Goal: Task Accomplishment & Management: Manage account settings

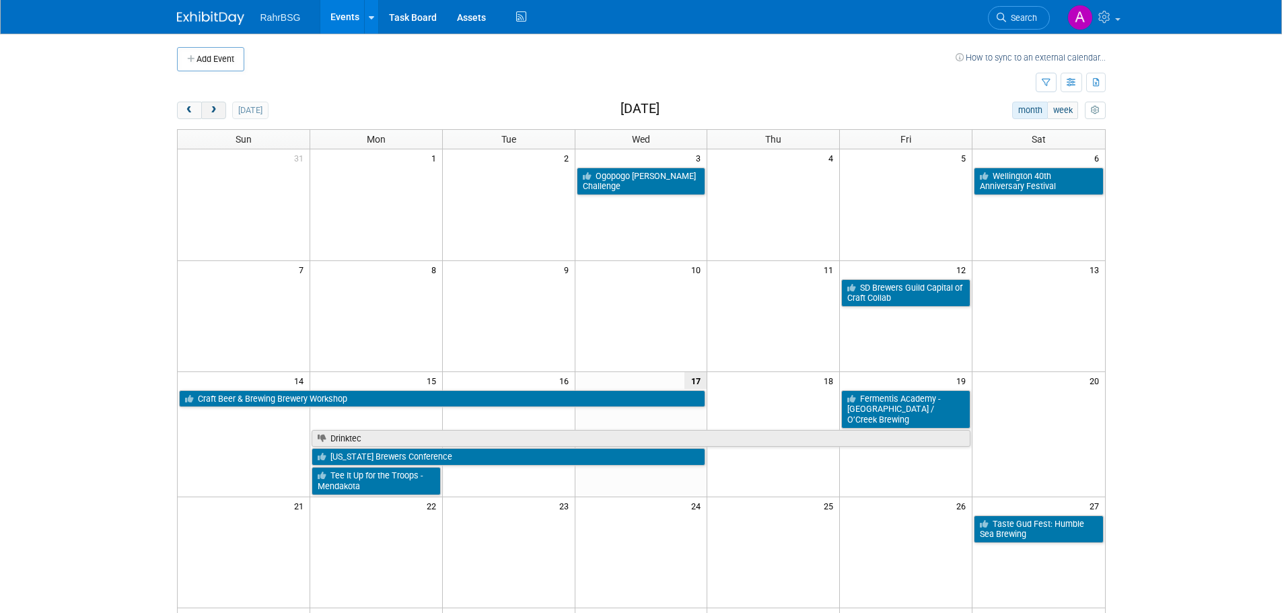
click at [216, 107] on span "next" at bounding box center [214, 110] width 10 height 9
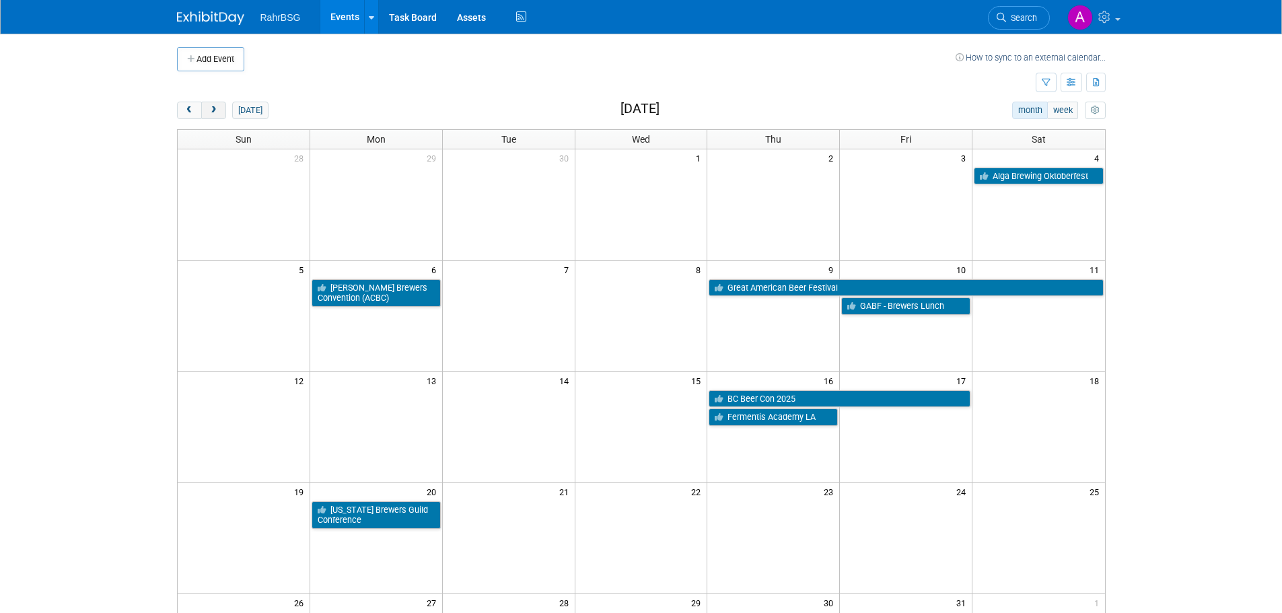
click at [215, 111] on span "next" at bounding box center [214, 110] width 10 height 9
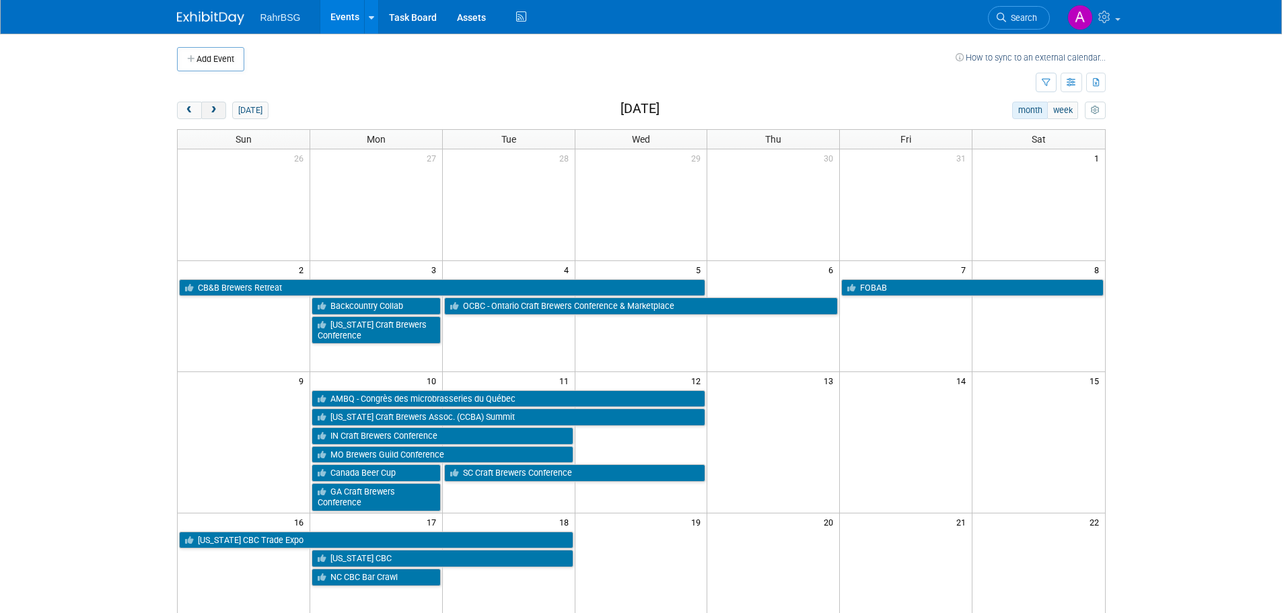
click at [215, 111] on span "next" at bounding box center [214, 110] width 10 height 9
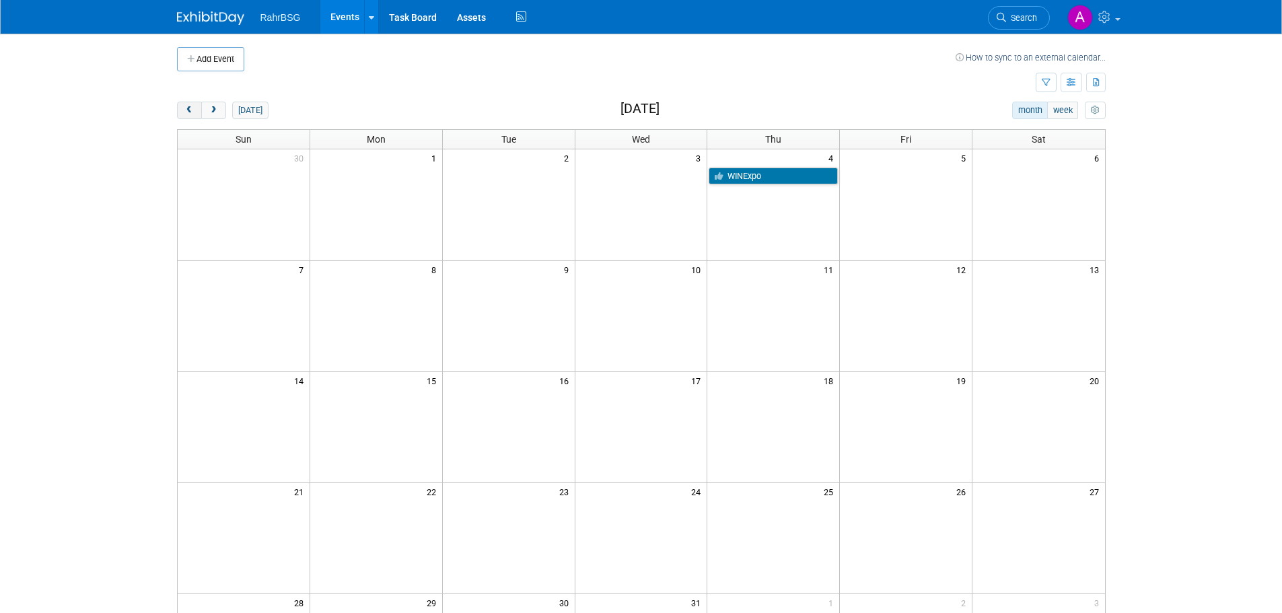
click at [181, 108] on button "prev" at bounding box center [189, 111] width 25 height 18
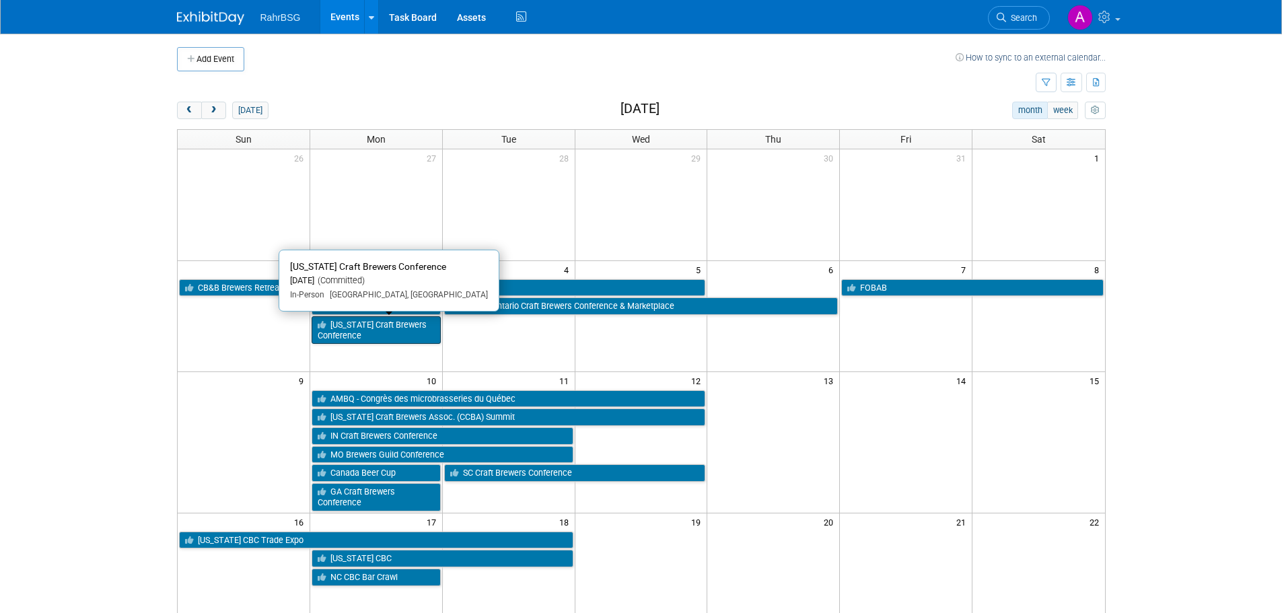
click at [375, 331] on link "[US_STATE] Craft Brewers Conference" at bounding box center [376, 330] width 129 height 28
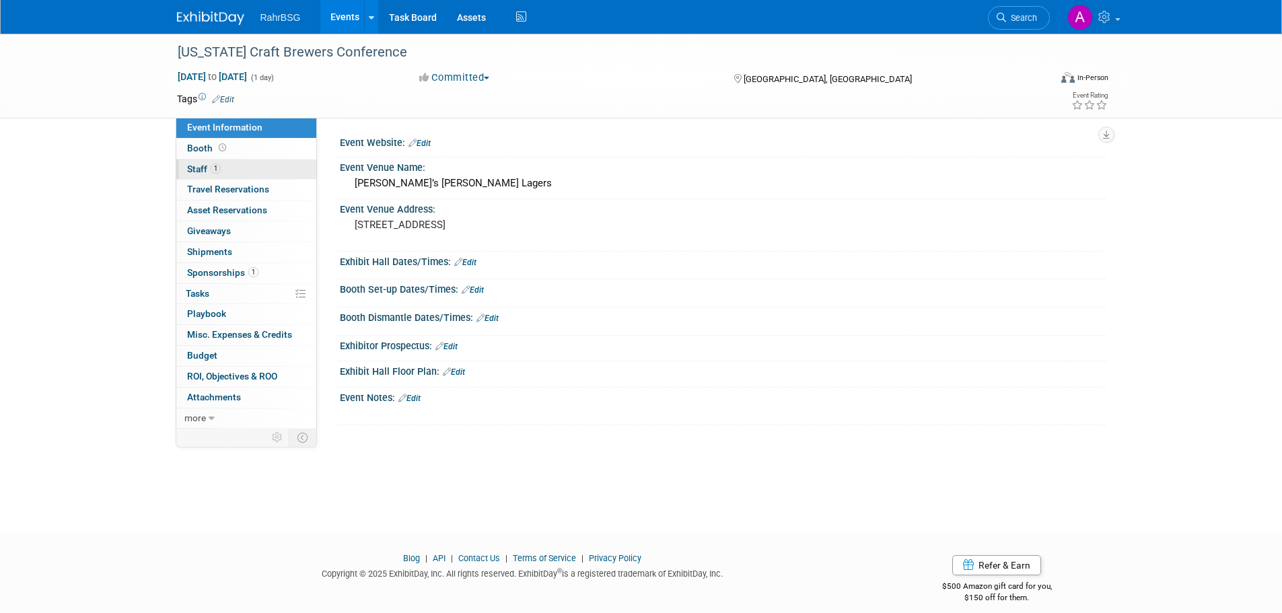
click at [205, 164] on span "Staff 1" at bounding box center [204, 169] width 34 height 11
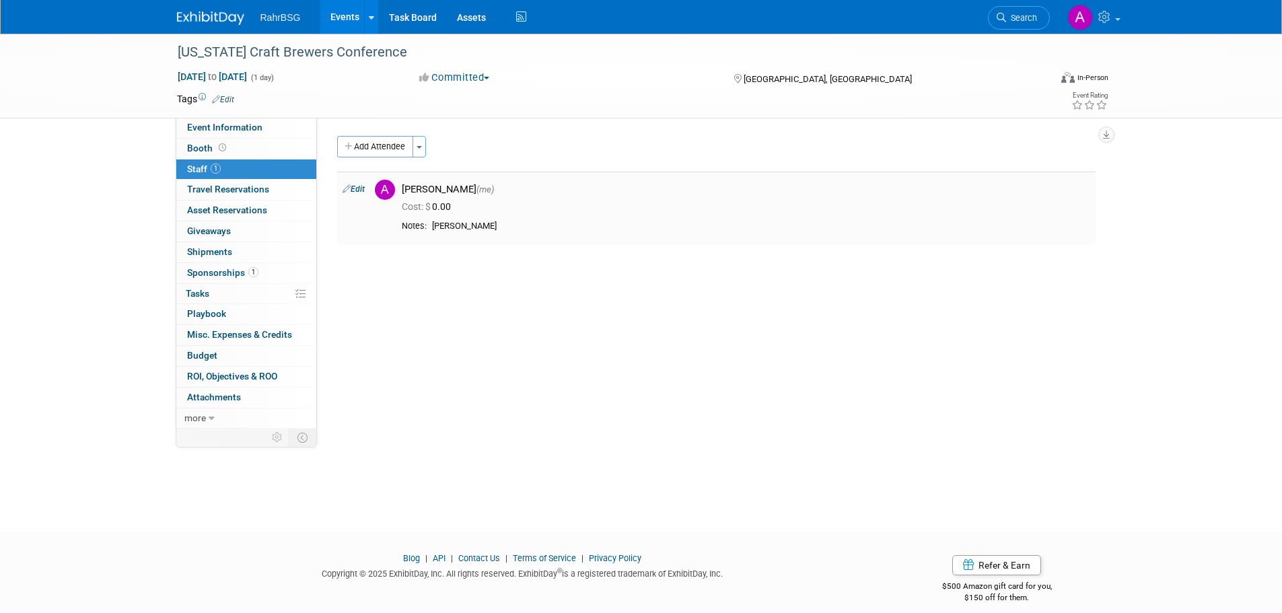
click at [366, 190] on td "Edit" at bounding box center [353, 208] width 32 height 73
click at [353, 187] on link "Edit" at bounding box center [354, 188] width 22 height 9
select select "8d7bfa72-48f6-4742-9252-1a421e7074c1"
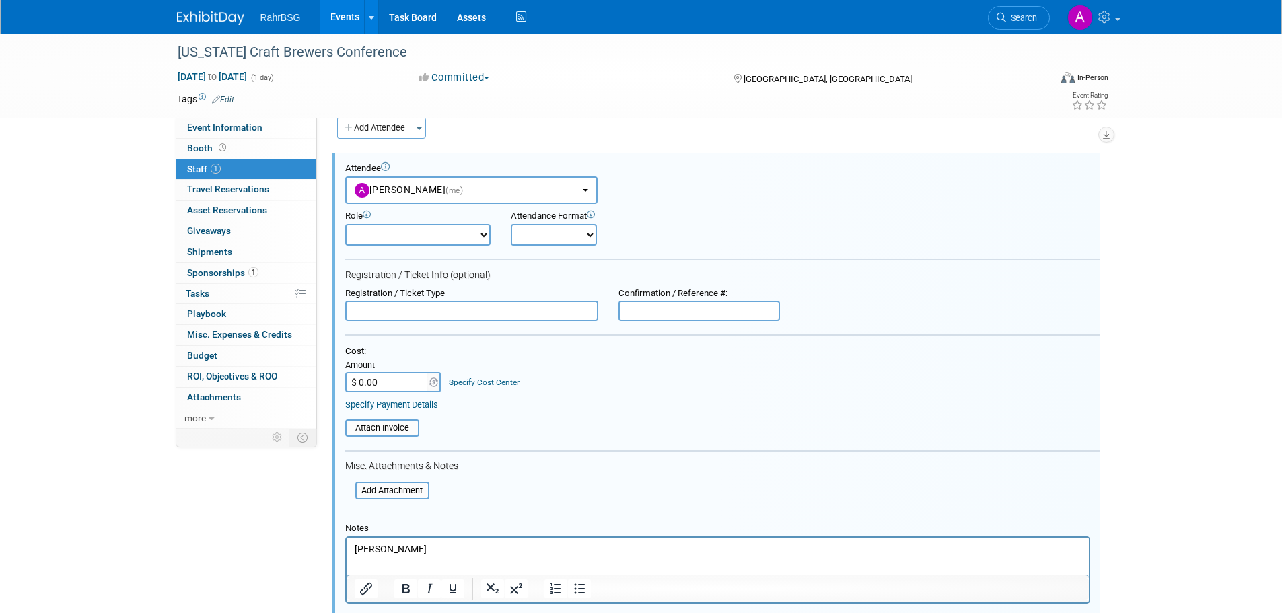
click at [450, 545] on p "Sami K" at bounding box center [717, 549] width 727 height 13
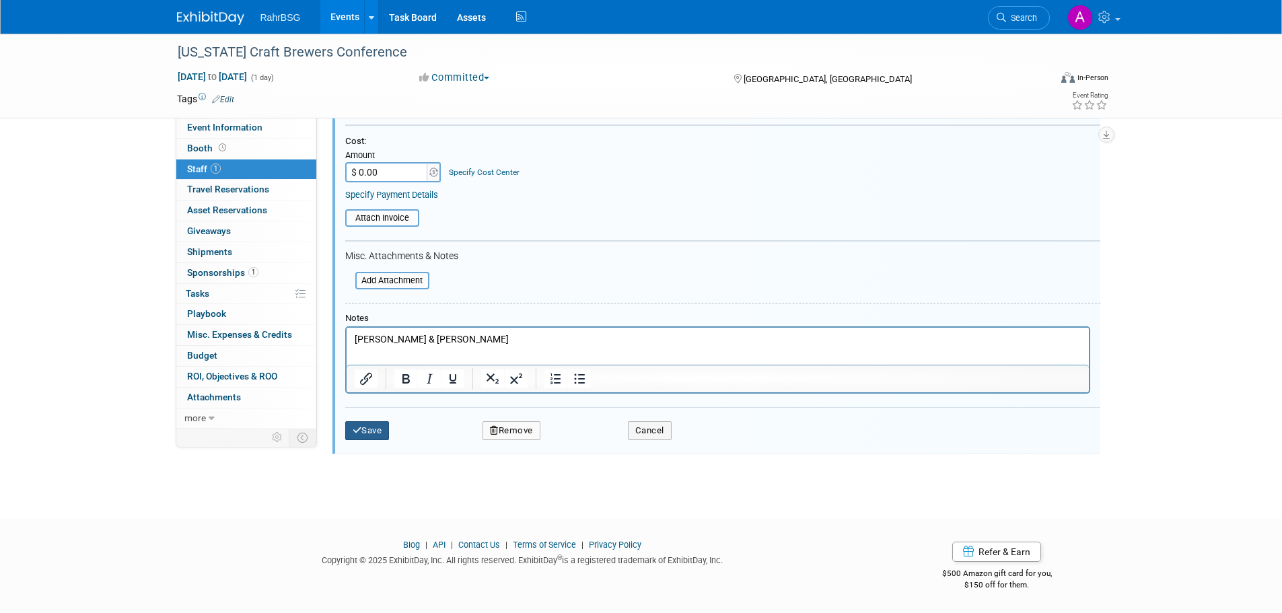
click at [381, 435] on button "Save" at bounding box center [367, 430] width 44 height 19
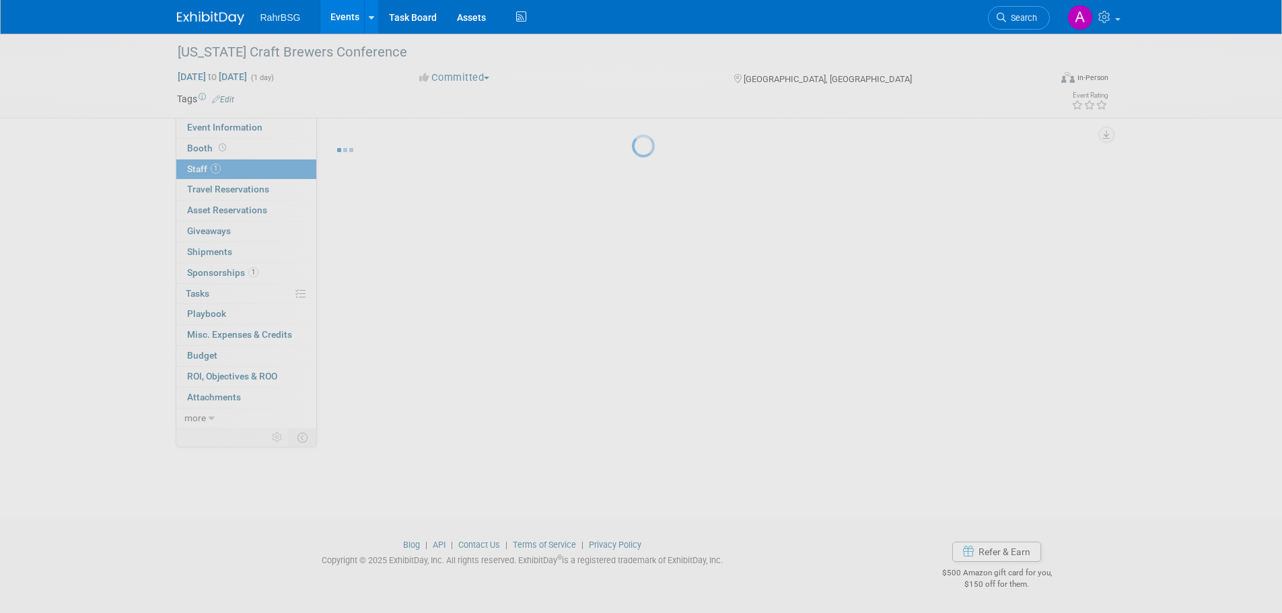
scroll to position [13, 0]
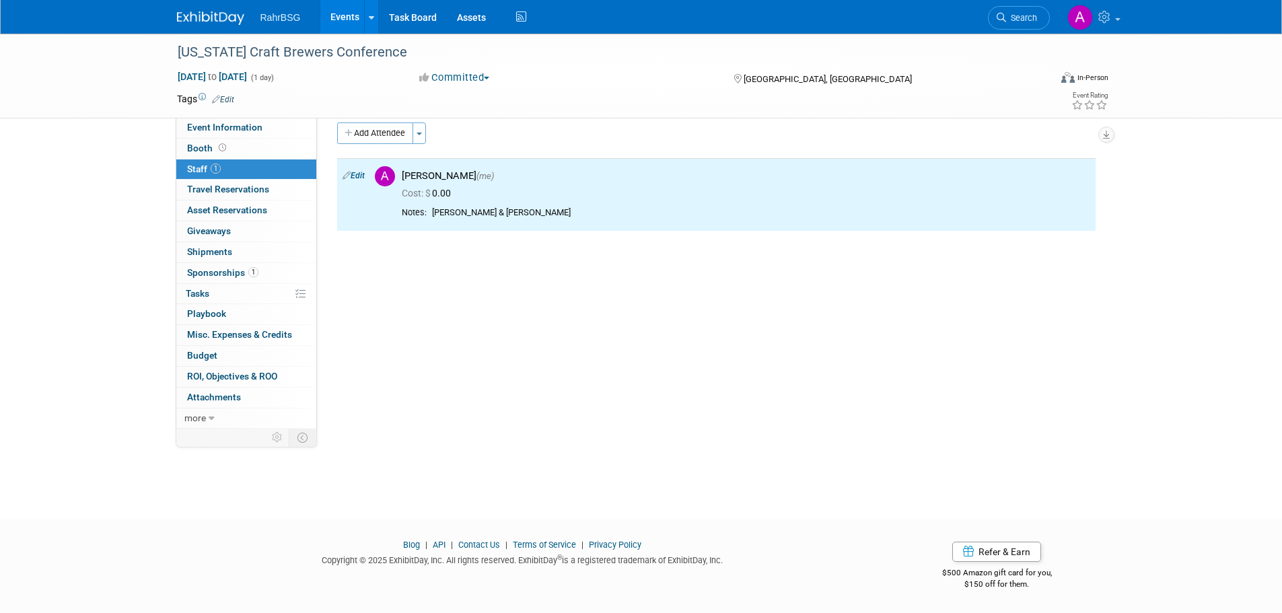
click at [196, 14] on img at bounding box center [210, 17] width 67 height 13
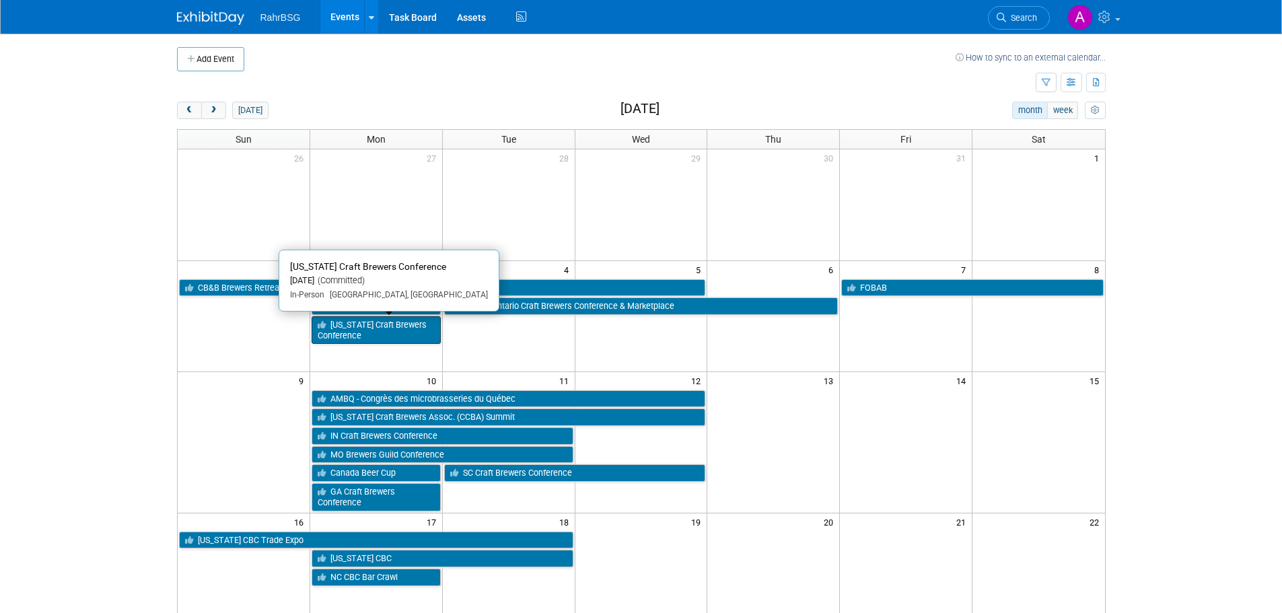
click at [353, 335] on link "[US_STATE] Craft Brewers Conference" at bounding box center [376, 330] width 129 height 28
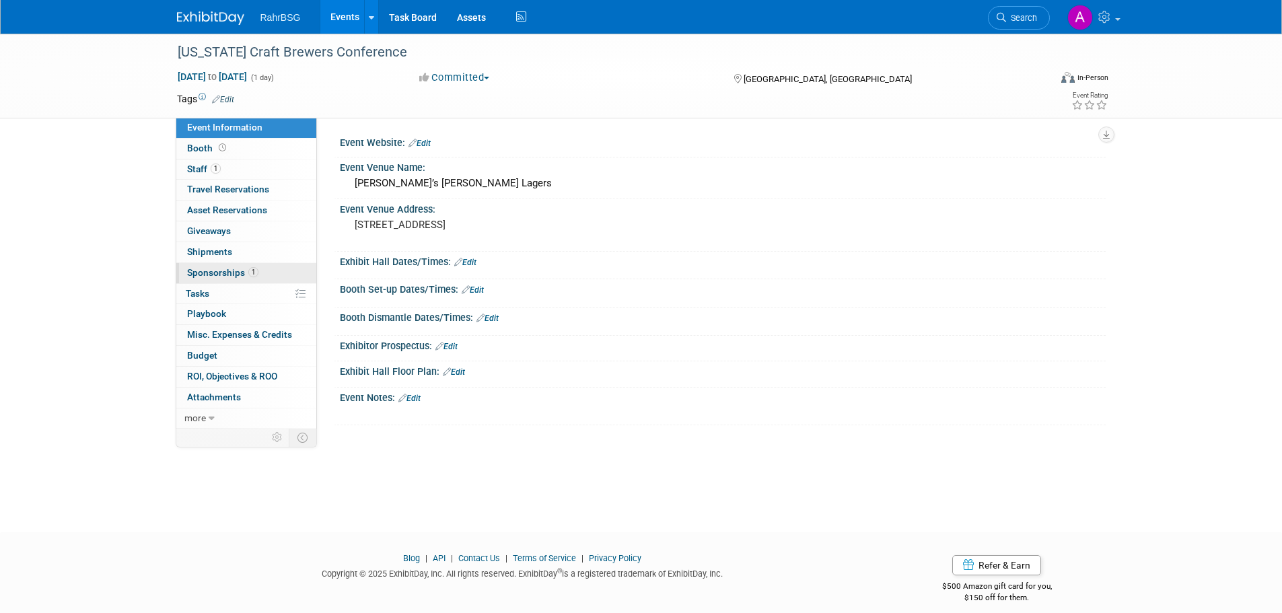
click at [233, 269] on span "Sponsorships 1" at bounding box center [222, 272] width 71 height 11
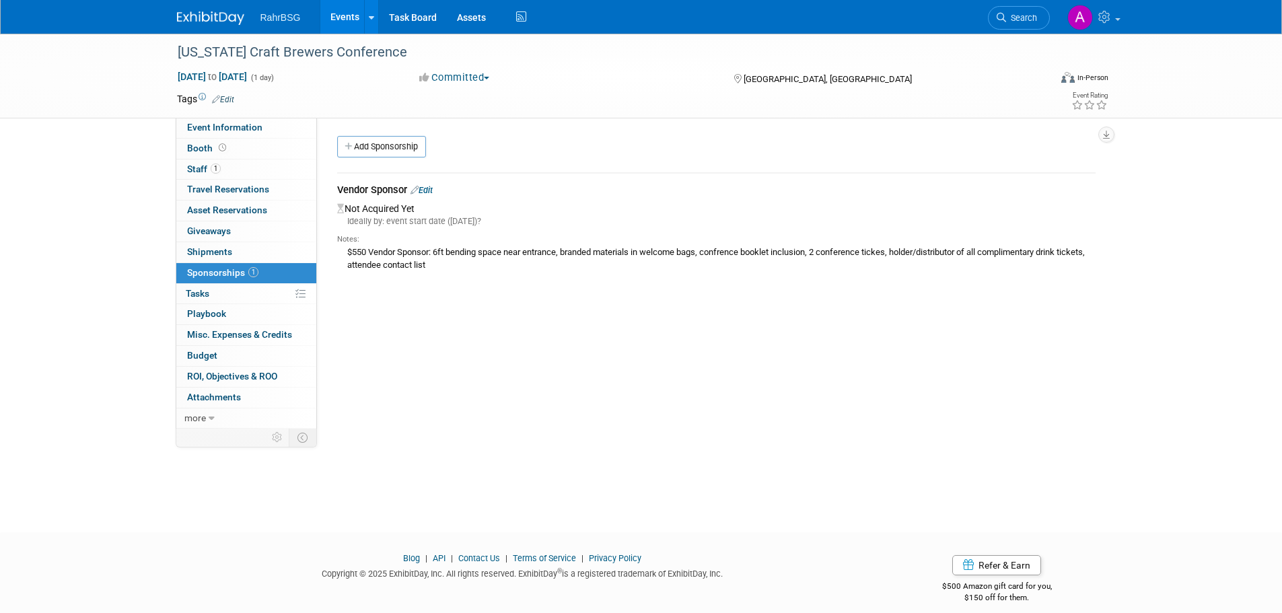
click at [431, 191] on link "Edit" at bounding box center [422, 190] width 22 height 10
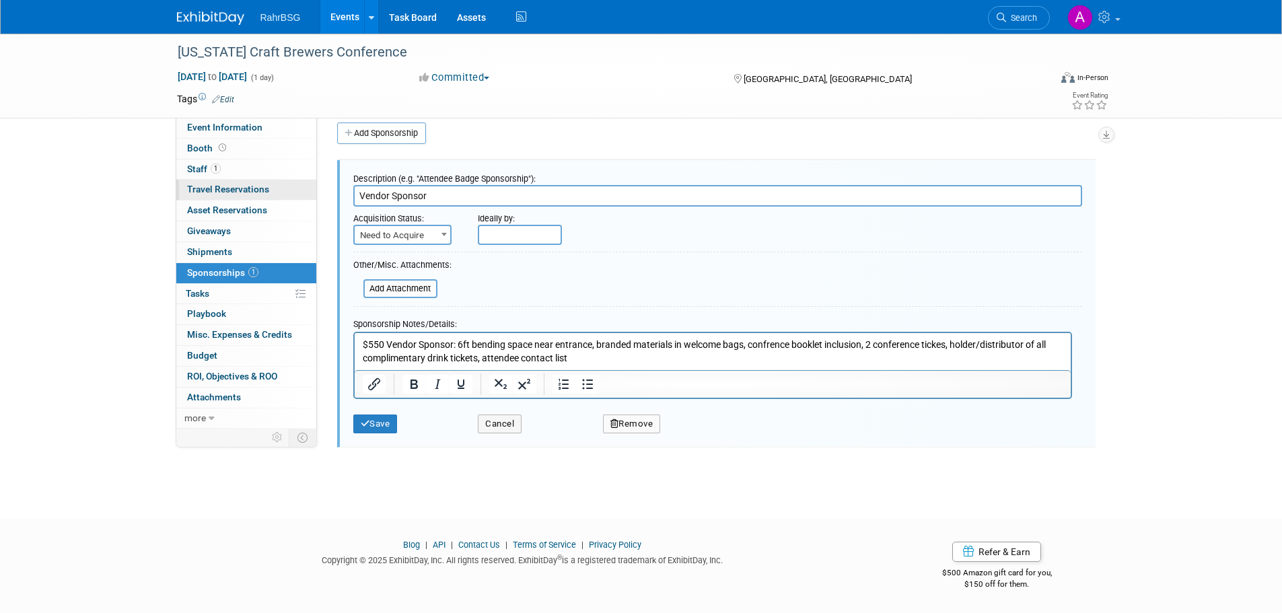
drag, startPoint x: 449, startPoint y: 195, endPoint x: 277, endPoint y: 195, distance: 171.7
click at [277, 195] on div "Event Information Event Info Booth Booth 1 Staff 1 Staff 0 Travel Reservations …" at bounding box center [641, 234] width 949 height 429
drag, startPoint x: 381, startPoint y: 341, endPoint x: 333, endPoint y: 334, distance: 48.4
click at [354, 334] on html "$550 Vendor Sponsor: 6ft bending space near entrance, branded materials in welc…" at bounding box center [712, 349] width 716 height 32
click at [1200, 227] on div "Massachusetts Craft Brewers Conference Nov 3, 2025 to Nov 3, 2025 (1 day) Nov 3…" at bounding box center [641, 257] width 1282 height 475
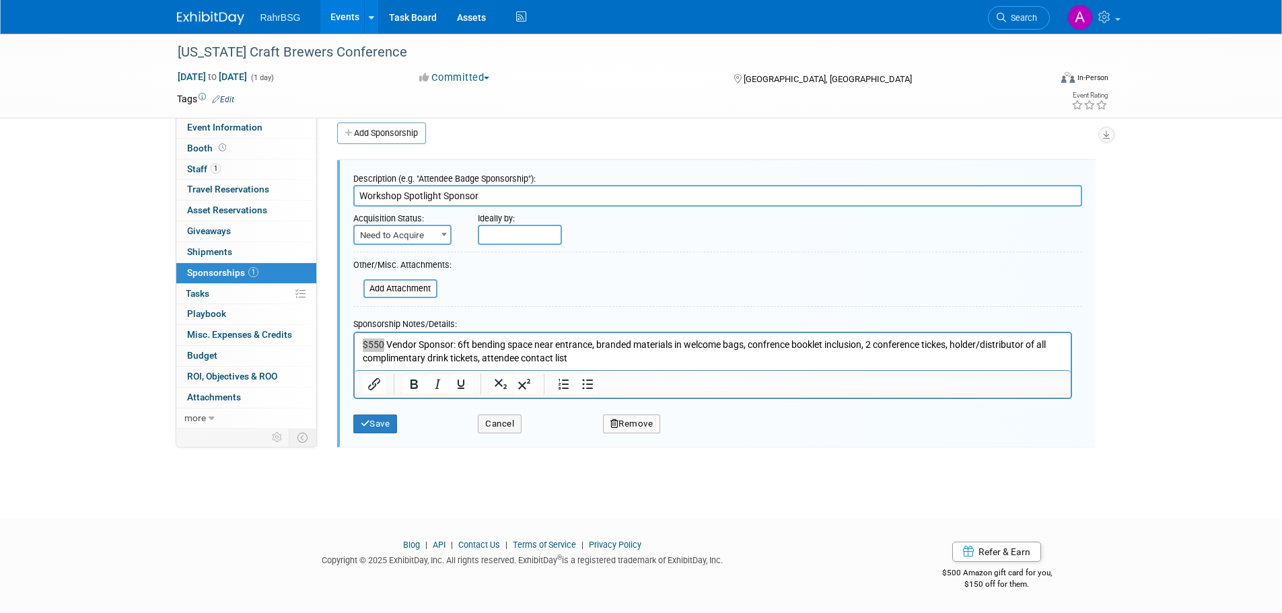
click at [495, 198] on input "Workshop Spotlight Sponsor" at bounding box center [717, 196] width 729 height 22
type input "Workshop Spotlight Sponsor"
click at [382, 344] on p "$550 Vendor Sponsor: 6ft bending space near entrance, branded materials in welc…" at bounding box center [712, 351] width 701 height 26
drag, startPoint x: 596, startPoint y: 367, endPoint x: 471, endPoint y: 344, distance: 128.0
click at [471, 344] on html "$1000 Vendor Sponsor: 6ft bending space near entrance, branded materials in wel…" at bounding box center [712, 349] width 716 height 32
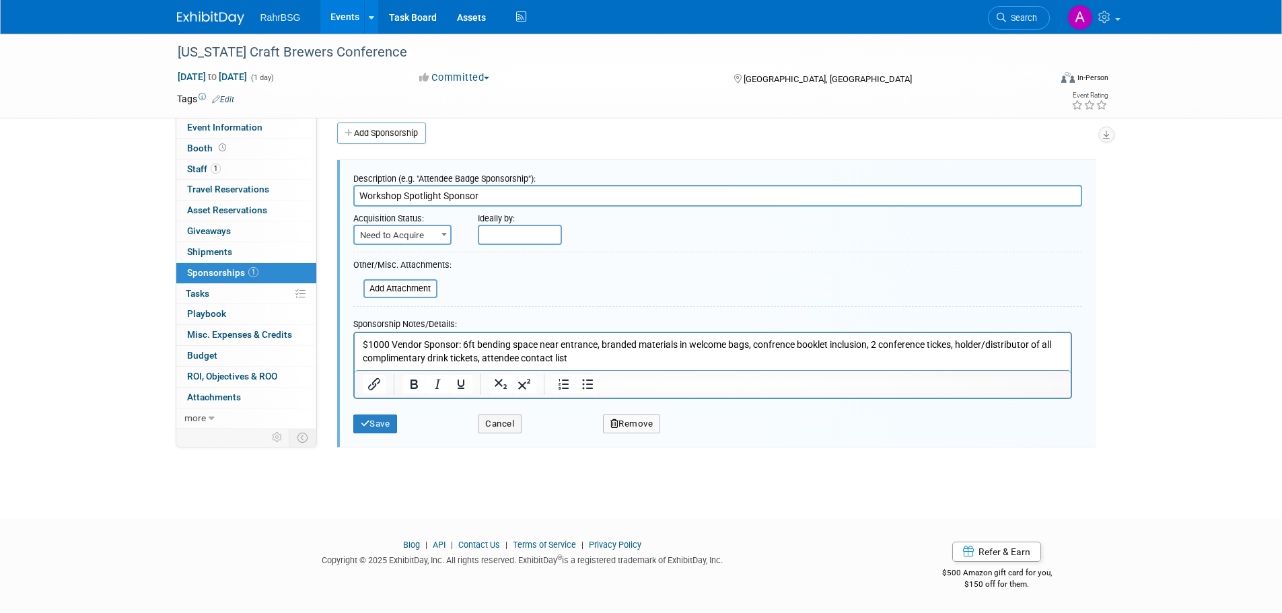
drag, startPoint x: 463, startPoint y: 343, endPoint x: 1136, endPoint y: 715, distance: 769.3
click at [784, 364] on html "$1000 Vendor Sponsor: 6ft bending space near entrance, branded materials in wel…" at bounding box center [712, 349] width 716 height 32
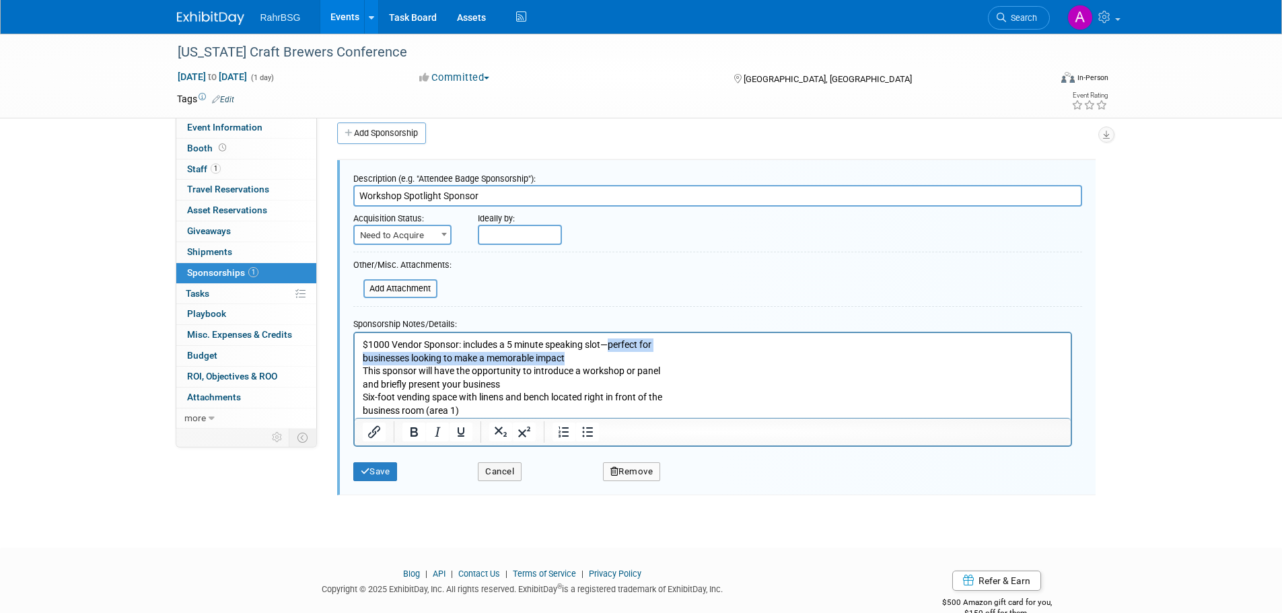
drag, startPoint x: 582, startPoint y: 361, endPoint x: 611, endPoint y: 345, distance: 33.4
click at [611, 345] on p "$1000 Vendor Sponsor: includes a 5 minute speaking slot—perfect for businesses …" at bounding box center [712, 377] width 701 height 79
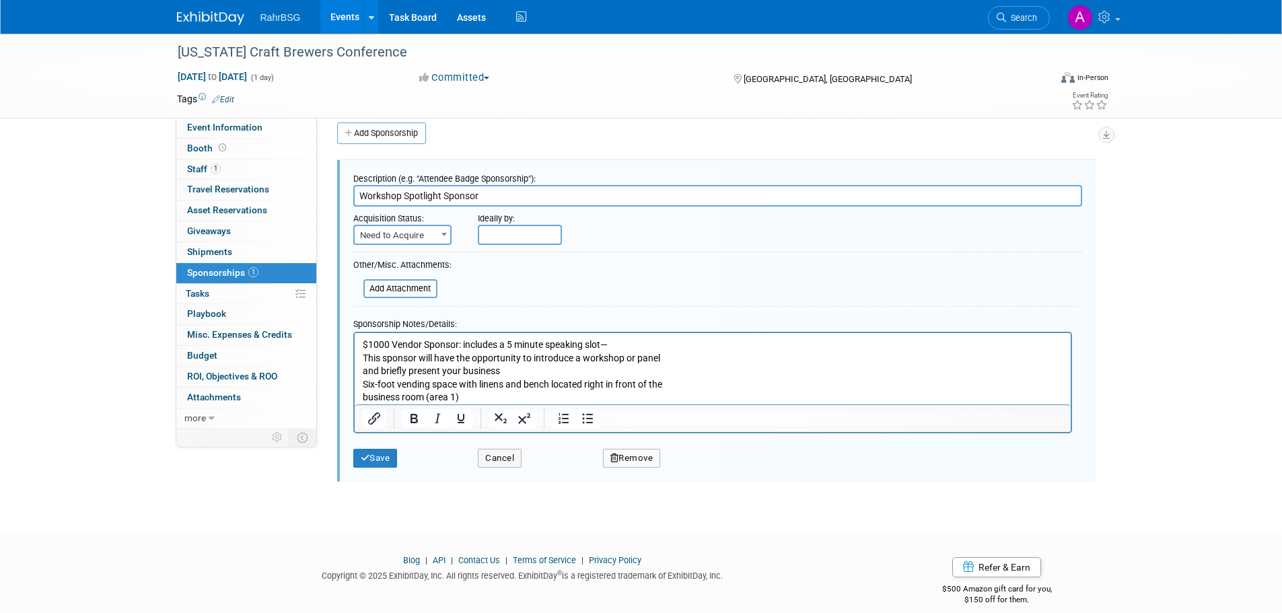
click at [474, 357] on p "$1000 Vendor Sponsor: includes a 5 minute speaking slot— This sponsor will have…" at bounding box center [712, 371] width 701 height 66
click at [463, 342] on p "$1000 Vendor Sponsor: includes a 5 minute speaking slot— This sponsor will have…" at bounding box center [712, 371] width 701 height 66
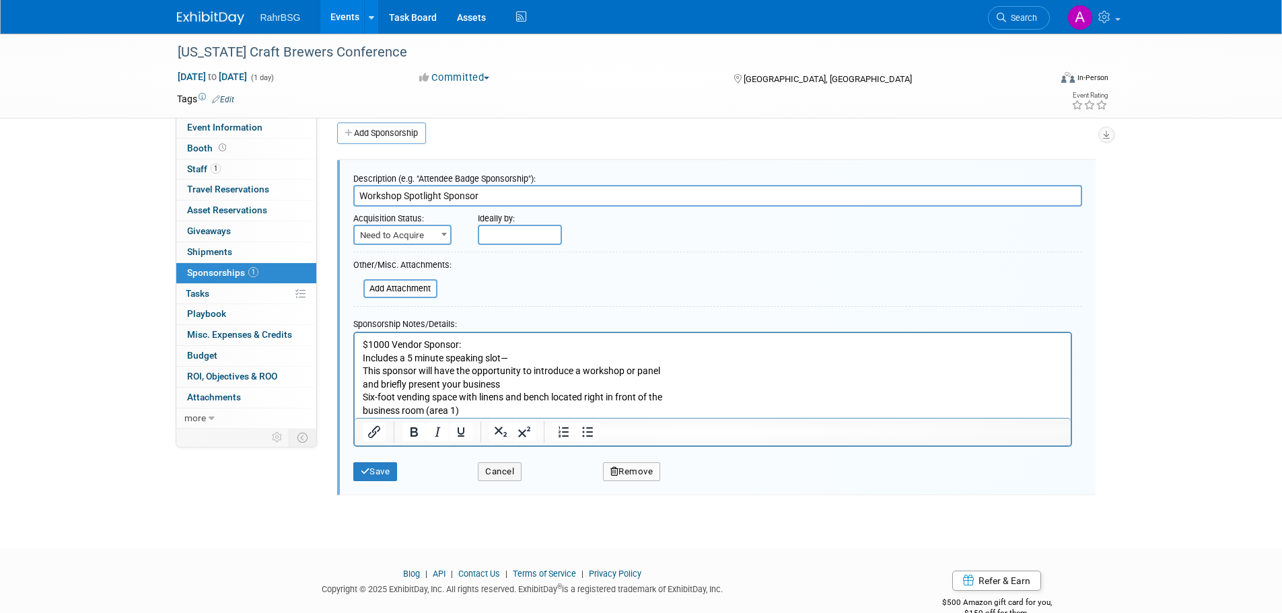
click at [518, 361] on p "$1000 Vendor Sponsor: Includes a 5 minute speaking slot— This sponsor will have…" at bounding box center [712, 377] width 701 height 79
drag, startPoint x: 514, startPoint y: 356, endPoint x: 504, endPoint y: 364, distance: 12.4
click at [514, 356] on p "$1000 Vendor Sponsor: Includes a 5 minute speaking slot— This sponsor will have…" at bounding box center [712, 377] width 701 height 79
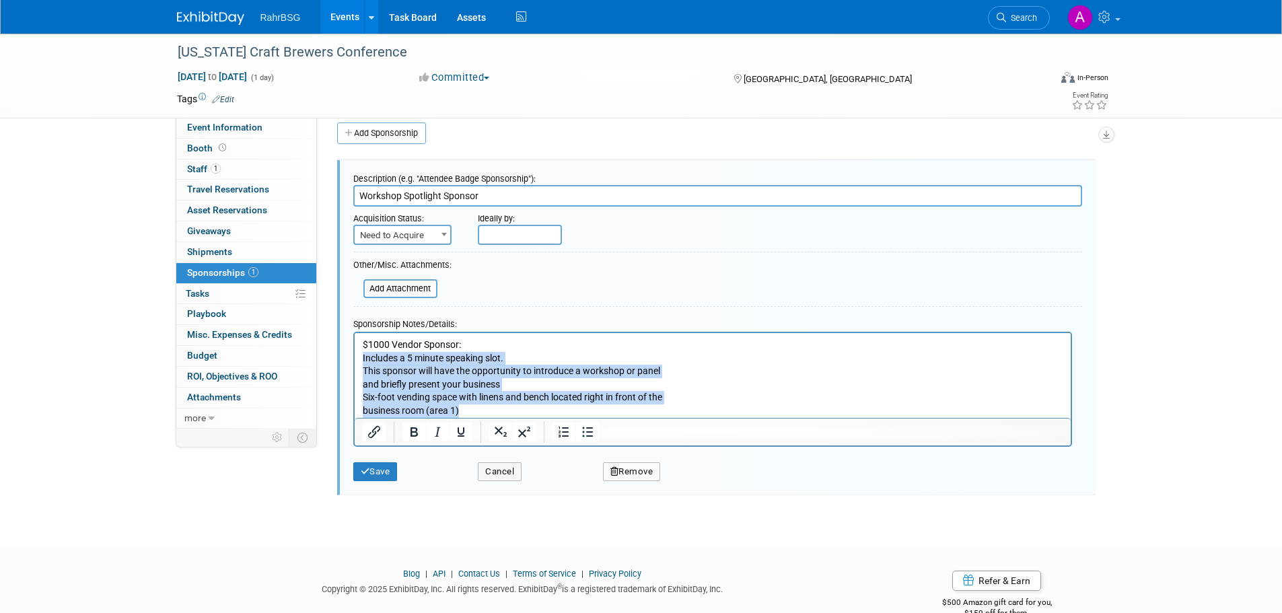
drag, startPoint x: 467, startPoint y: 406, endPoint x: 680, endPoint y: 691, distance: 355.4
click at [354, 357] on html "$1000 Vendor Sponsor: Includes a 5 minute speaking slot. This sponsor will have…" at bounding box center [712, 375] width 716 height 85
click at [588, 430] on icon "Bullet list" at bounding box center [588, 432] width 16 height 16
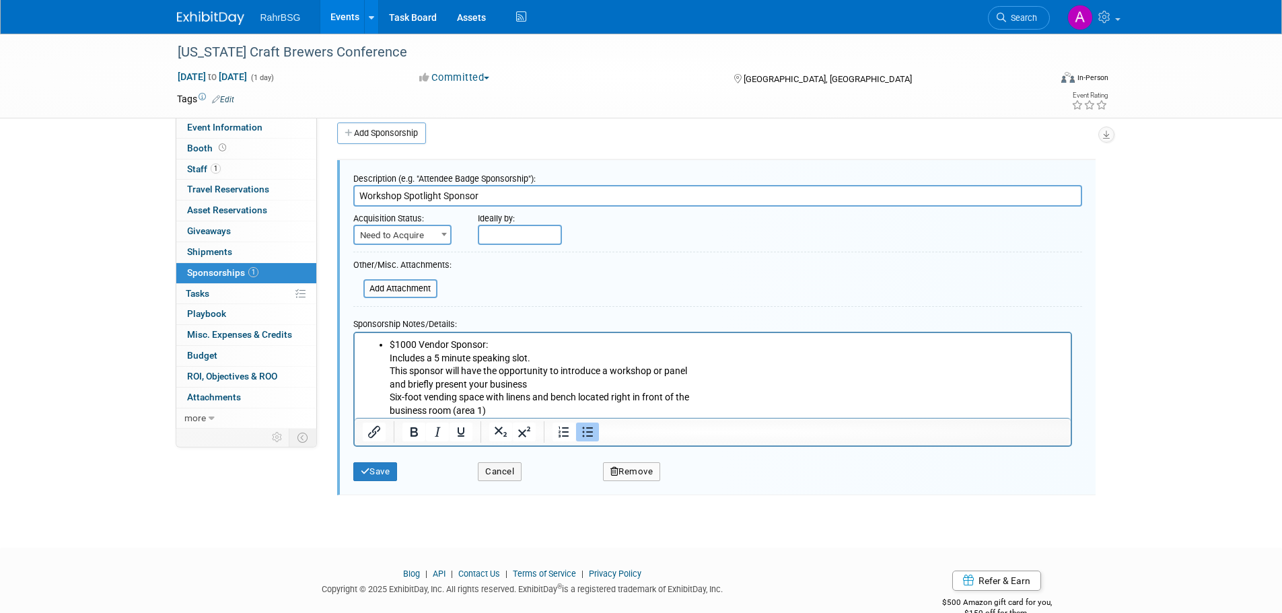
click at [419, 367] on li "$1000 Vendor Sponsor: Includes a 5 minute speaking slot. This sponsor will have…" at bounding box center [726, 377] width 674 height 79
click at [387, 344] on ul "$1000 Vendor Sponsor: Includes a 5 minute speaking slot. This sponsor will have…" at bounding box center [712, 377] width 701 height 79
click at [362, 369] on body "$1000 Vendor Sponsor: Includes a 5 minute speaking slot. This sponsor will have…" at bounding box center [713, 377] width 702 height 79
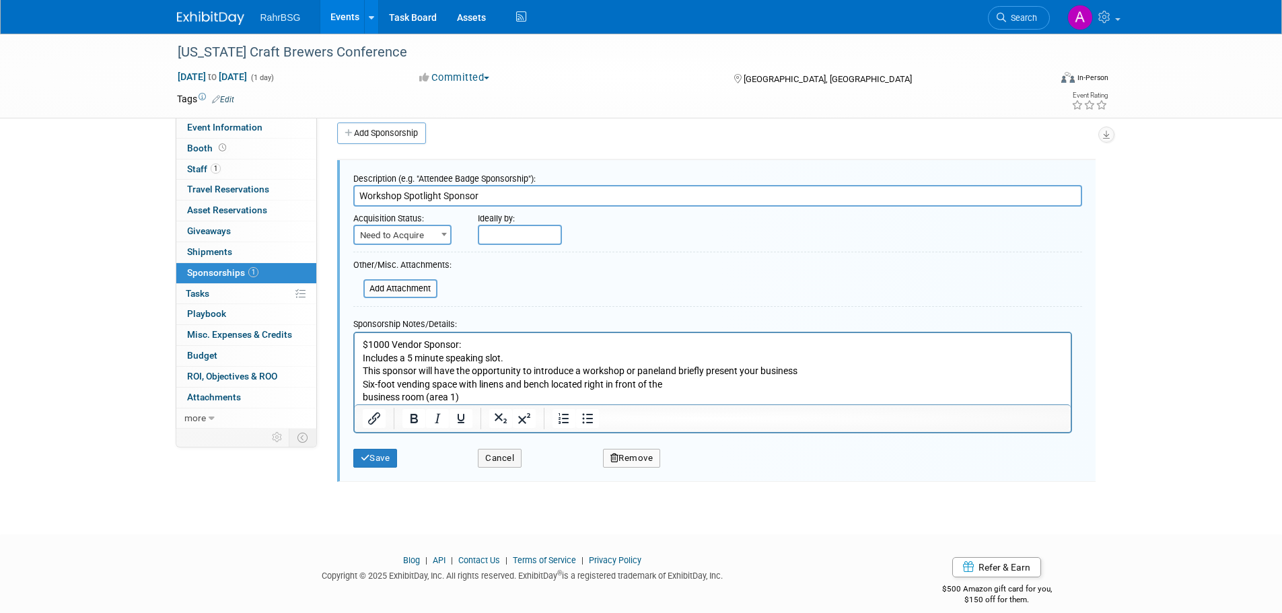
click at [850, 364] on p "Includes a 5 minute speaking slot." at bounding box center [712, 357] width 701 height 13
click at [818, 376] on p "This sponsor will have the opportunity to introduce a workshop or panel and bri…" at bounding box center [712, 384] width 701 height 40
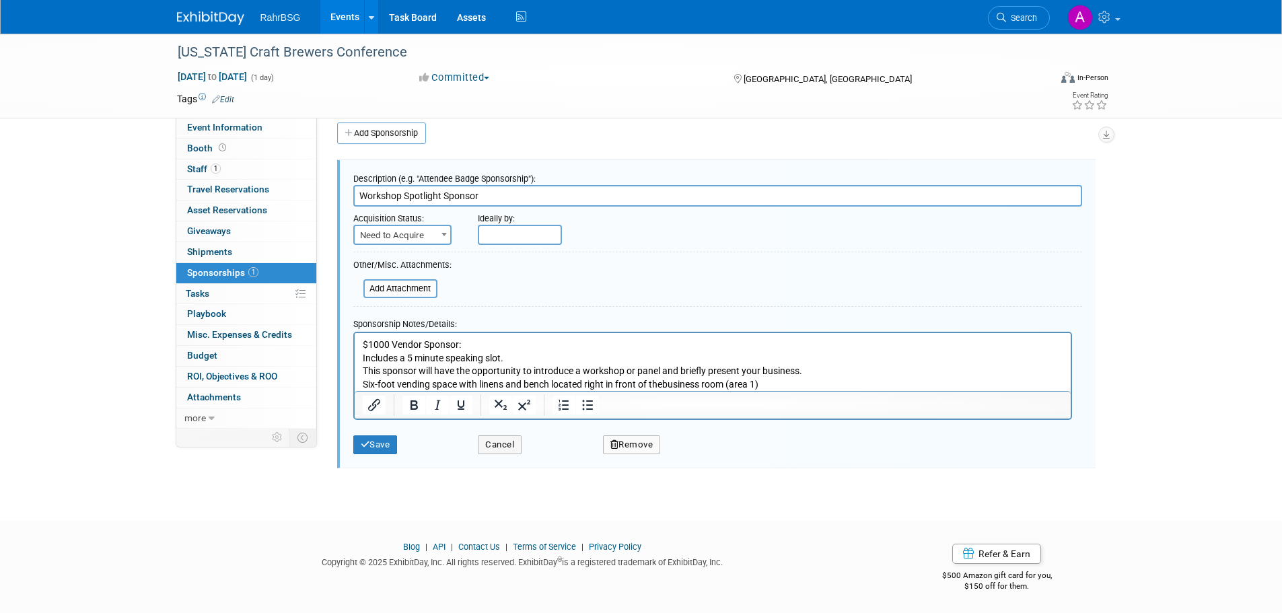
click at [818, 376] on p "This sponsor will have the opportunity to introduce a workshop or panel and bri…" at bounding box center [712, 370] width 701 height 13
click at [804, 378] on p "Six-foot vending space with linens and bench located right in front of the busi…" at bounding box center [712, 384] width 701 height 13
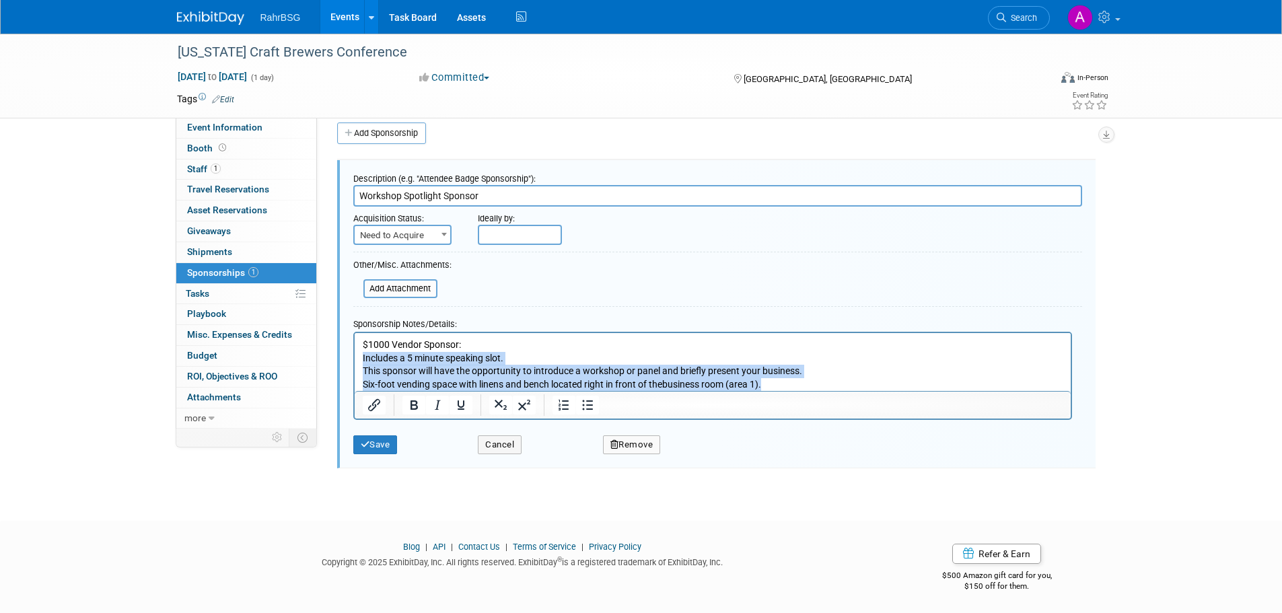
drag, startPoint x: 732, startPoint y: 381, endPoint x: 353, endPoint y: 360, distance: 380.3
click at [354, 360] on html "$1000 Vendor Sponsor: Includes a 5 minute speaking slot. This sponsor will have…" at bounding box center [712, 362] width 716 height 58
click at [587, 405] on icon "Bullet list" at bounding box center [587, 405] width 11 height 10
click at [531, 368] on li "This sponsor will have the opportunity to introduce a workshop or panel and bri…" at bounding box center [726, 370] width 674 height 13
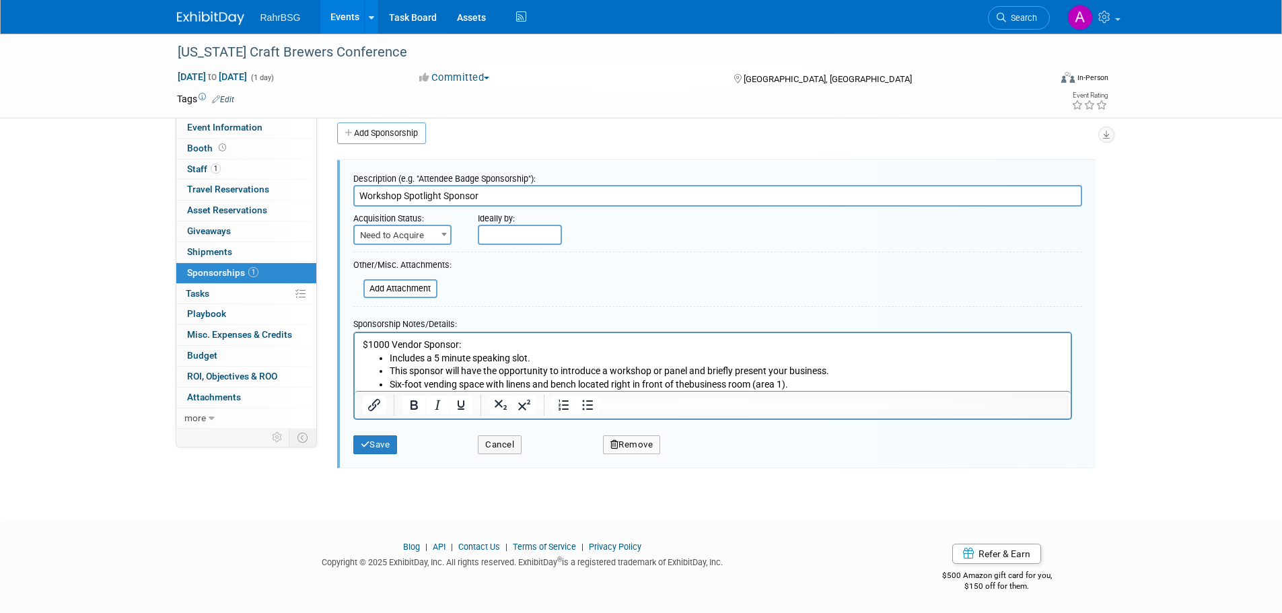
click at [528, 350] on p "$1000 Vendor Sponsor:" at bounding box center [712, 344] width 701 height 13
click at [549, 354] on li "Includes a 5 minute speaking slot." at bounding box center [726, 355] width 674 height 13
click at [809, 379] on li "Six-foot vending space with linens and bench located right in front of the busi…" at bounding box center [726, 382] width 674 height 13
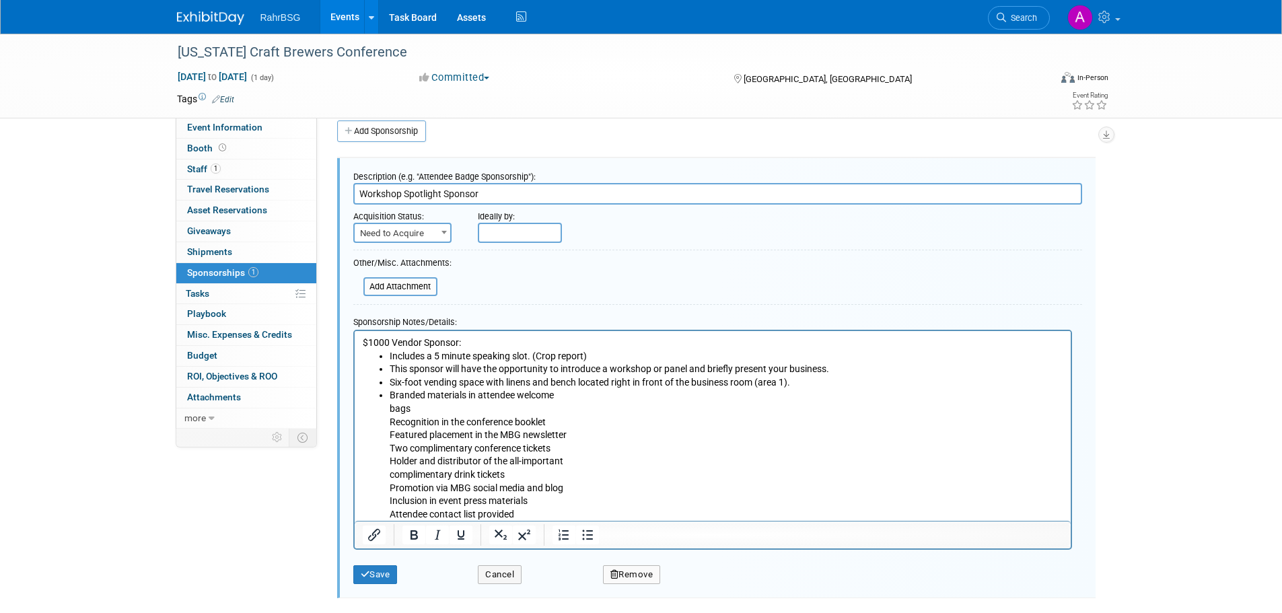
click at [388, 407] on ul "Includes a 5 minute speaking slot. (Crop report) This sponsor will have the opp…" at bounding box center [712, 435] width 701 height 172
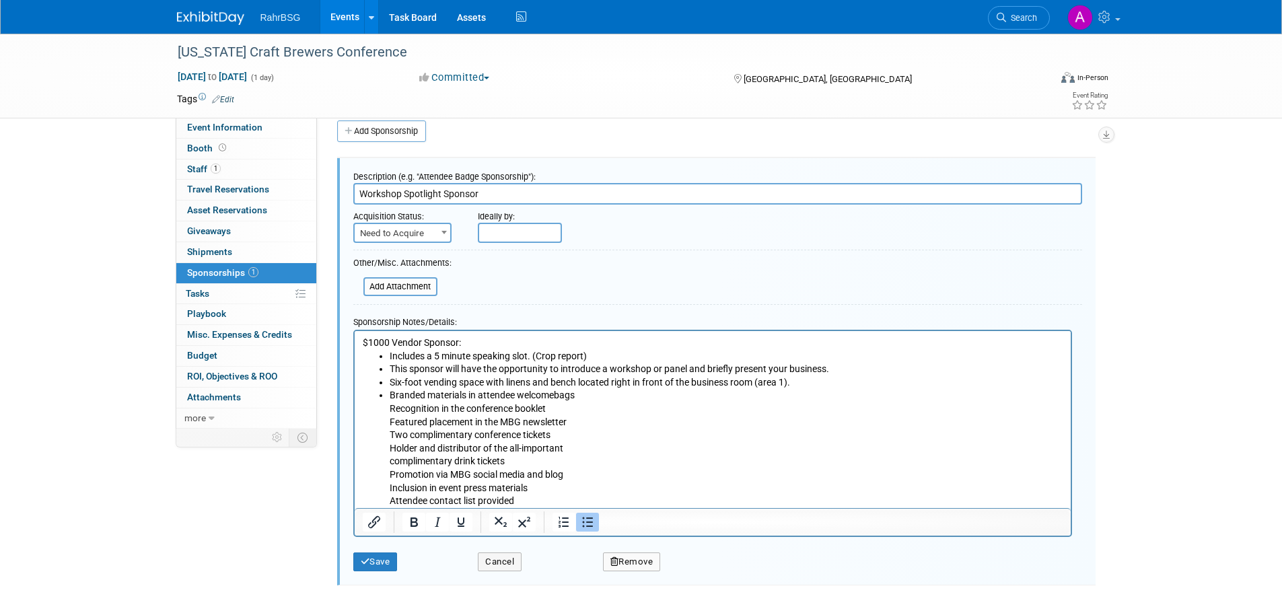
click at [388, 407] on ul "Includes a 5 minute speaking slot. (Crop report) This sponsor will have the opp…" at bounding box center [712, 428] width 701 height 158
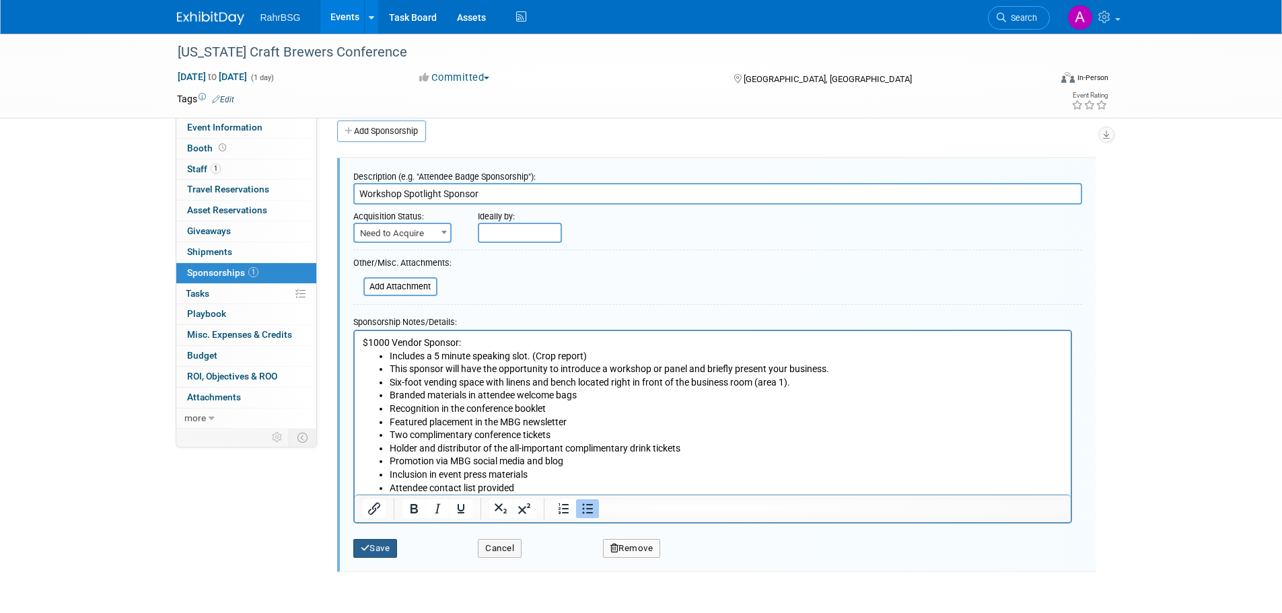
click at [384, 556] on button "Save" at bounding box center [375, 548] width 44 height 19
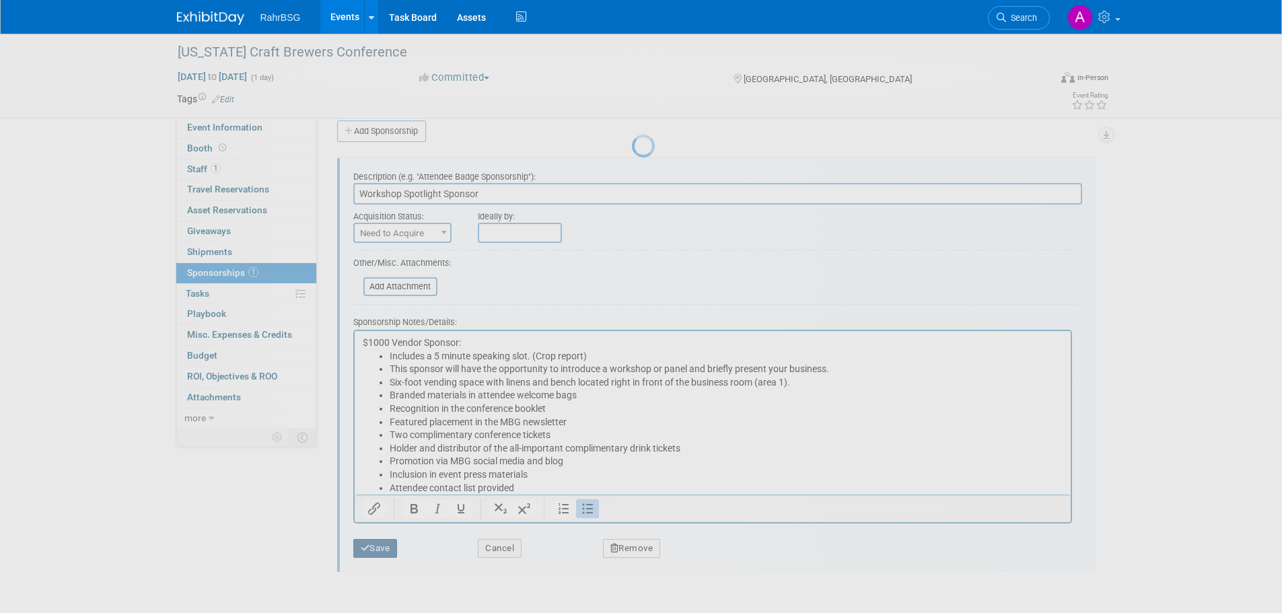
scroll to position [13, 0]
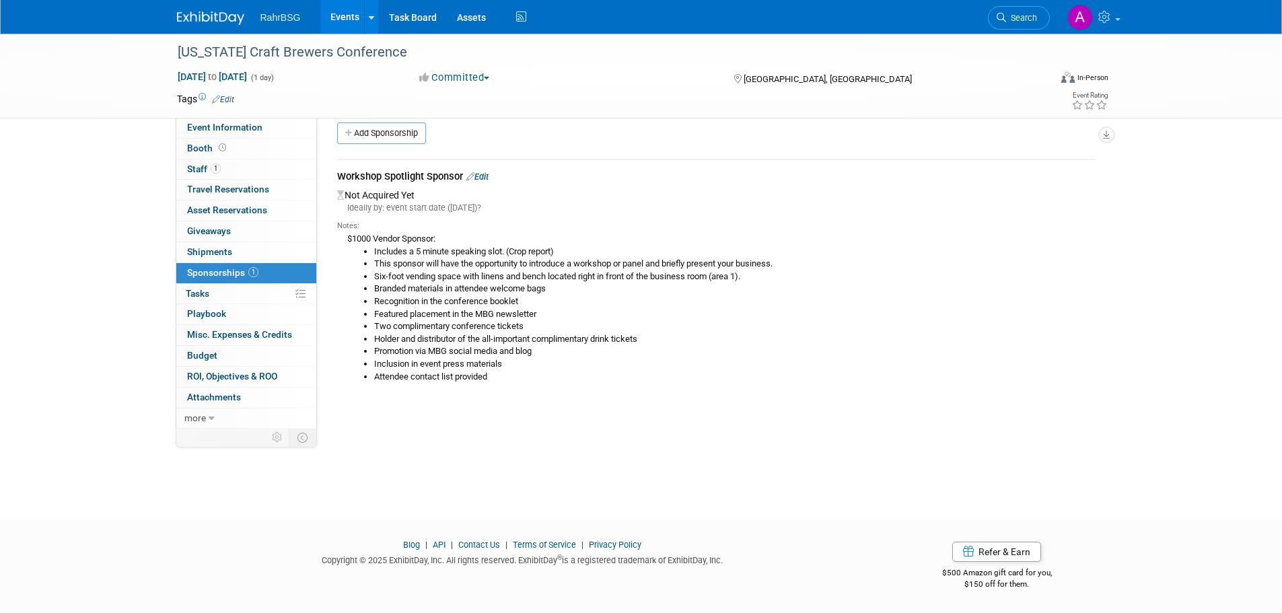
click at [846, 294] on li "Branded materials in attendee welcome bags" at bounding box center [735, 289] width 722 height 13
click at [197, 20] on img at bounding box center [210, 17] width 67 height 13
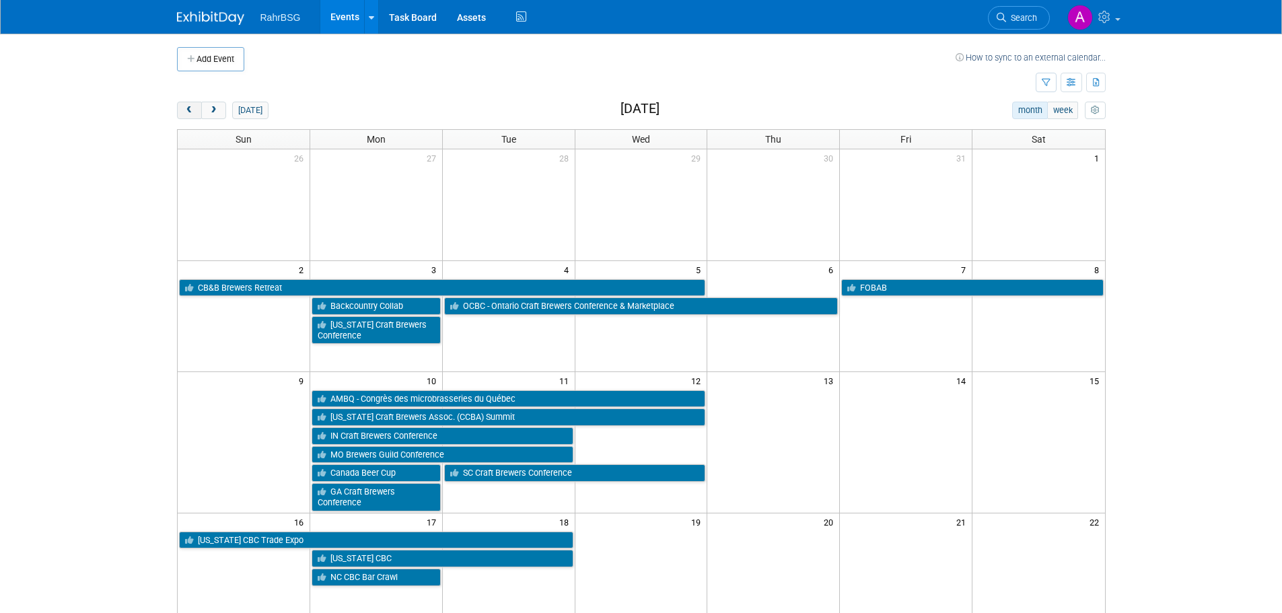
click at [189, 109] on span "prev" at bounding box center [189, 110] width 10 height 9
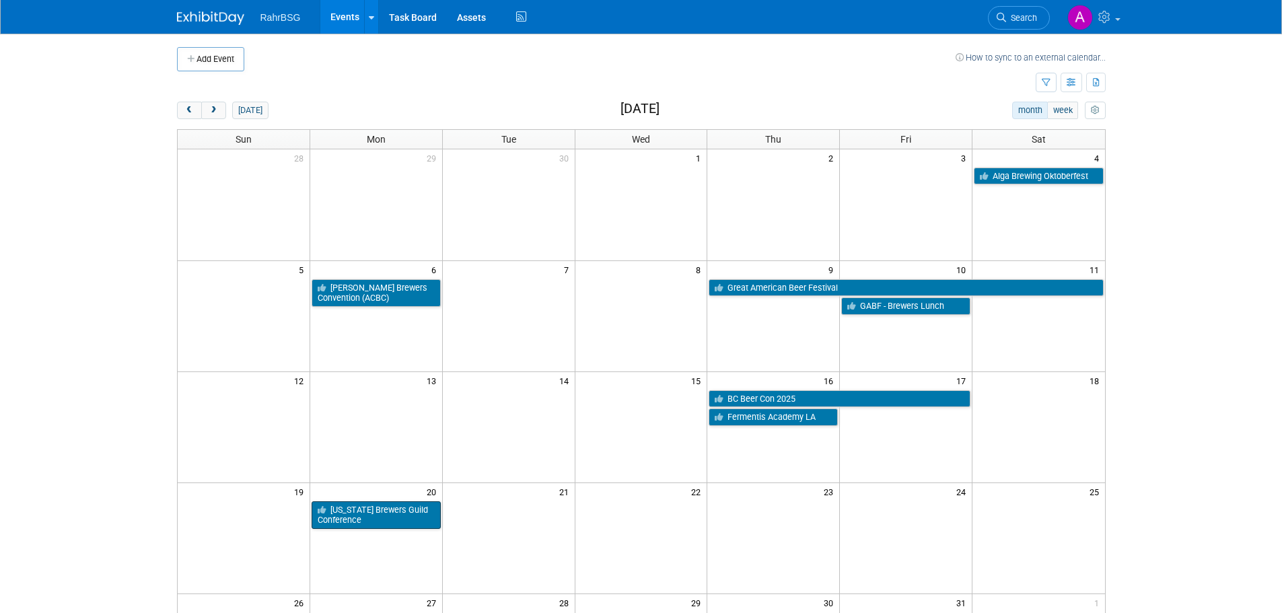
click at [364, 503] on link "[US_STATE] Brewers Guild Conference" at bounding box center [376, 516] width 129 height 28
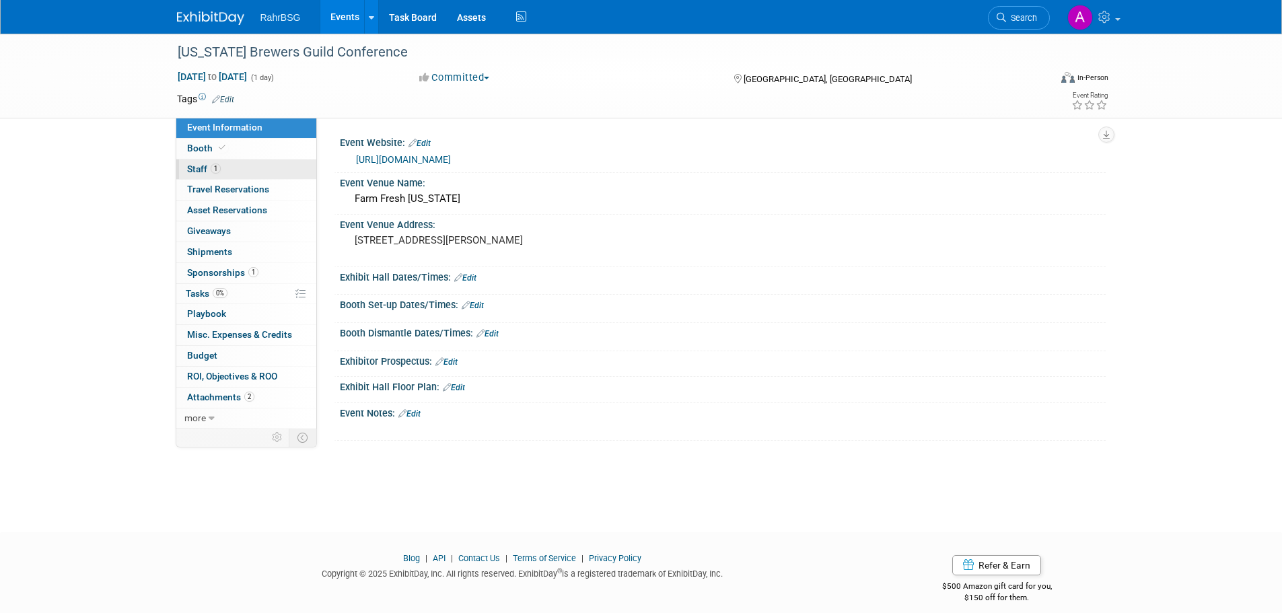
click at [239, 168] on link "1 Staff 1" at bounding box center [246, 170] width 140 height 20
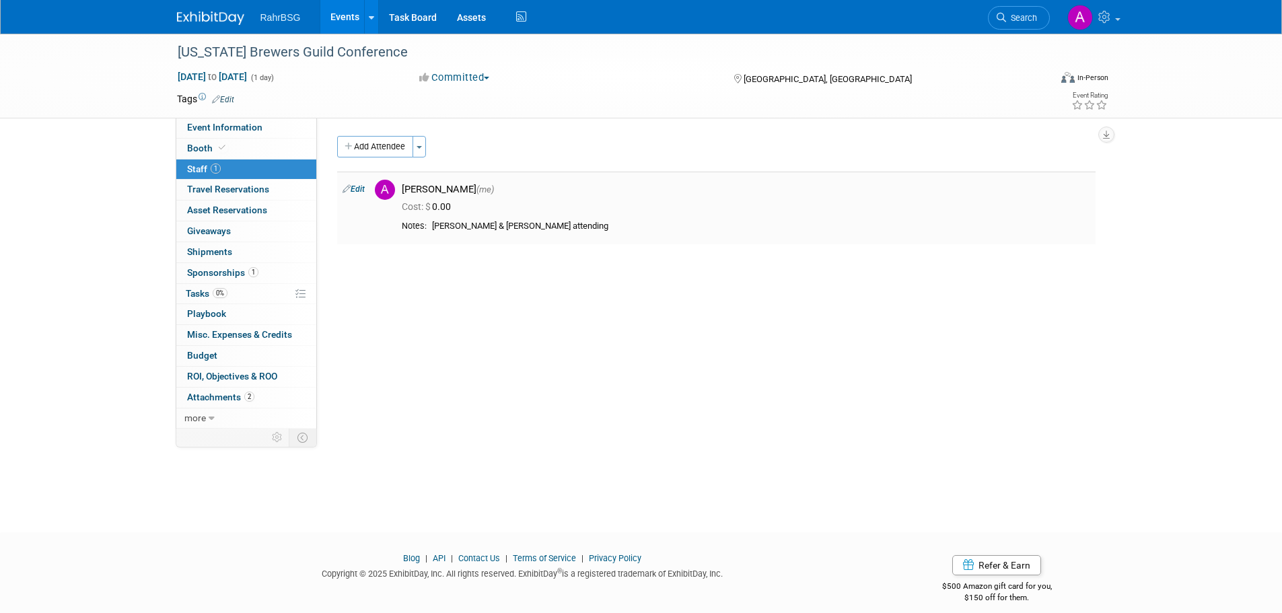
click at [353, 178] on td "Edit" at bounding box center [353, 208] width 32 height 73
click at [355, 188] on link "Edit" at bounding box center [354, 188] width 22 height 9
select select "8d7bfa72-48f6-4742-9252-1a421e7074c1"
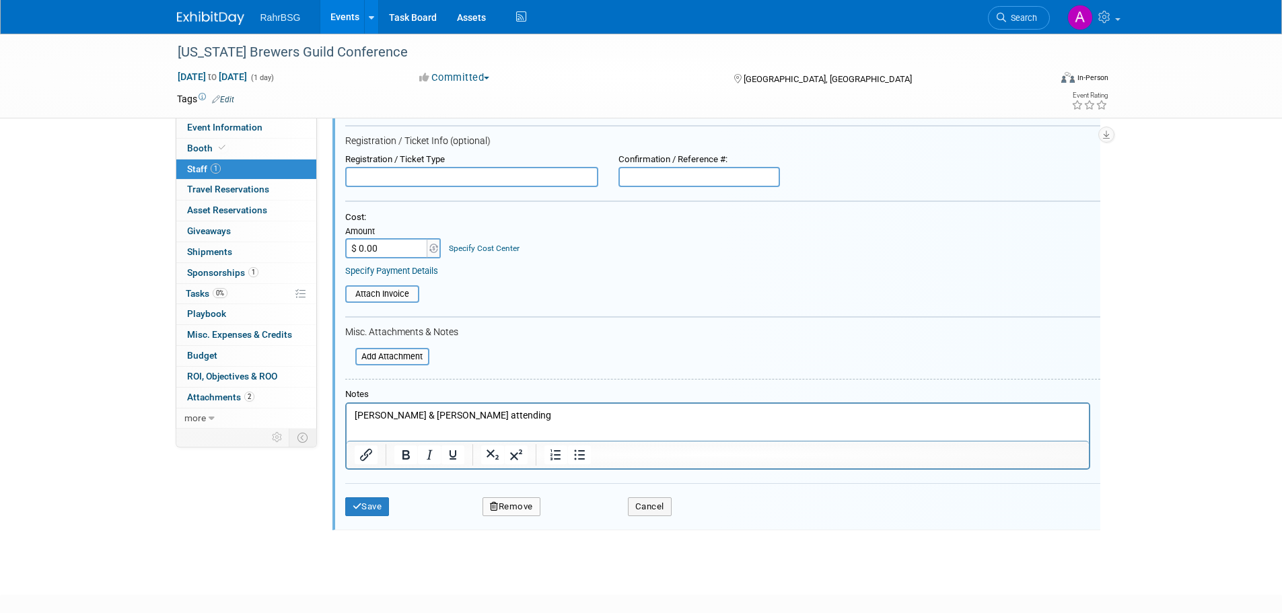
scroll to position [153, 0]
drag, startPoint x: 526, startPoint y: 410, endPoint x: 403, endPoint y: 415, distance: 124.0
click at [403, 415] on p "[PERSON_NAME] & [PERSON_NAME] attending" at bounding box center [717, 415] width 727 height 13
click at [378, 512] on button "Save" at bounding box center [367, 506] width 44 height 19
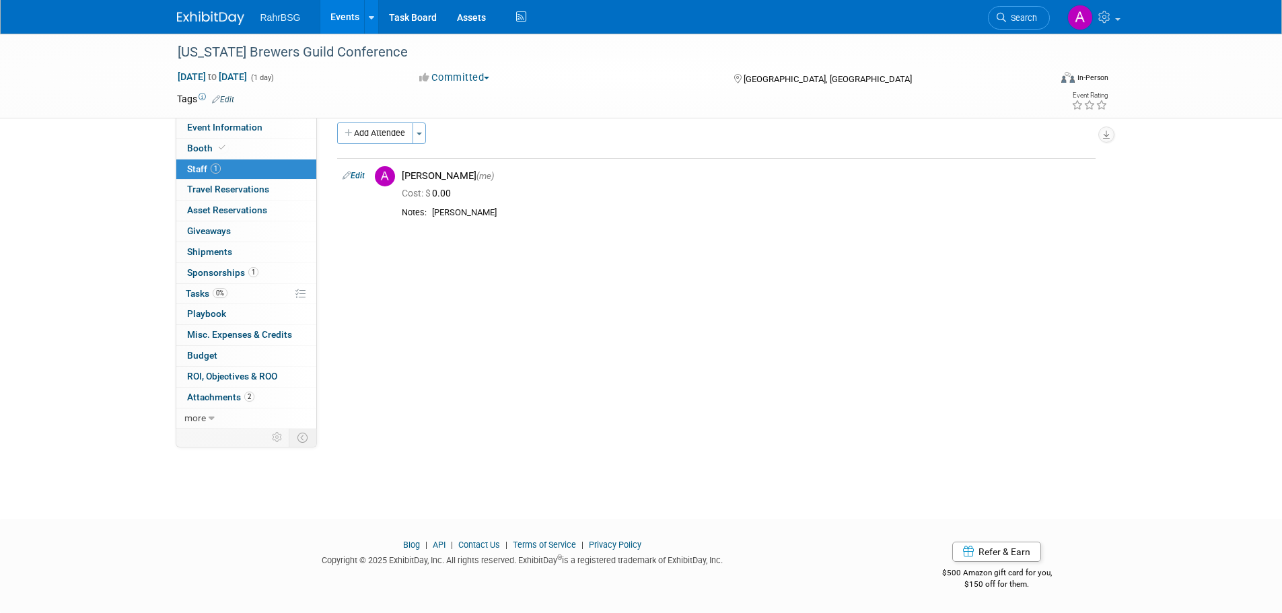
click at [197, 14] on img at bounding box center [210, 17] width 67 height 13
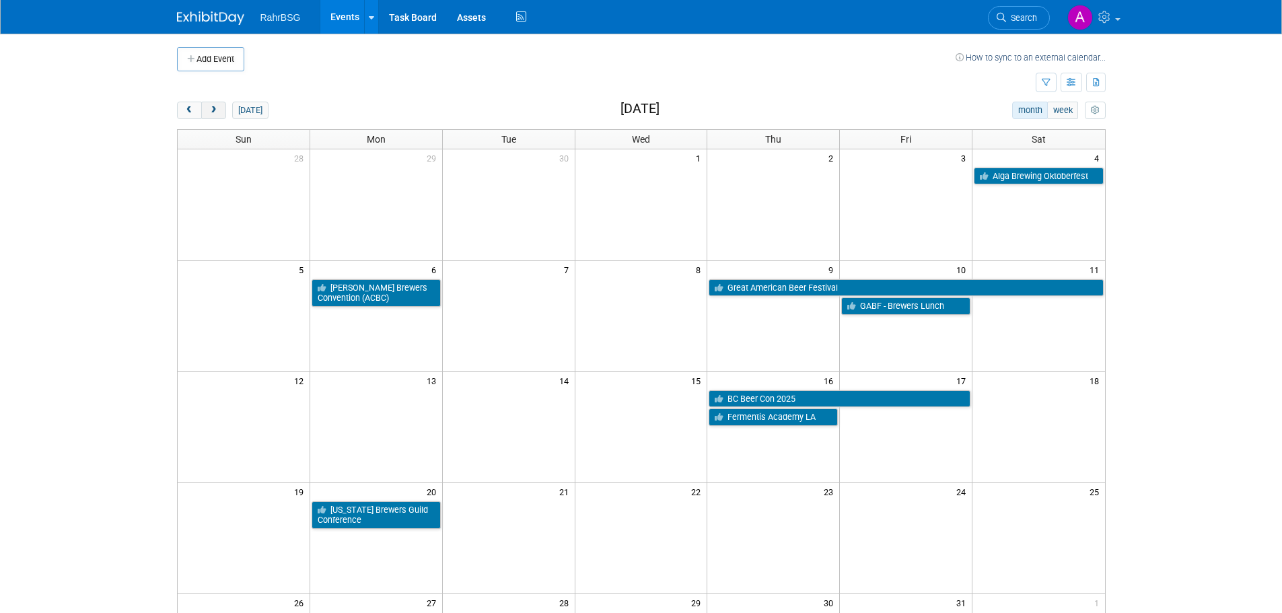
click at [214, 111] on span "next" at bounding box center [214, 110] width 10 height 9
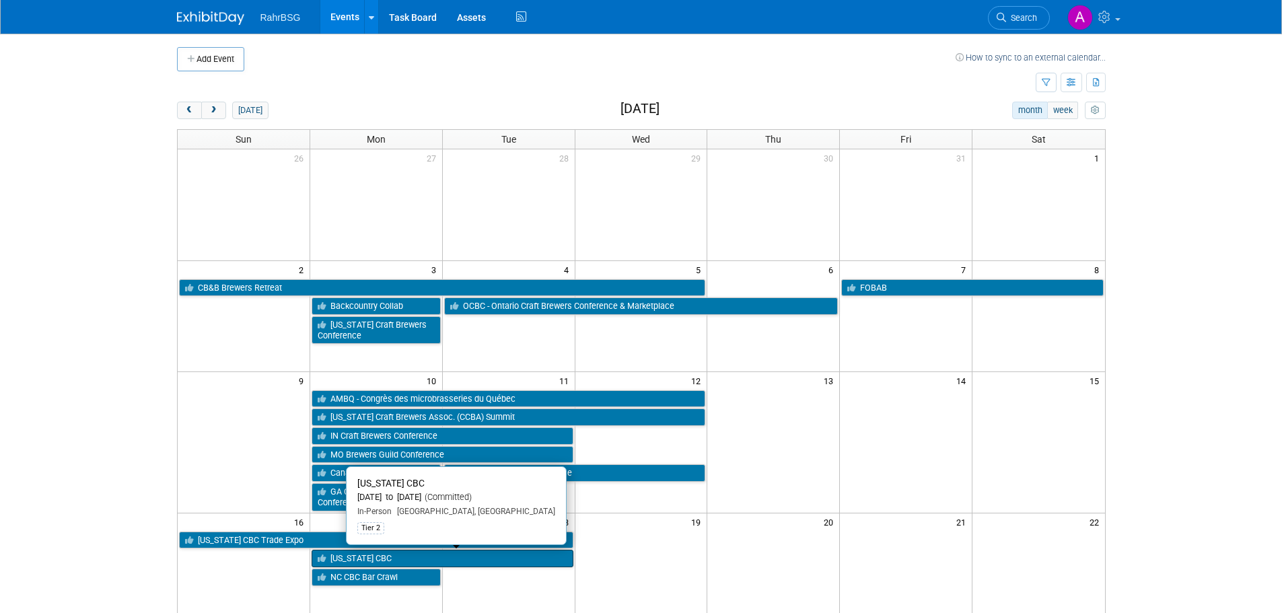
click at [351, 559] on link "[US_STATE] CBC" at bounding box center [443, 559] width 262 height 18
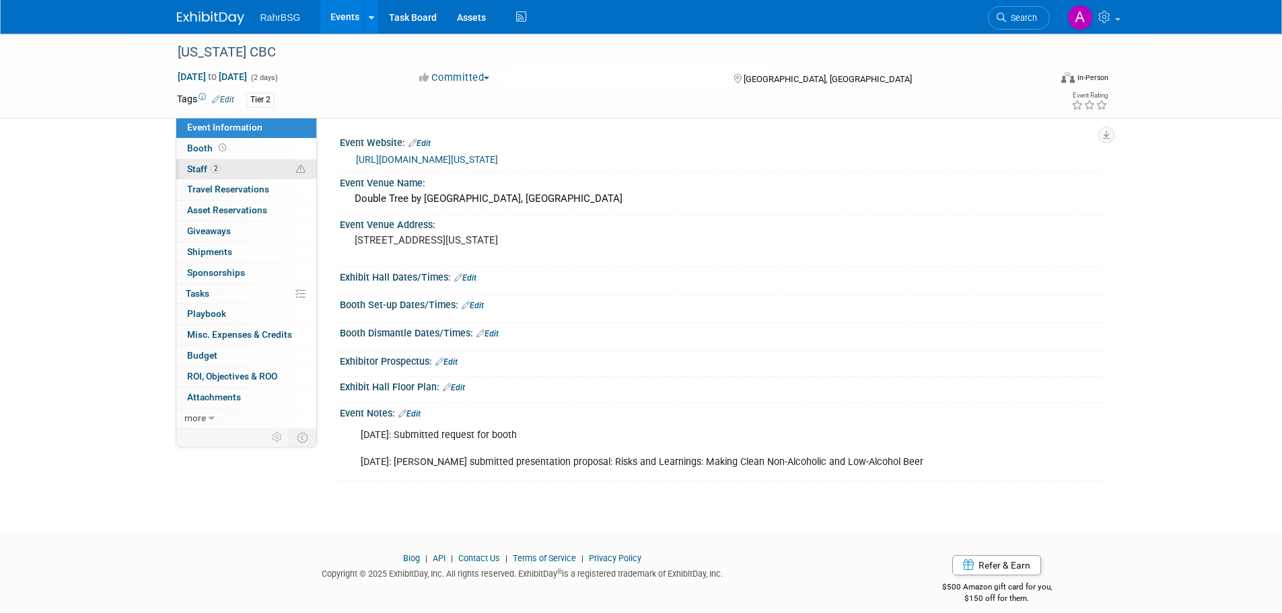
click at [226, 169] on link "2 Staff 2" at bounding box center [246, 170] width 140 height 20
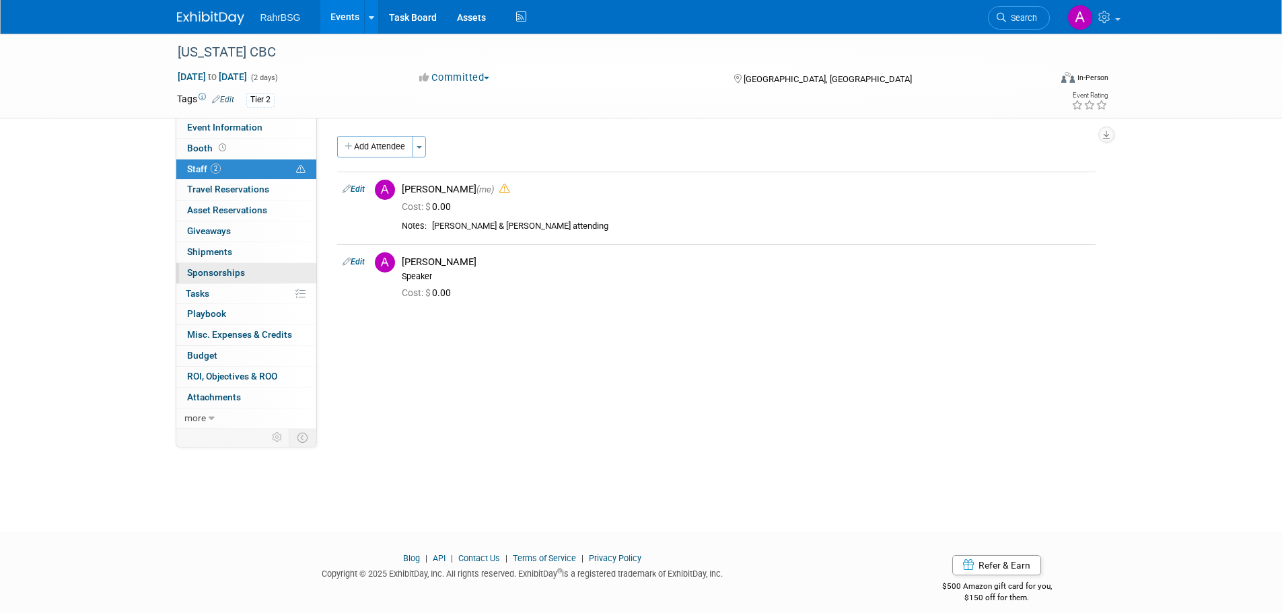
click at [225, 274] on span "Sponsorships 0" at bounding box center [216, 272] width 58 height 11
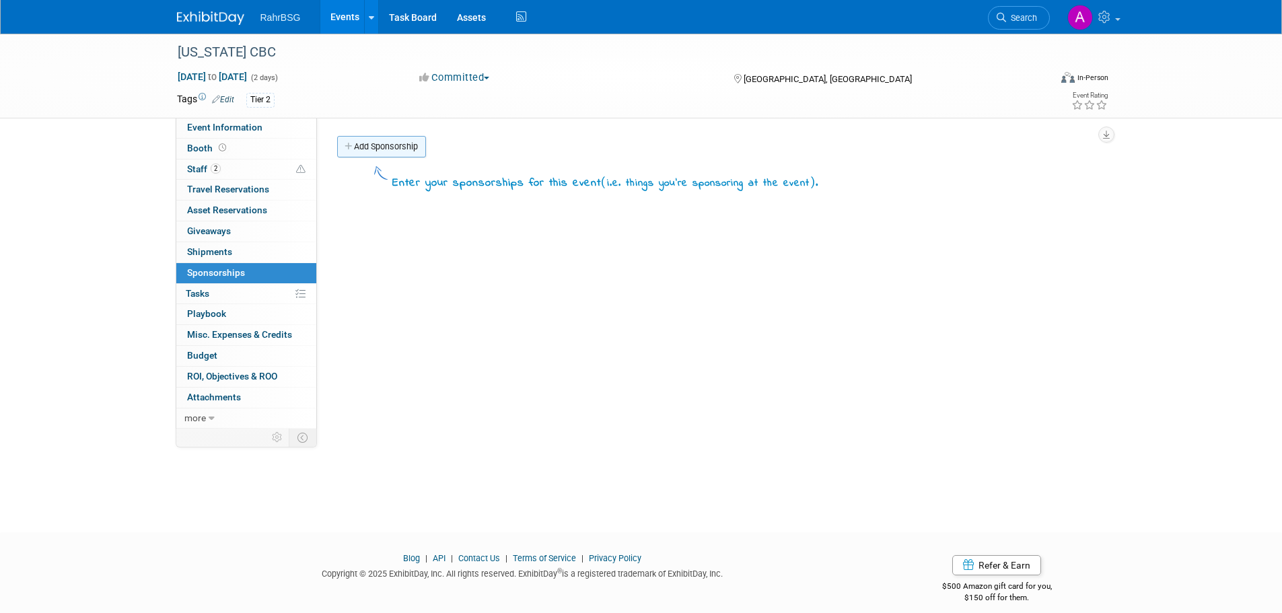
click at [391, 147] on link "Add Sponsorship" at bounding box center [381, 147] width 89 height 22
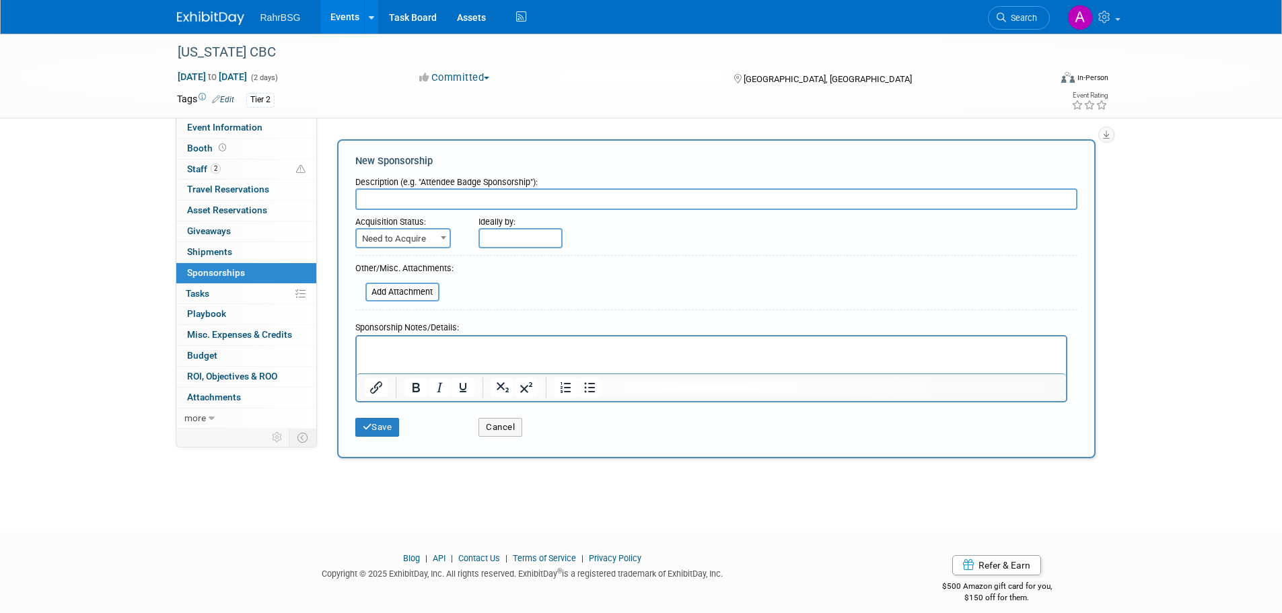
click at [425, 199] on input "text" at bounding box center [716, 199] width 722 height 22
type input "Exhibitor Sponsor - Tabletop"
click at [407, 241] on span "Need to Acquire" at bounding box center [403, 239] width 93 height 19
select select "2"
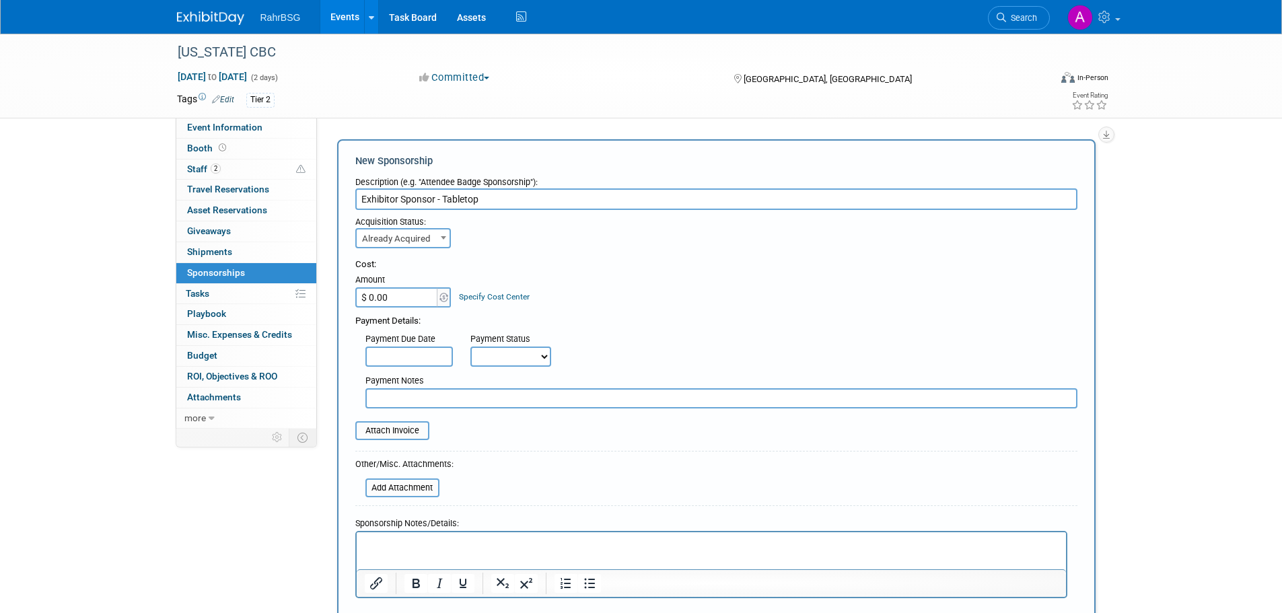
click at [415, 298] on input "$ 0.00" at bounding box center [397, 297] width 84 height 20
type input "$ 625.00"
click at [548, 424] on table "Attach Invoice" at bounding box center [716, 430] width 722 height 19
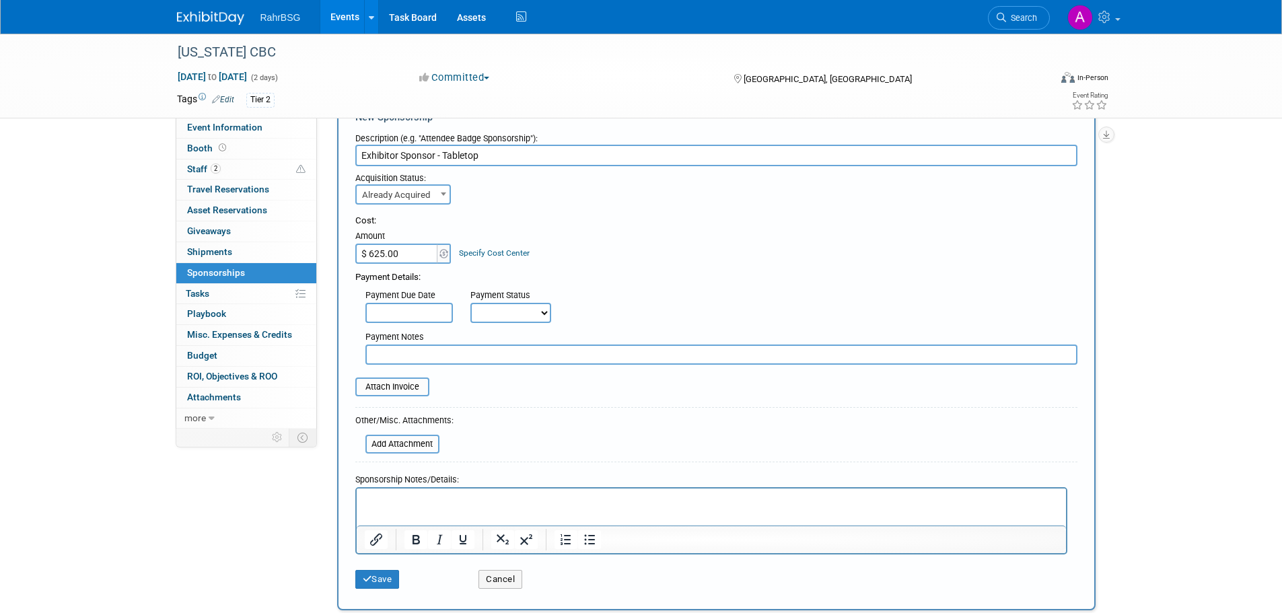
scroll to position [67, 0]
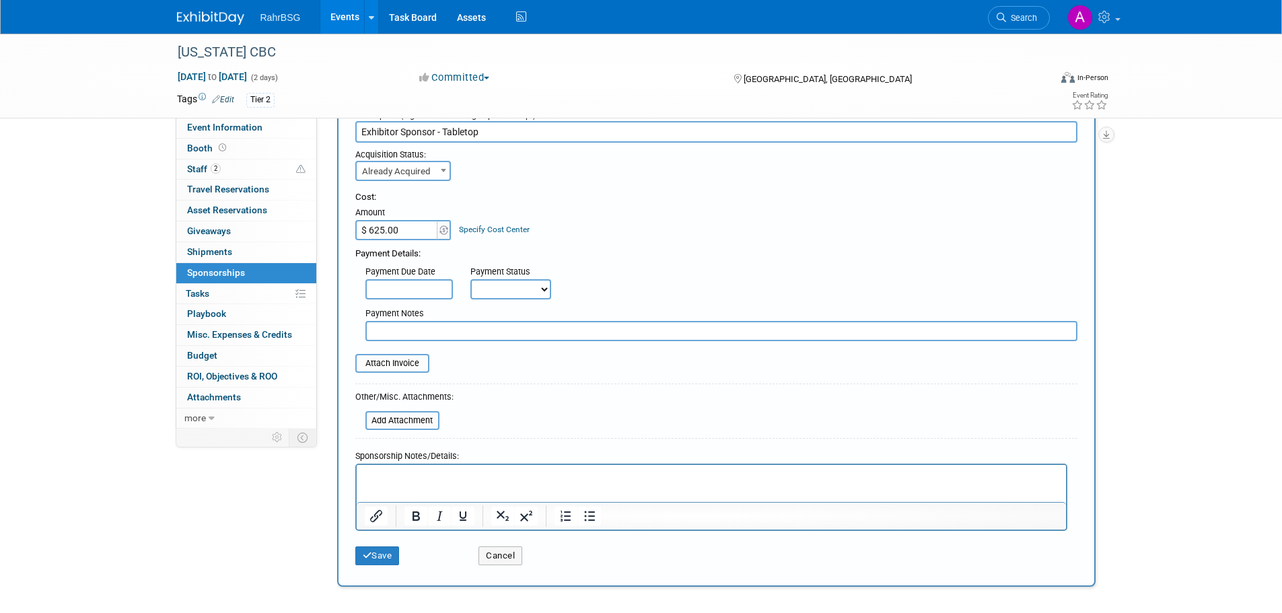
click at [440, 482] on p "Rich Text Area. Press ALT-0 for help." at bounding box center [711, 476] width 694 height 13
click at [383, 551] on button "Save" at bounding box center [377, 556] width 44 height 19
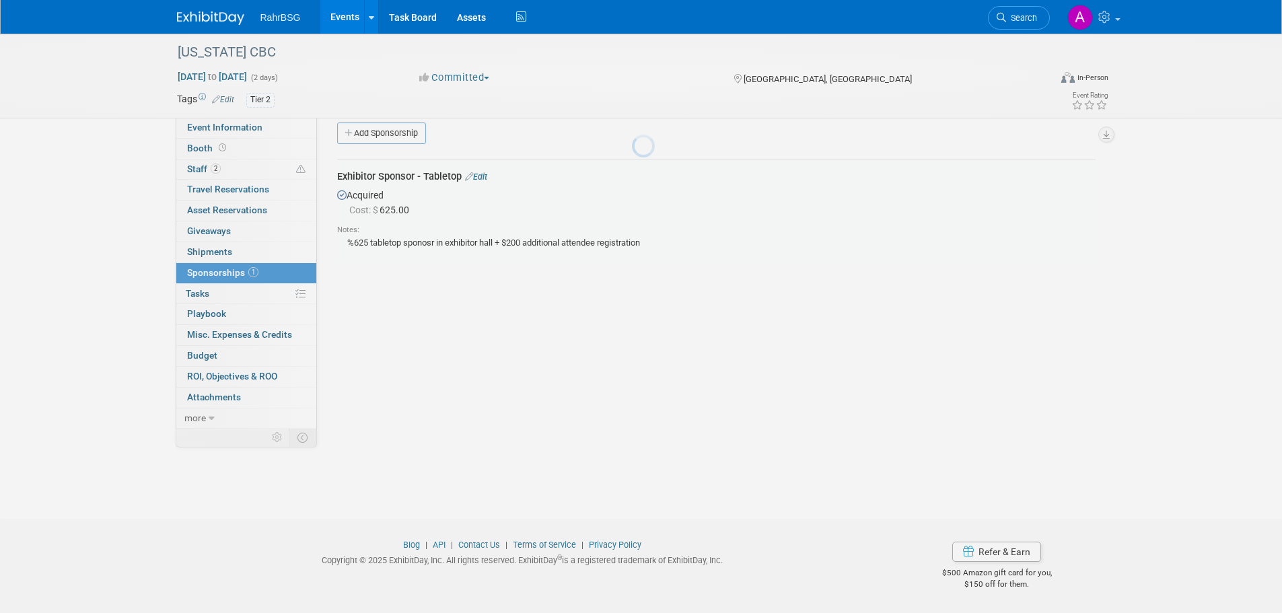
scroll to position [13, 0]
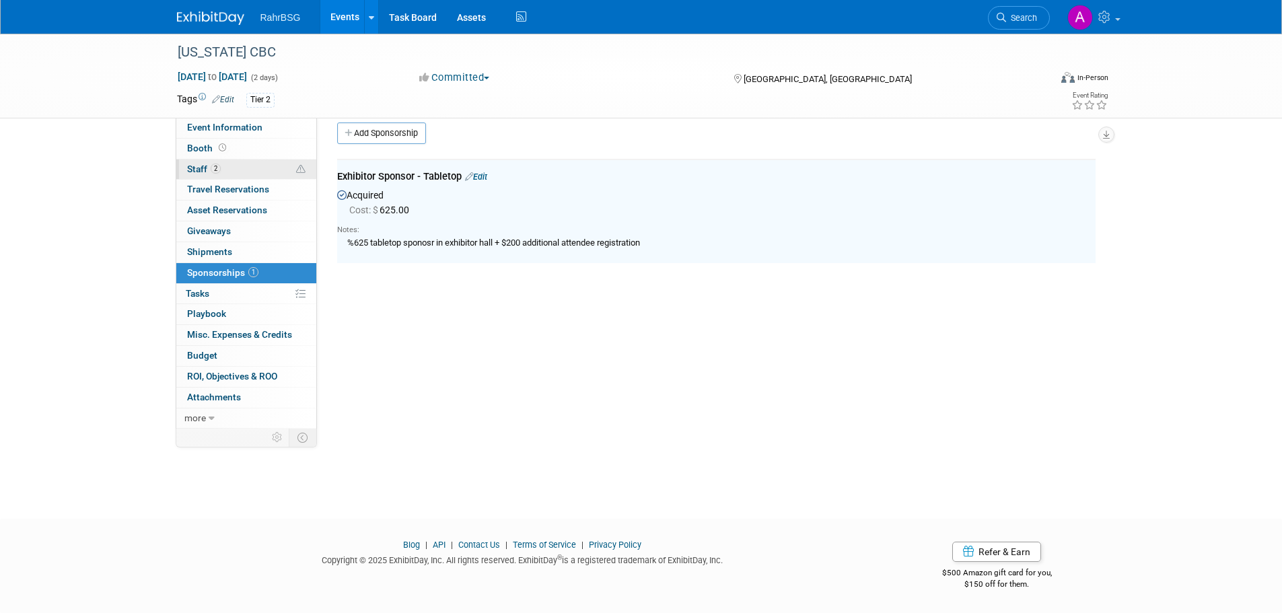
click at [239, 167] on link "2 Staff 2" at bounding box center [246, 170] width 140 height 20
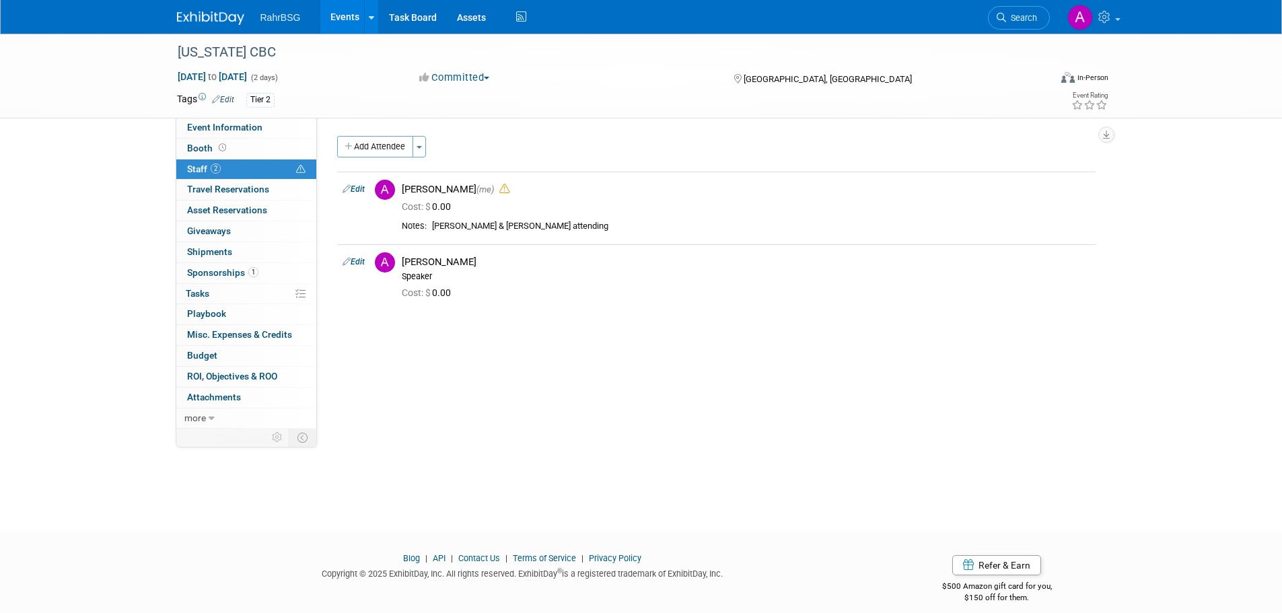
click at [232, 23] on img at bounding box center [210, 17] width 67 height 13
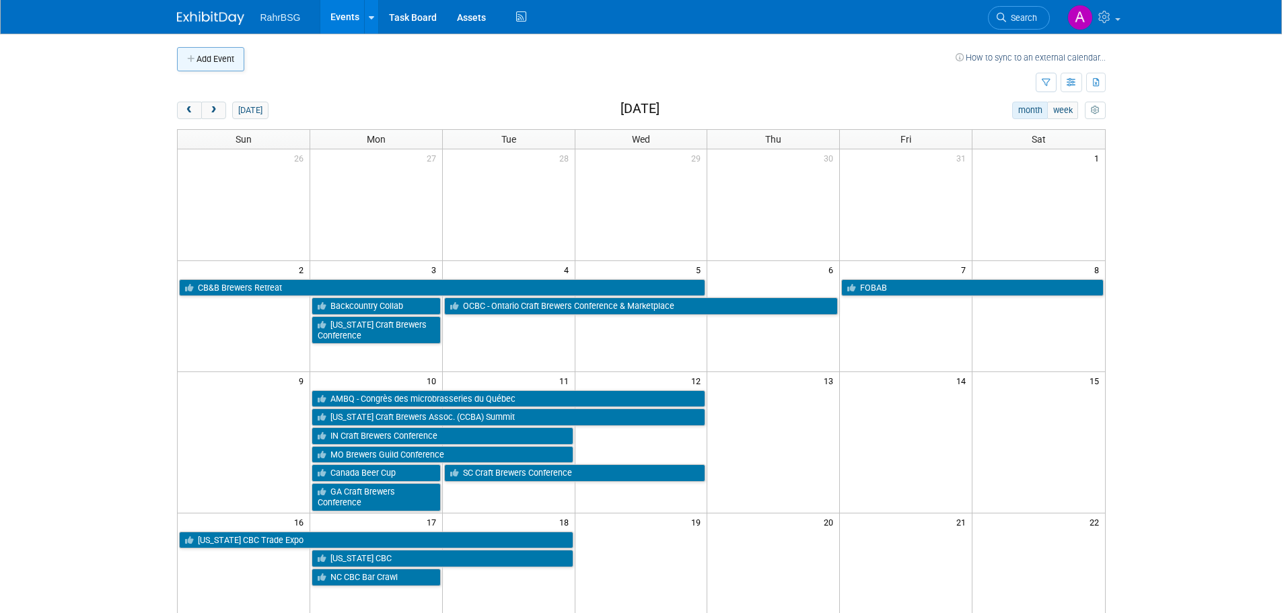
click at [218, 56] on button "Add Event" at bounding box center [210, 59] width 67 height 24
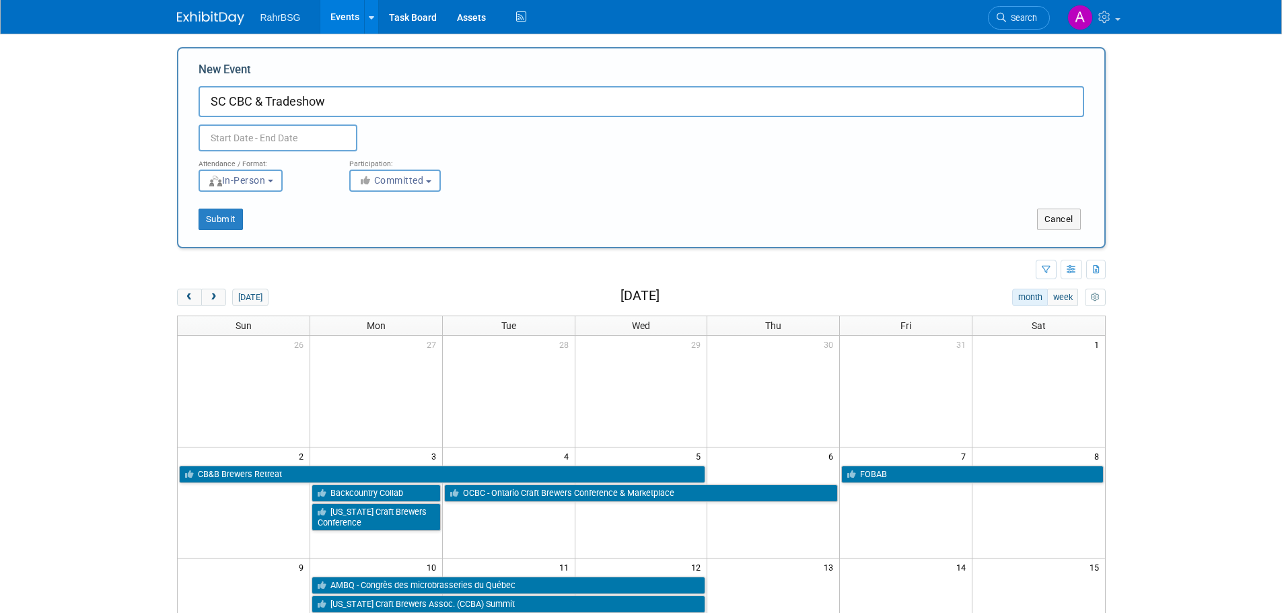
type input "SC CBC & Tradeshow"
click at [276, 136] on input "text" at bounding box center [278, 138] width 159 height 27
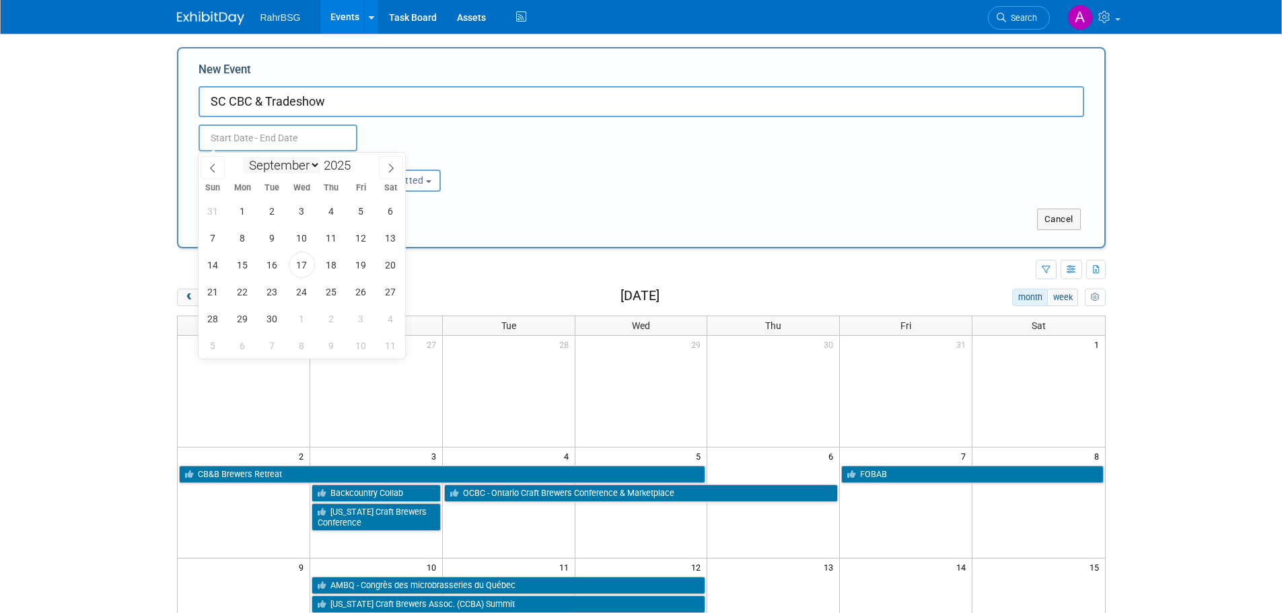
click at [315, 169] on select "January February March April May June July August September October November De…" at bounding box center [281, 165] width 77 height 17
select select "10"
click at [243, 157] on select "January February March April May June July August September October November De…" at bounding box center [281, 165] width 77 height 17
click at [278, 261] on span "11" at bounding box center [272, 265] width 26 height 26
type input "Nov 11, 2025 to Nov 11, 2025"
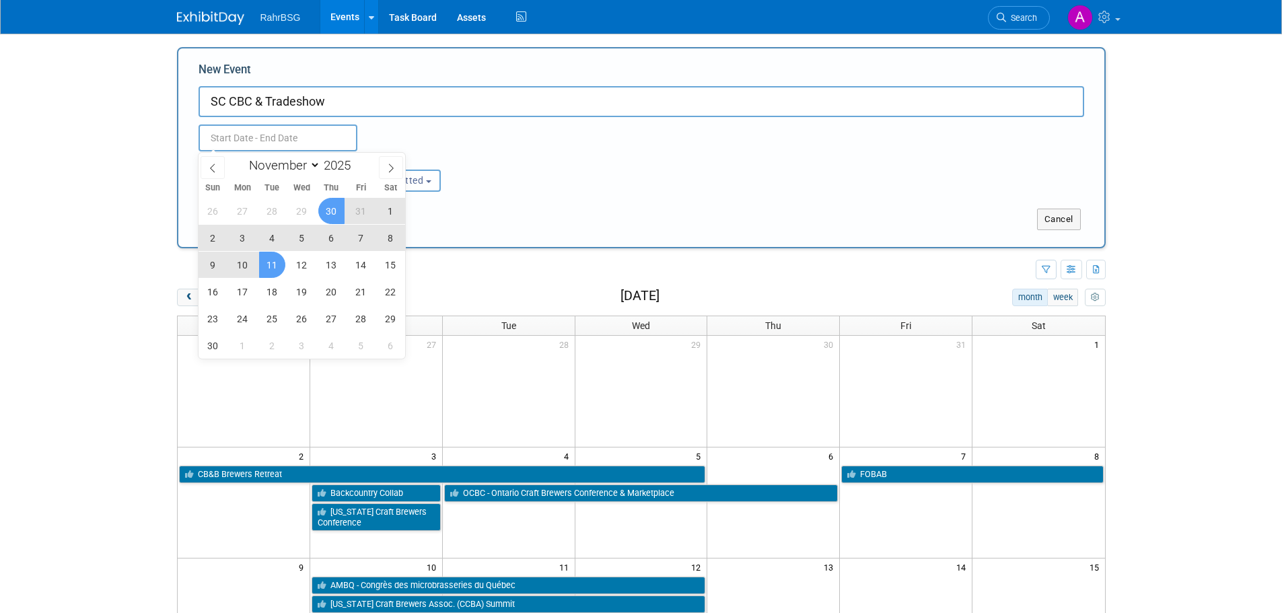
type input "Nov 11, 2025 to Nov 11, 2025"
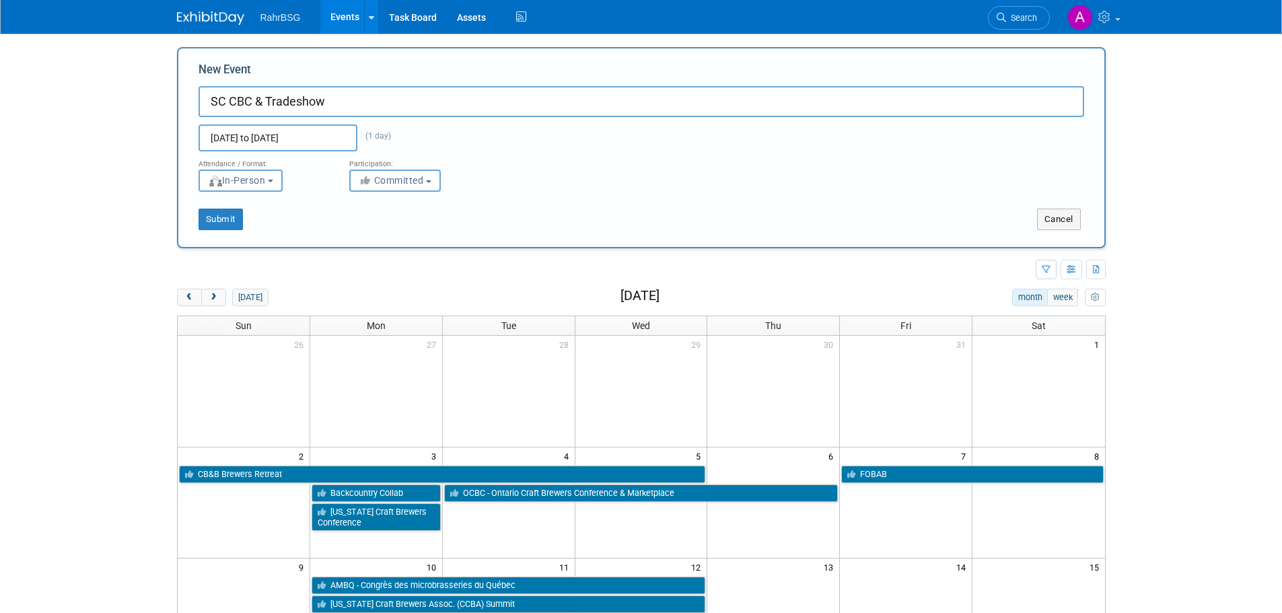
click at [599, 149] on div "Nov 11, 2025 to Nov 11, 2025 (1 day) Duplicate Event Warning" at bounding box center [641, 134] width 906 height 34
click at [214, 215] on button "Submit" at bounding box center [221, 220] width 44 height 22
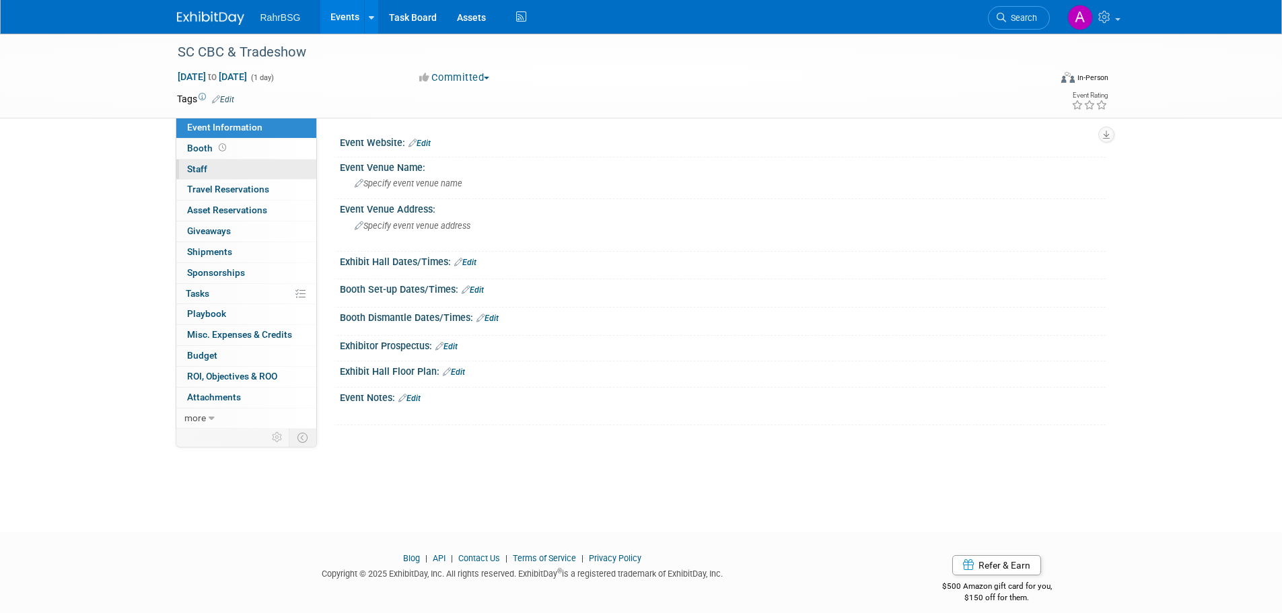
click at [195, 176] on link "0 Staff 0" at bounding box center [246, 170] width 140 height 20
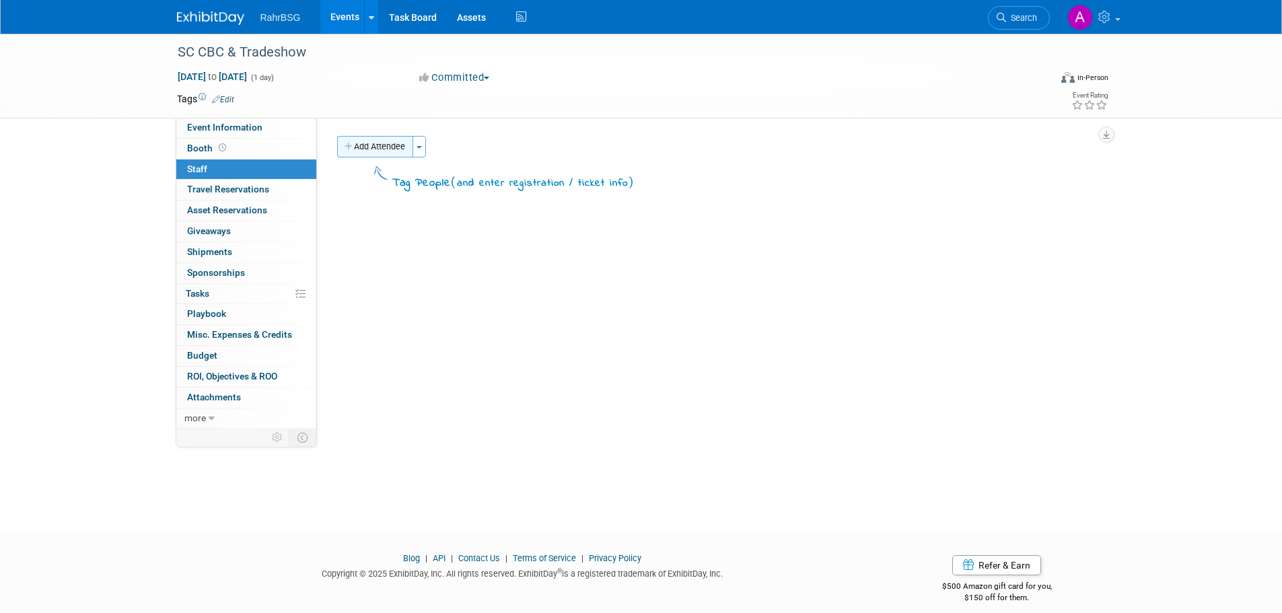
click at [405, 151] on button "Add Attendee" at bounding box center [375, 147] width 76 height 22
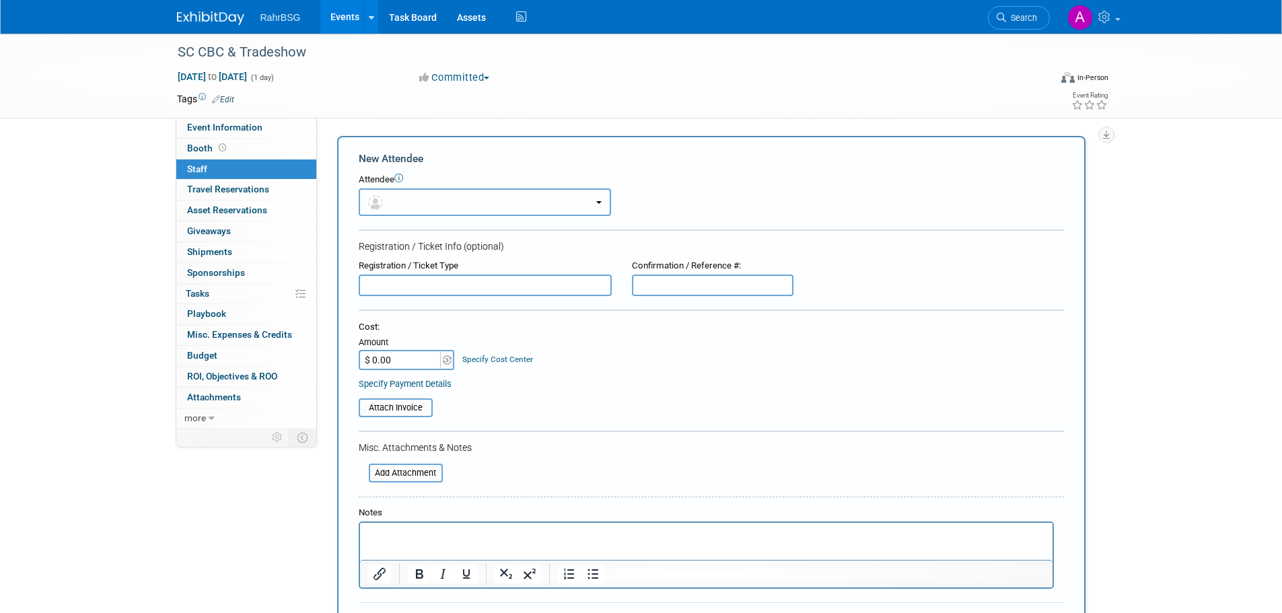
click at [402, 197] on button "button" at bounding box center [485, 202] width 252 height 28
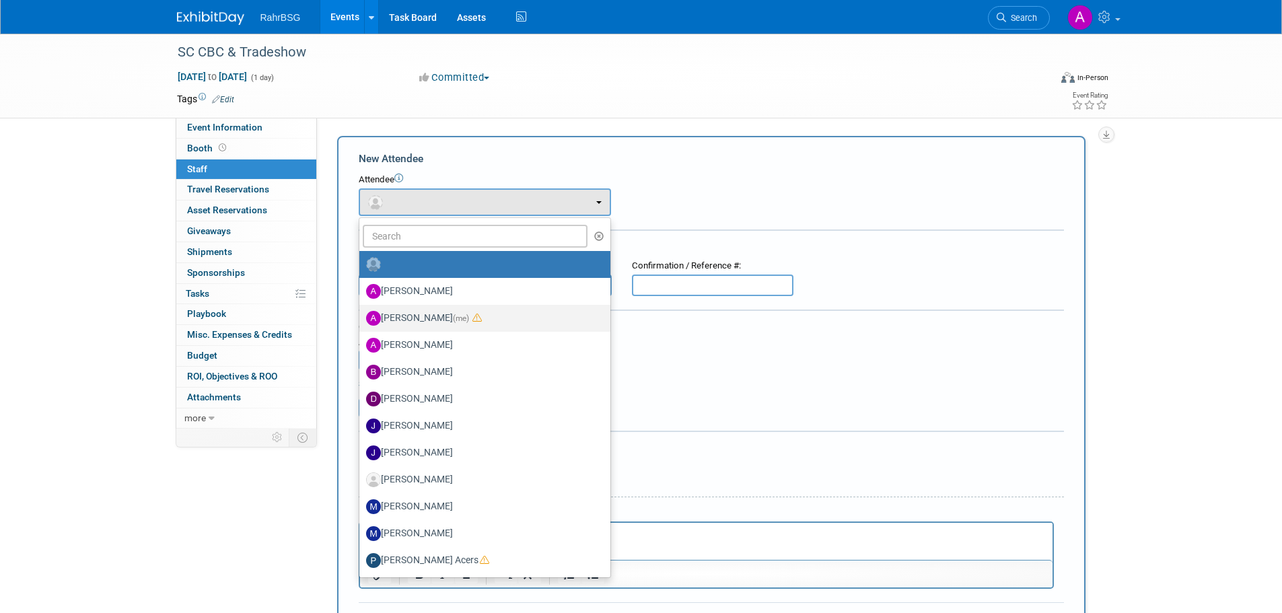
click at [407, 315] on label "[PERSON_NAME] (me)" at bounding box center [481, 319] width 231 height 22
click at [362, 315] on input "[PERSON_NAME] (me)" at bounding box center [357, 316] width 9 height 9
select select "8d7bfa72-48f6-4742-9252-1a421e7074c1"
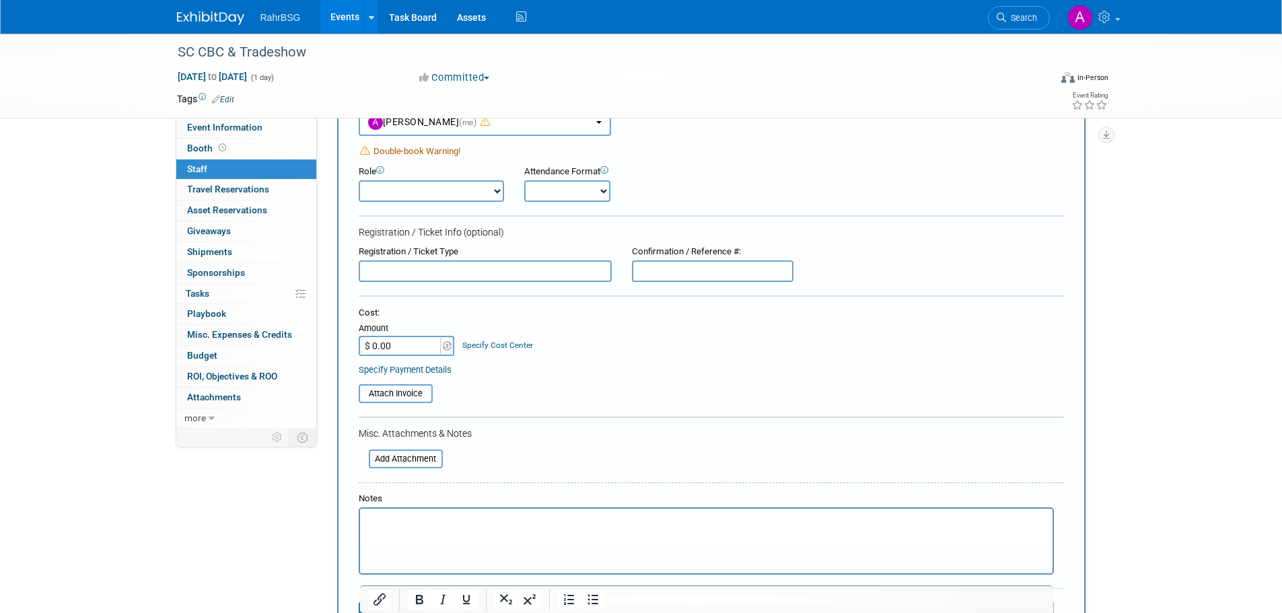
scroll to position [202, 0]
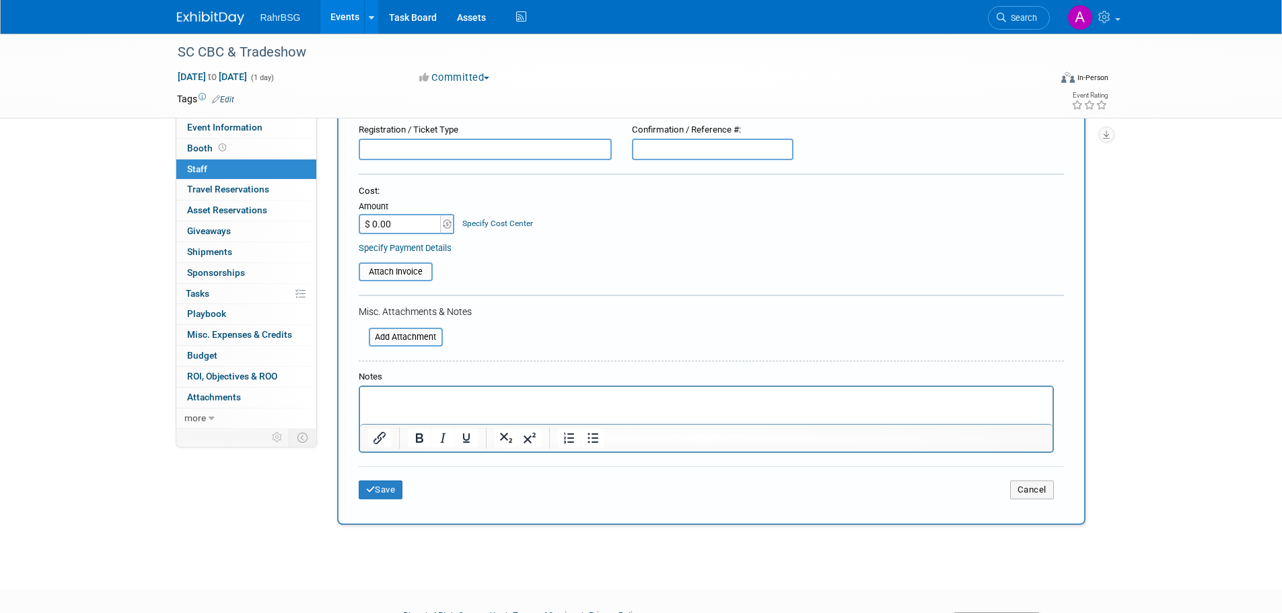
click at [397, 403] on p "Rich Text Area. Press ALT-0 for help." at bounding box center [706, 398] width 677 height 13
click at [388, 491] on button "Save" at bounding box center [381, 490] width 44 height 19
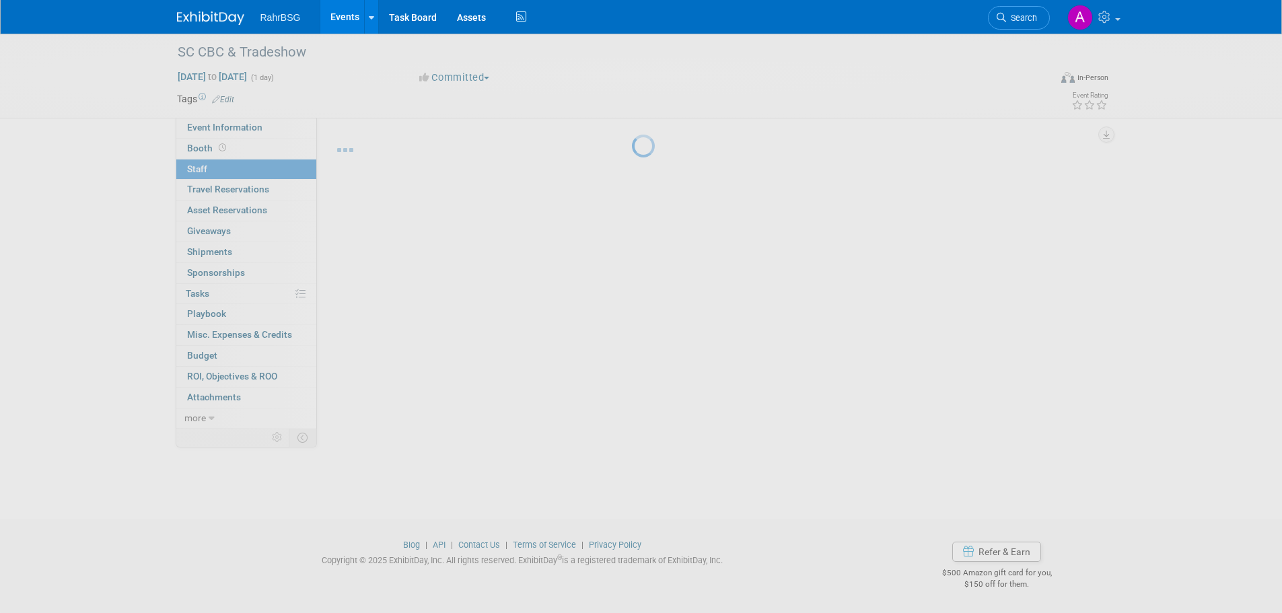
scroll to position [13, 0]
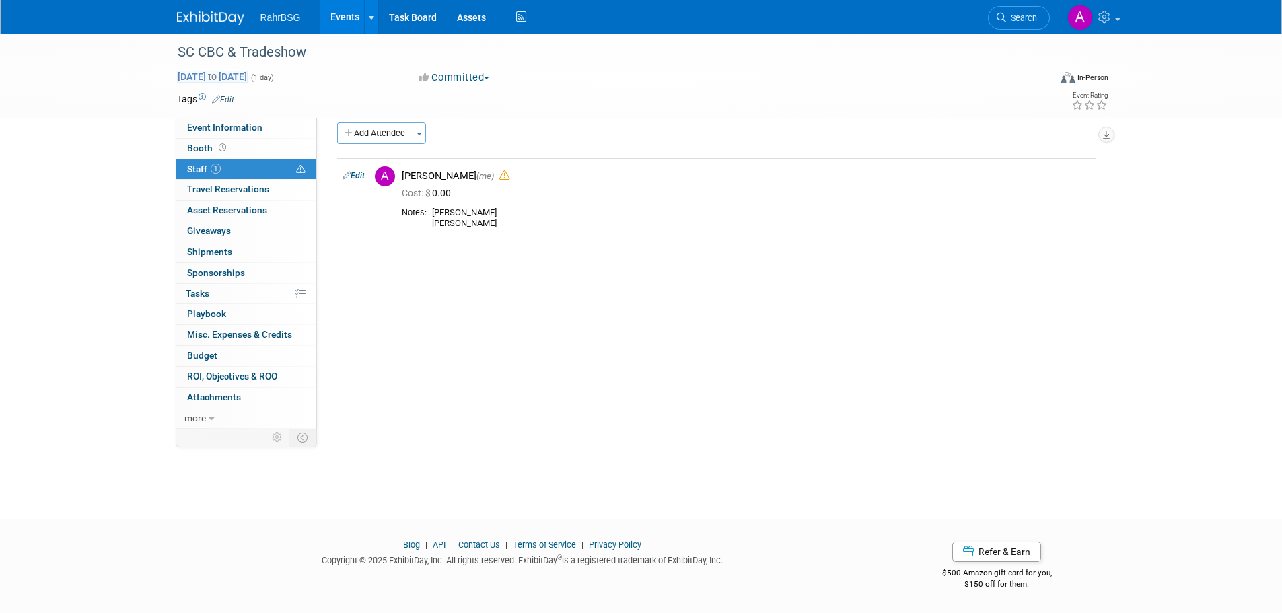
click at [232, 74] on span "[DATE] to [DATE]" at bounding box center [212, 77] width 71 height 12
type input "[DATE]"
select select "10"
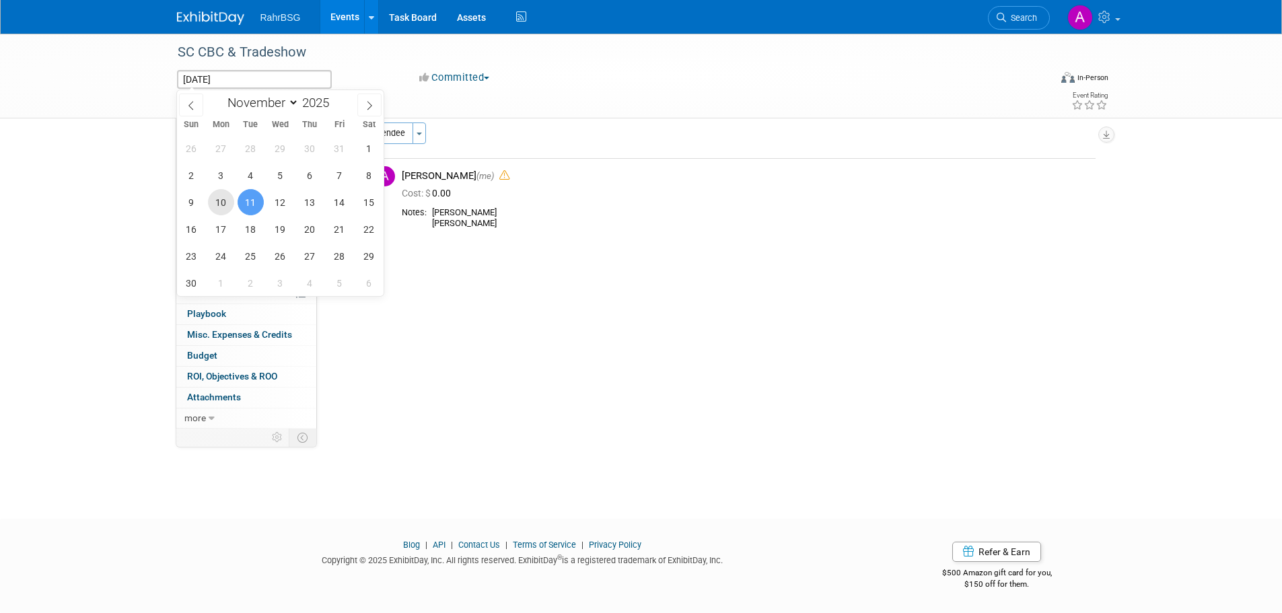
click at [216, 205] on span "10" at bounding box center [221, 202] width 26 height 26
type input "[DATE]"
click at [249, 205] on span "11" at bounding box center [251, 202] width 26 height 26
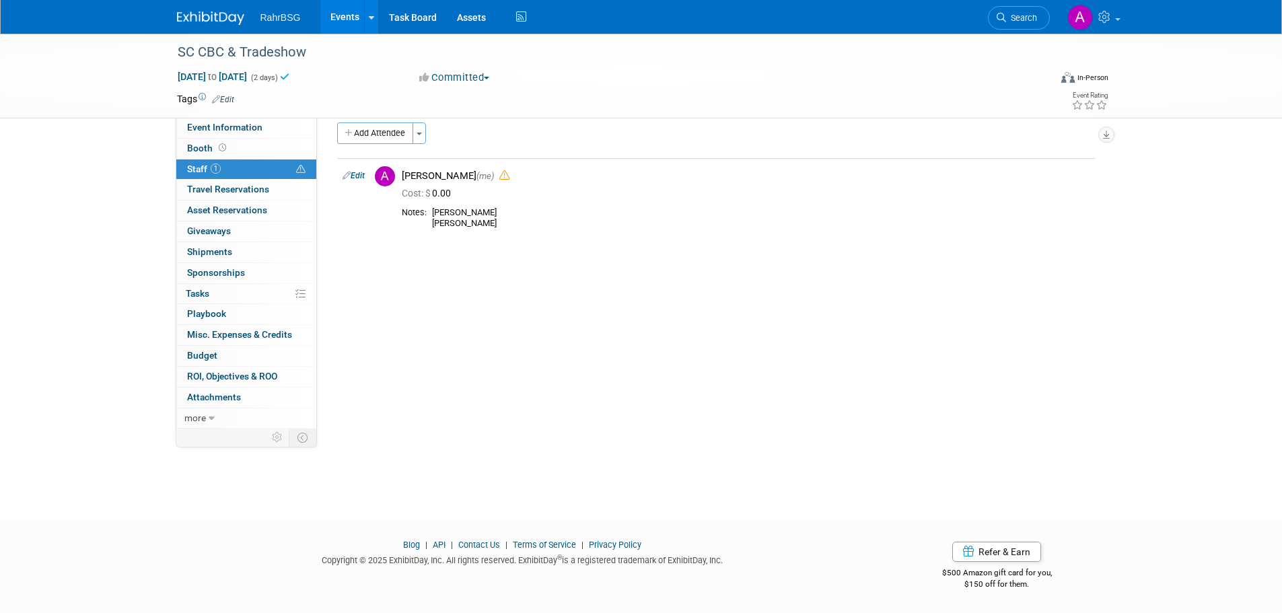
click at [785, 374] on div "Event Website: Edit Event Venue Name: Specify event venue name Event Venue Addr…" at bounding box center [711, 259] width 789 height 311
click at [202, 3] on div at bounding box center [218, 12] width 83 height 25
click at [197, 13] on img at bounding box center [210, 17] width 67 height 13
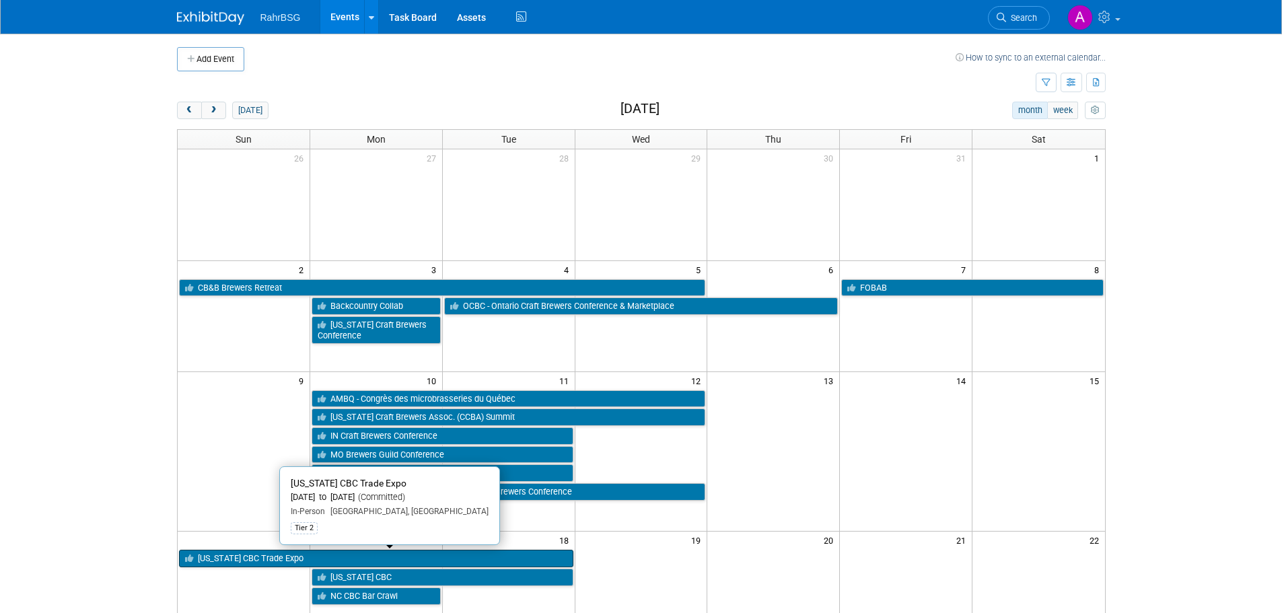
click at [311, 561] on link "[US_STATE] CBC Trade Expo" at bounding box center [376, 559] width 394 height 18
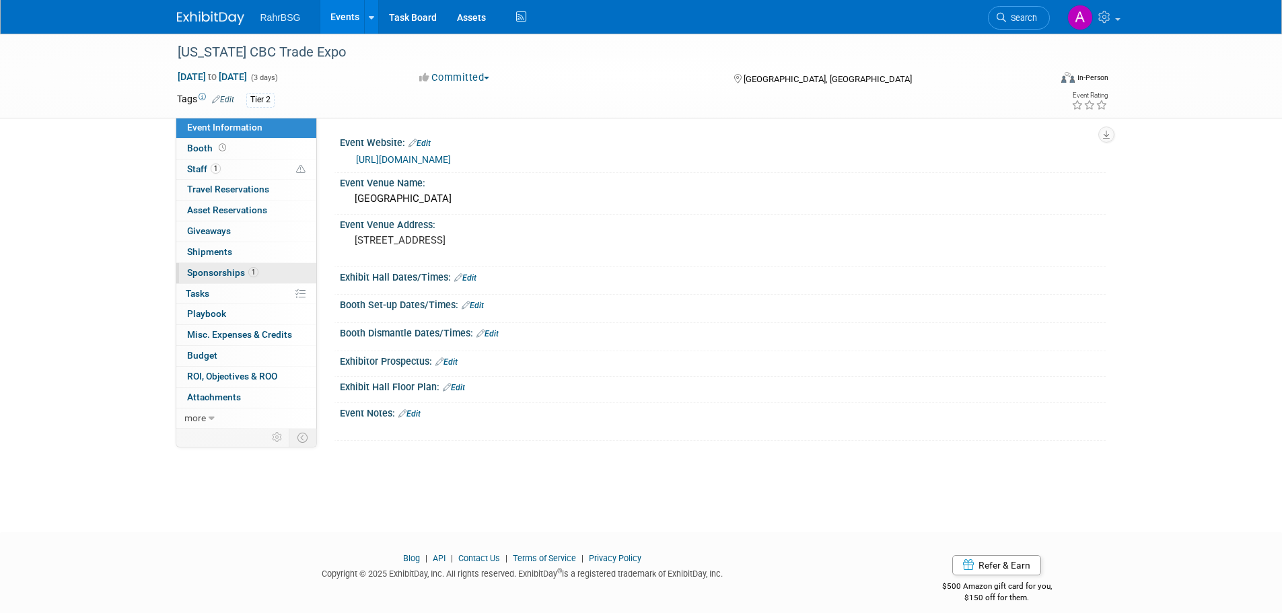
click at [217, 268] on span "Sponsorships 1" at bounding box center [222, 272] width 71 height 11
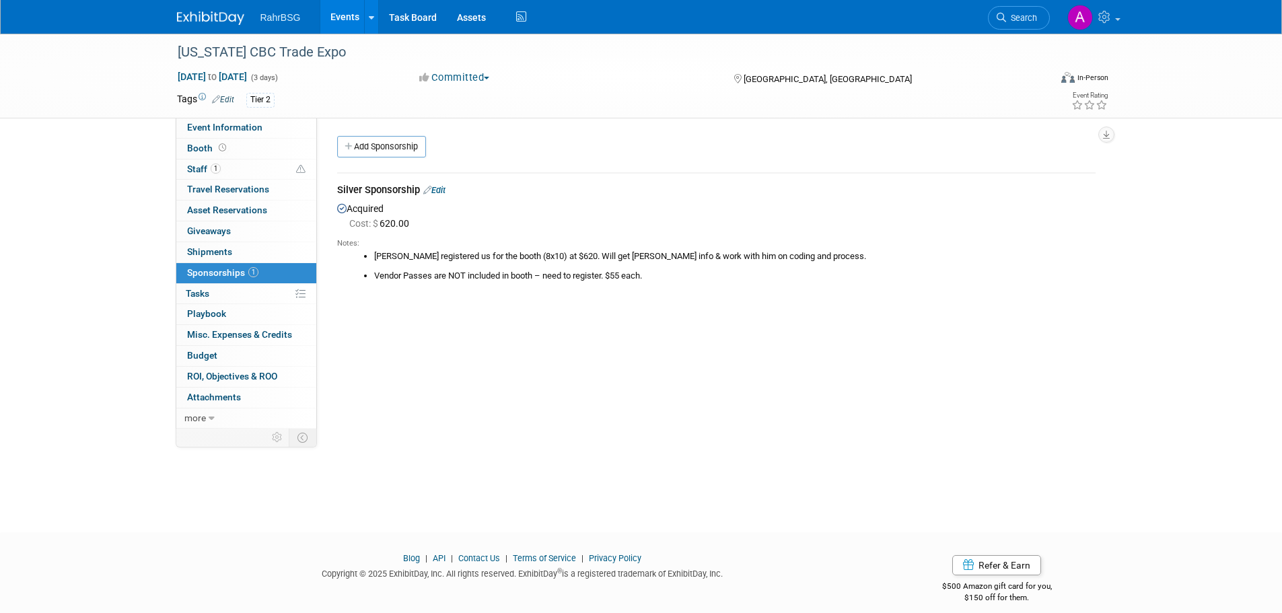
click at [446, 184] on div "Silver Sponsorship Edit" at bounding box center [716, 191] width 759 height 17
click at [429, 189] on icon at bounding box center [427, 190] width 8 height 9
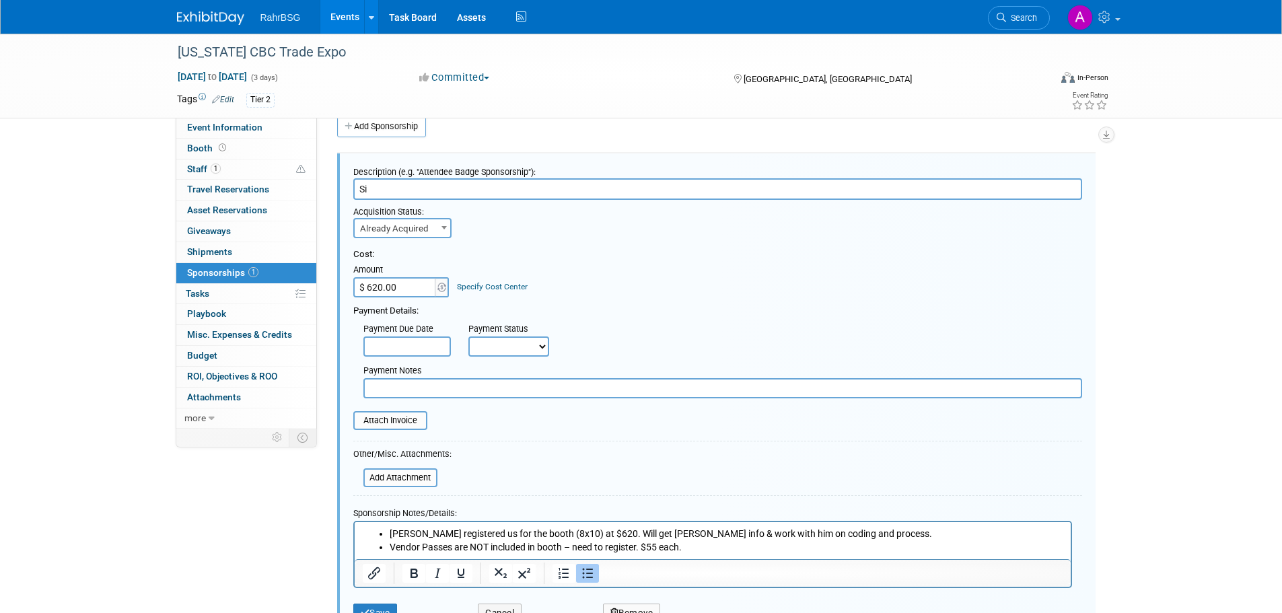
type input "S"
type input "T"
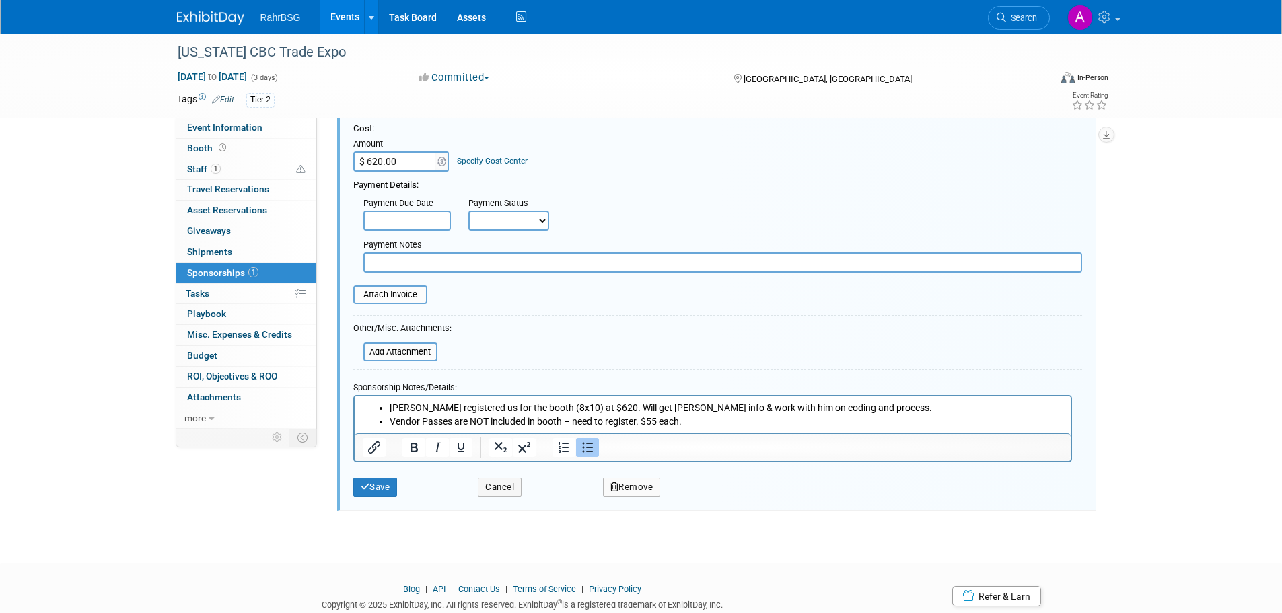
scroll to position [155, 0]
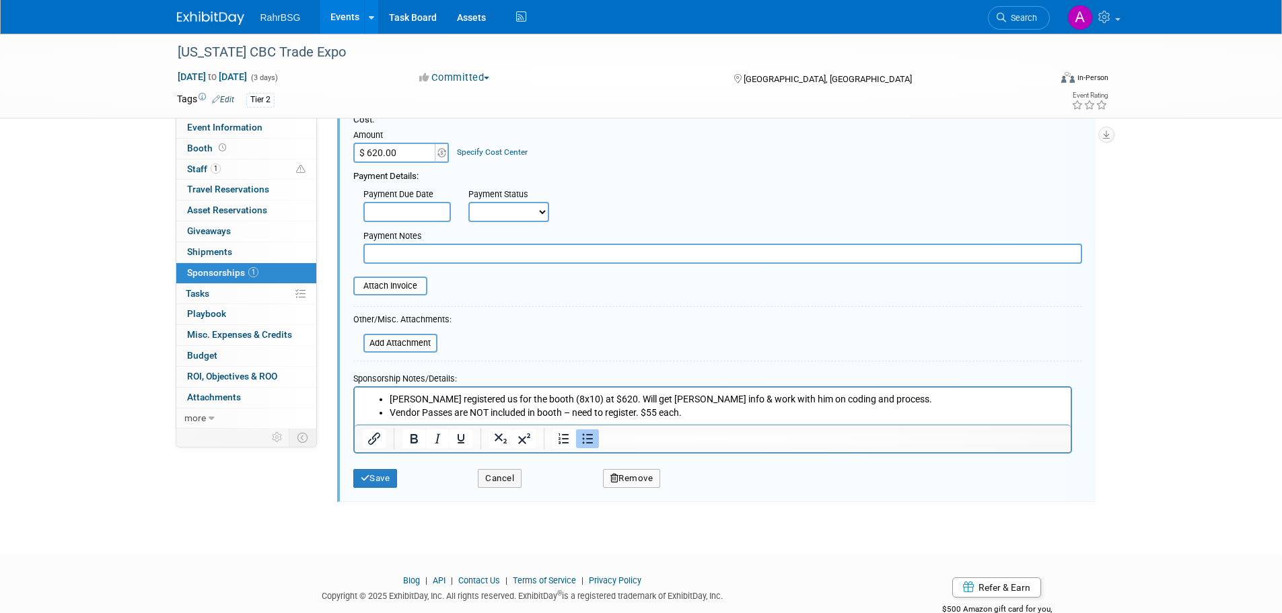
type input "Trade Expo Booth"
click at [507, 399] on li "Josh Ferracioli registered us for the booth (8x10) at $620. Will get Ashley inf…" at bounding box center [726, 398] width 674 height 13
drag, startPoint x: 615, startPoint y: 399, endPoint x: 913, endPoint y: 392, distance: 298.3
click at [913, 392] on li "Josh Ferracioli registered for the booth (8x10) at $620. Will get Ashley info &…" at bounding box center [726, 398] width 674 height 13
drag, startPoint x: 574, startPoint y: 410, endPoint x: 644, endPoint y: 407, distance: 70.7
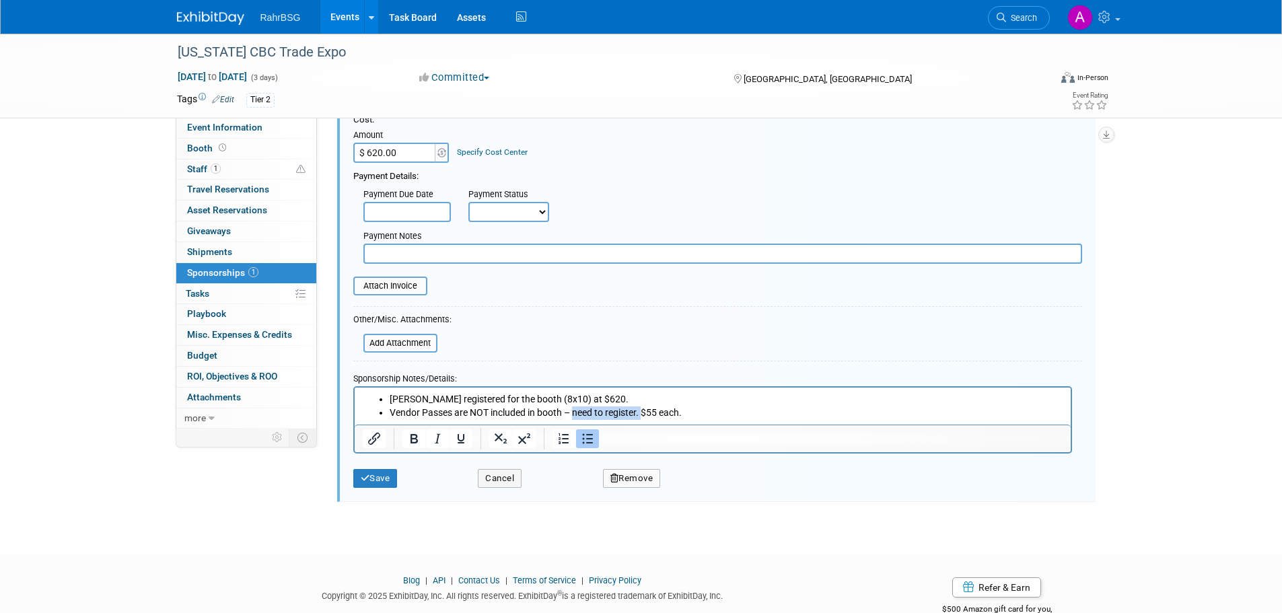
click at [644, 407] on li "Vendor Passes are NOT included in booth – need to register. $55 each." at bounding box center [726, 412] width 674 height 13
click at [755, 416] on li "Vendor Passes are NOT included in booth – paide $110 ($55 each)." at bounding box center [726, 412] width 674 height 13
click at [594, 411] on li "Vendor Passes are NOT included in booth – paide $110 ($55 each)." at bounding box center [726, 412] width 674 height 13
click at [384, 483] on button "Save" at bounding box center [375, 478] width 44 height 19
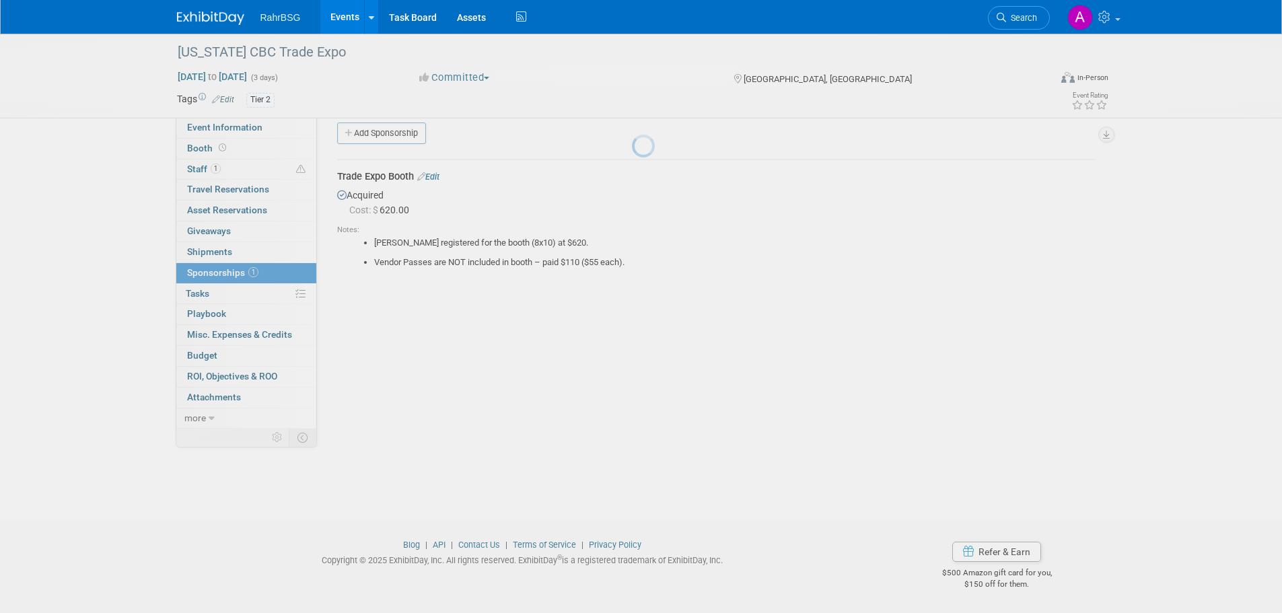
scroll to position [13, 0]
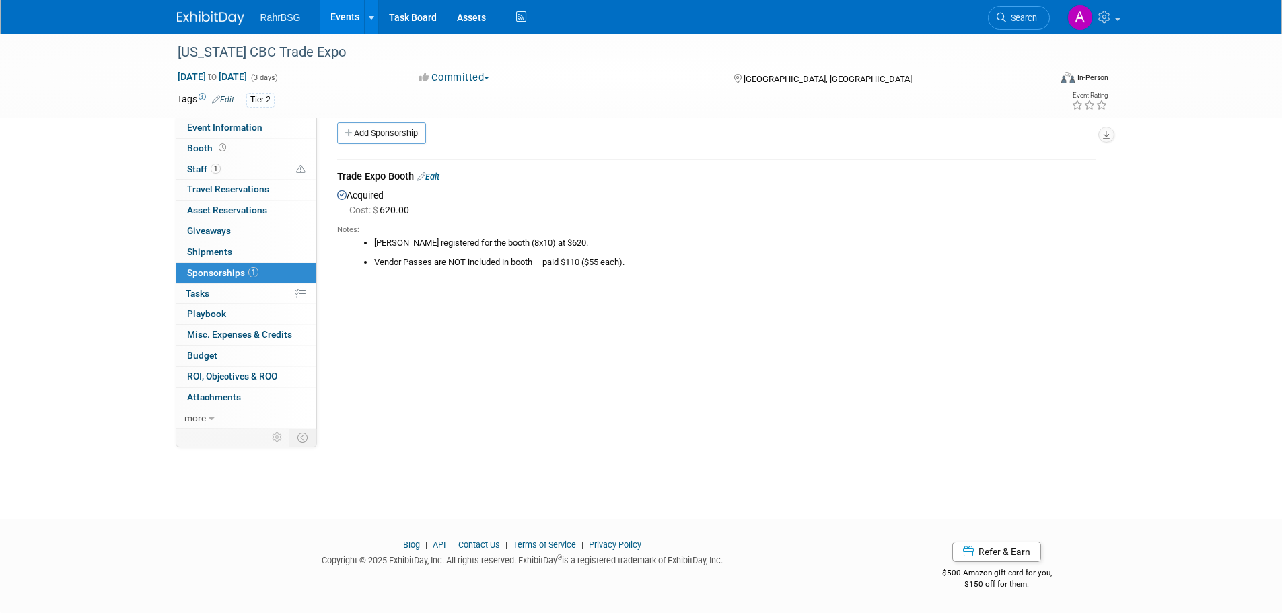
click at [438, 178] on link "Edit" at bounding box center [428, 177] width 22 height 10
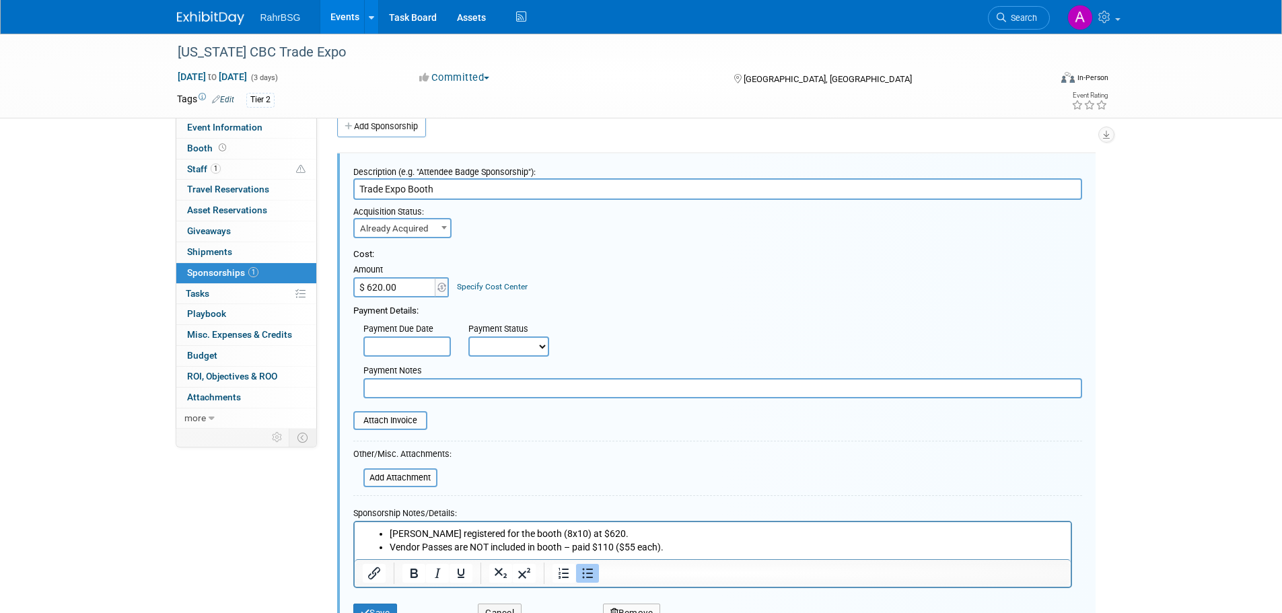
scroll to position [0, 0]
click at [405, 424] on input "file" at bounding box center [346, 421] width 160 height 16
click at [393, 425] on input "file" at bounding box center [346, 421] width 160 height 16
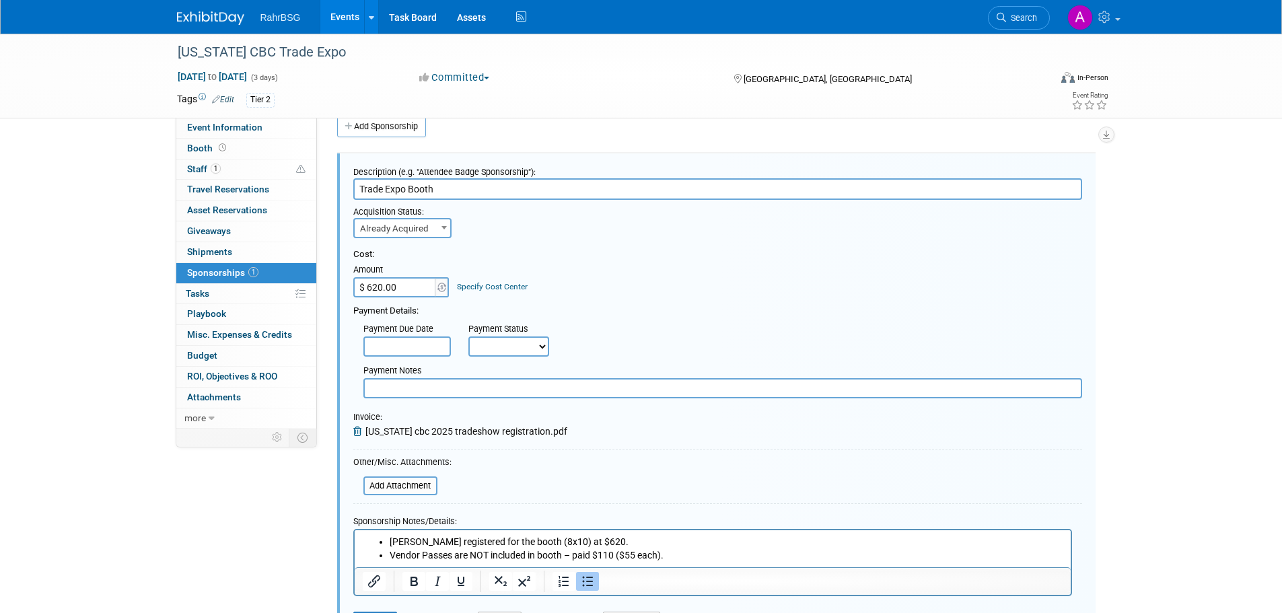
click at [474, 436] on span "north carolina cbc 2025 tradeshow registration.pdf" at bounding box center [467, 431] width 202 height 11
click at [476, 432] on span "north carolina cbc 2025 tradeshow registration.pdf" at bounding box center [467, 431] width 202 height 11
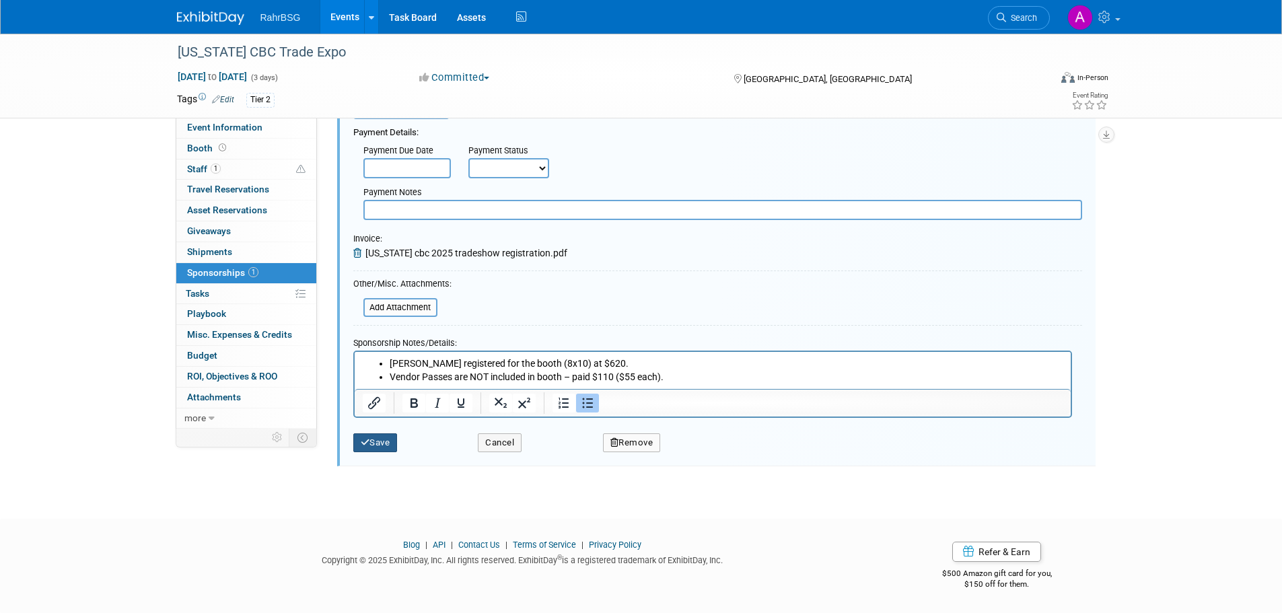
click at [377, 448] on button "Save" at bounding box center [375, 443] width 44 height 19
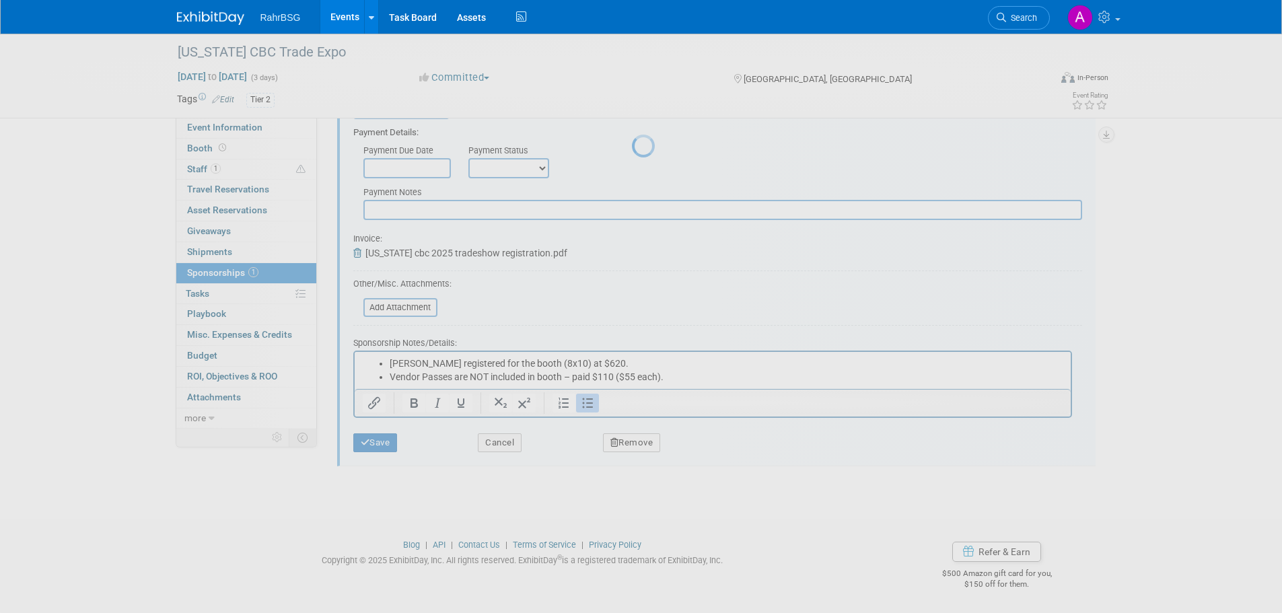
scroll to position [13, 0]
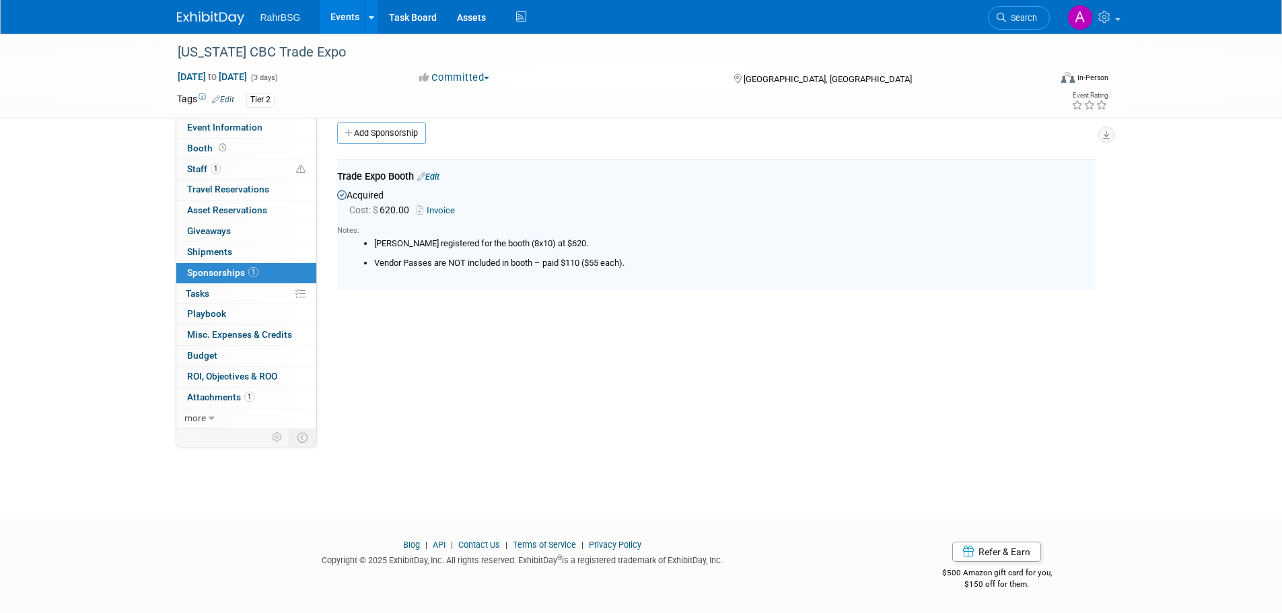
click at [445, 214] on link "Invoice" at bounding box center [439, 210] width 44 height 10
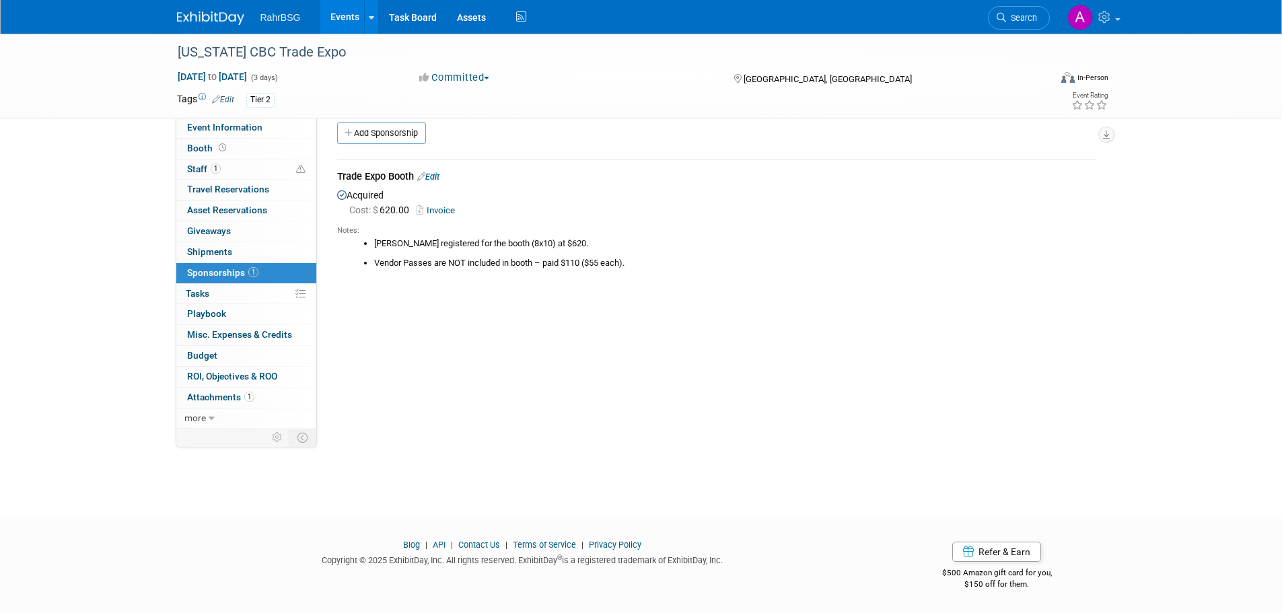
click at [187, 13] on img at bounding box center [210, 17] width 67 height 13
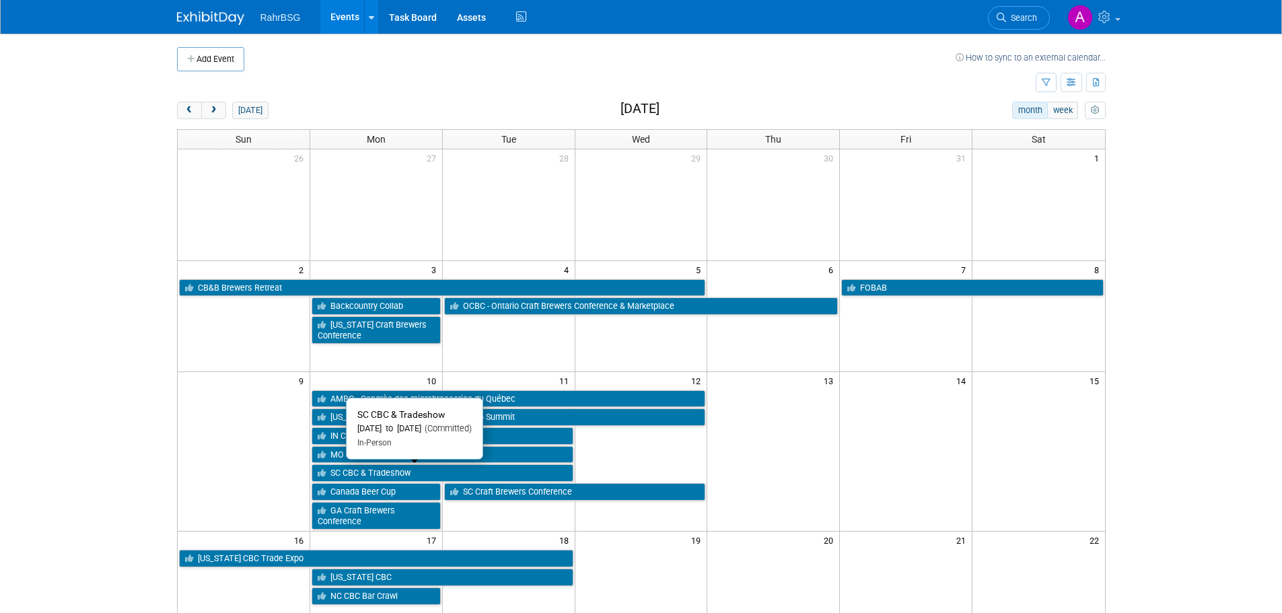
click at [489, 473] on link "SC CBC & Tradeshow" at bounding box center [443, 474] width 262 height 18
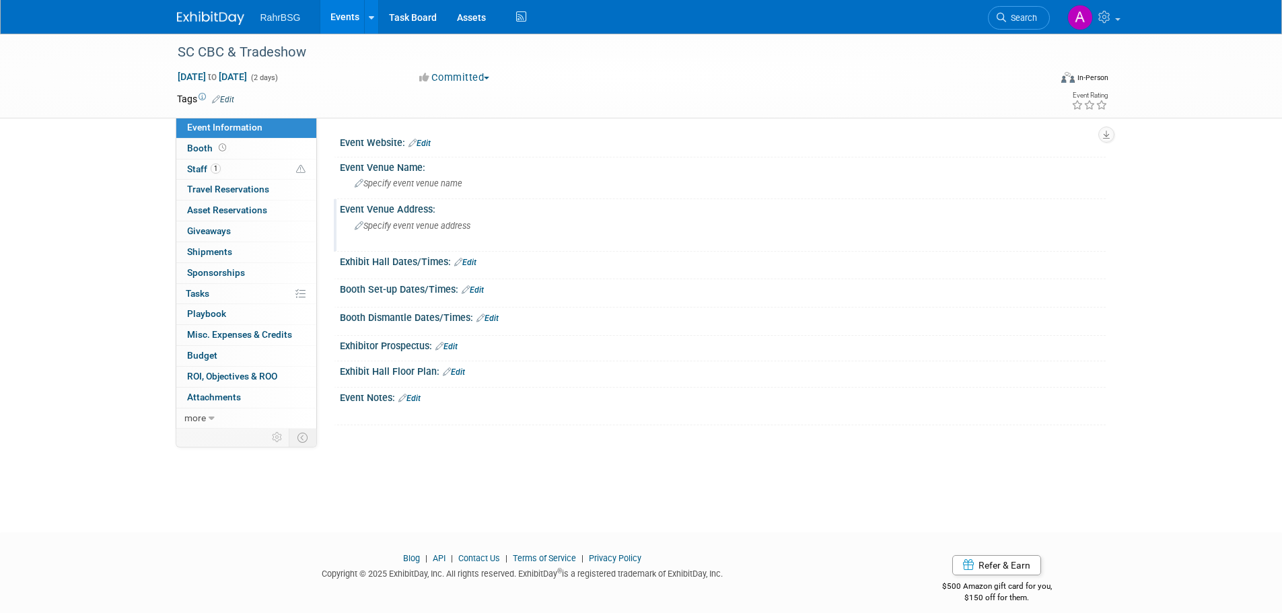
click at [417, 230] on span "Specify event venue address" at bounding box center [413, 226] width 116 height 10
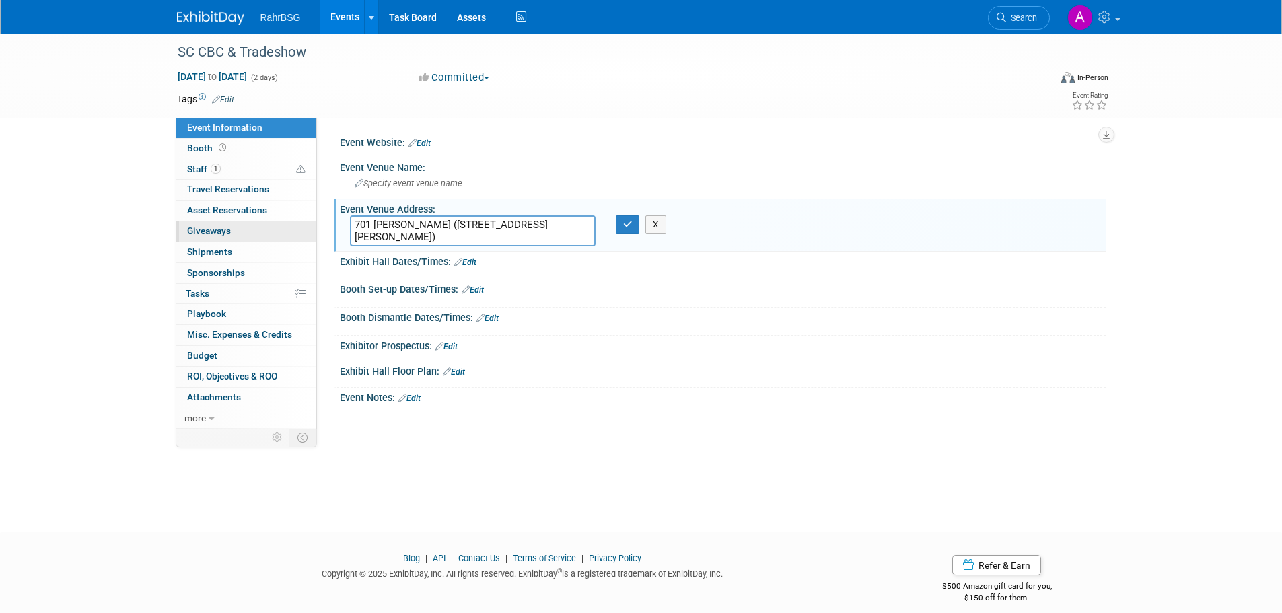
drag, startPoint x: 415, startPoint y: 223, endPoint x: 248, endPoint y: 224, distance: 167.0
click at [248, 224] on div "Event Information Event Info Booth Booth 1 Staff 1 Staff 0 Travel Reservations …" at bounding box center [641, 231] width 949 height 395
click at [522, 243] on textarea "[STREET_ADDRESS][PERSON_NAME])" at bounding box center [473, 230] width 246 height 31
type textarea "[STREET_ADDRESS][PERSON_NAME]"
click at [623, 228] on icon "button" at bounding box center [627, 224] width 9 height 9
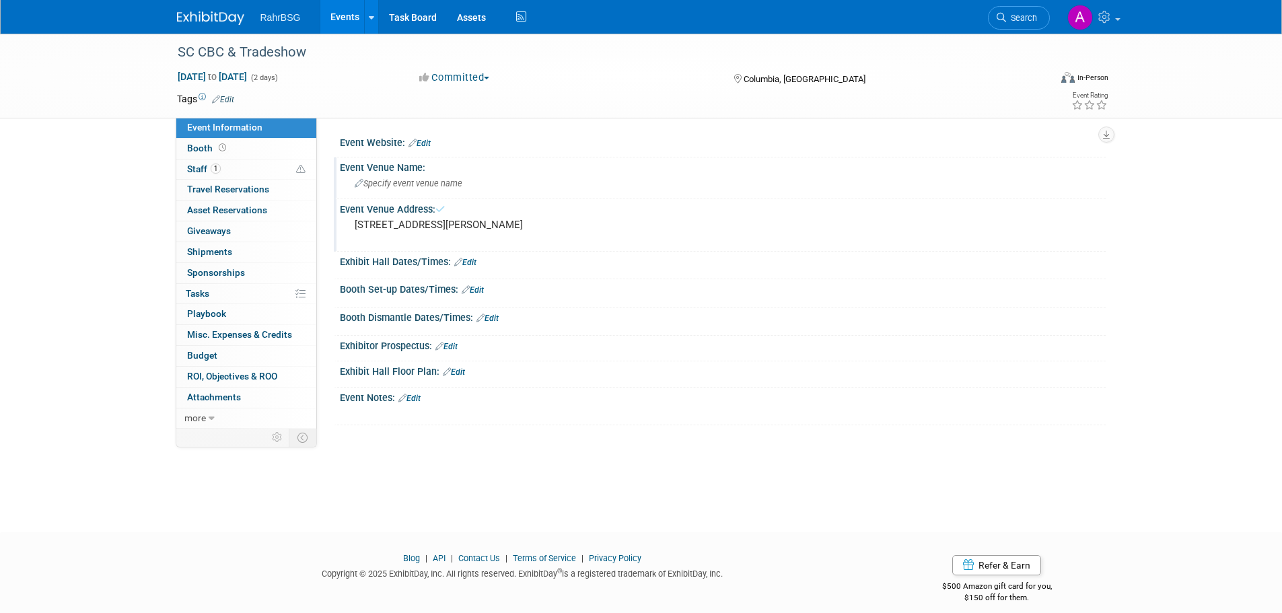
click at [493, 177] on div "Specify event venue name" at bounding box center [723, 183] width 746 height 21
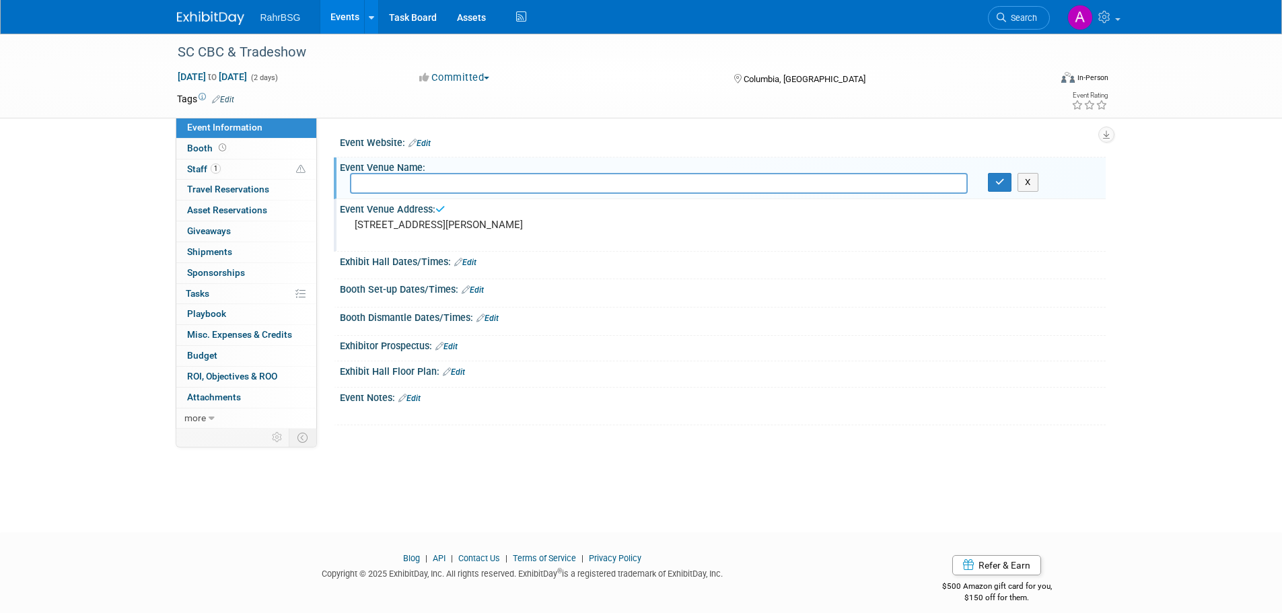
click at [481, 136] on div "Event Website: Edit" at bounding box center [723, 142] width 766 height 18
click at [416, 139] on icon at bounding box center [413, 143] width 8 height 9
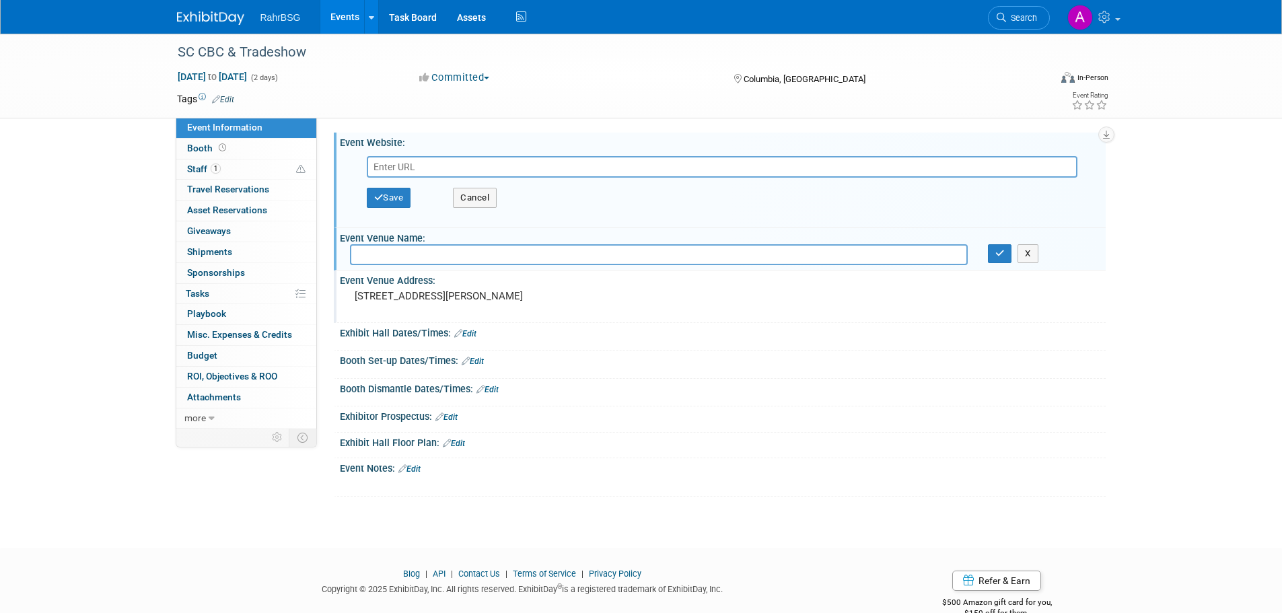
paste input "[URL][DOMAIN_NAME]"
type input "[URL][DOMAIN_NAME]"
click at [390, 200] on button "Save" at bounding box center [389, 198] width 44 height 20
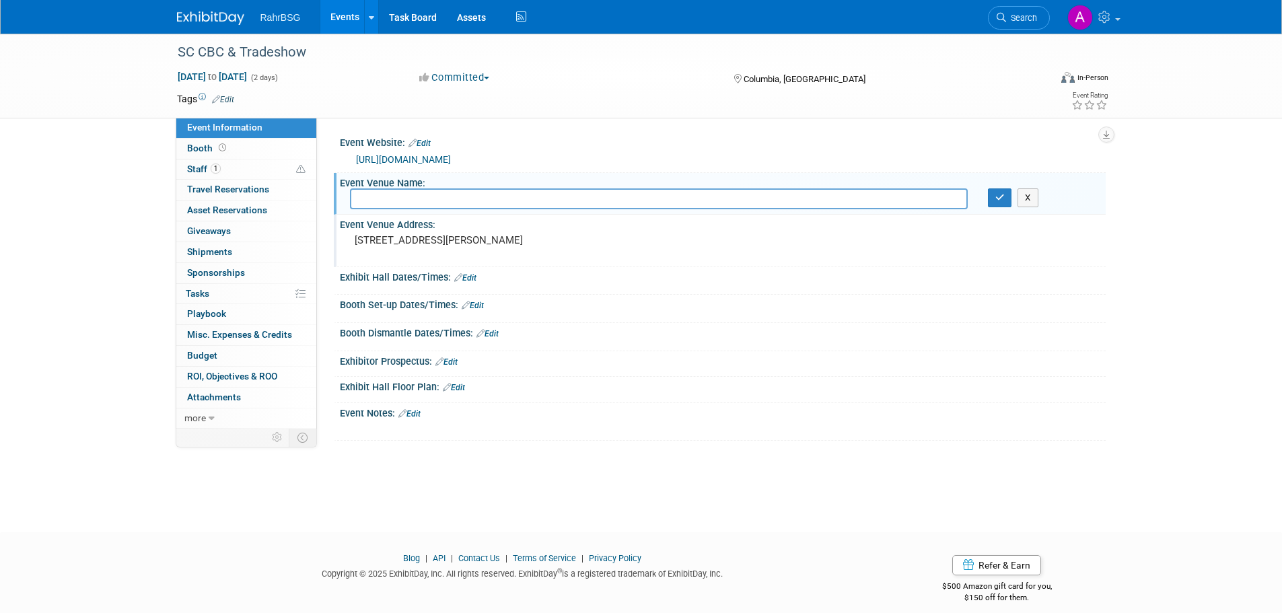
click at [363, 244] on pre "[STREET_ADDRESS][PERSON_NAME]" at bounding box center [499, 240] width 289 height 12
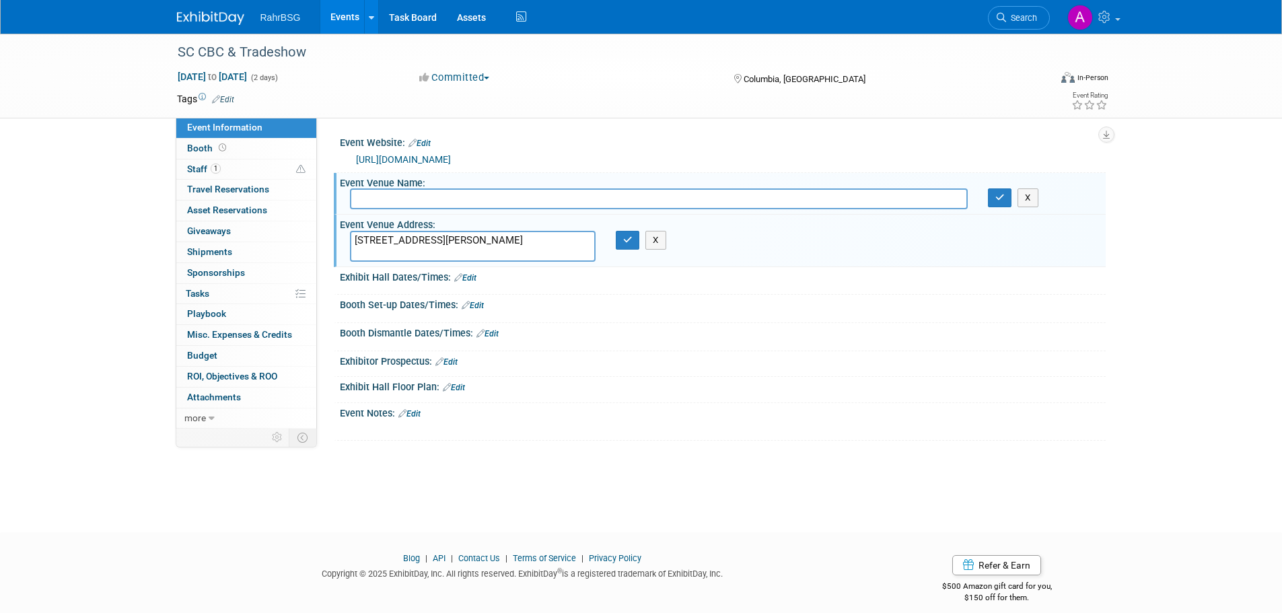
drag, startPoint x: 359, startPoint y: 239, endPoint x: 389, endPoint y: 236, distance: 30.4
click at [388, 236] on textarea "[STREET_ADDRESS][PERSON_NAME]" at bounding box center [473, 246] width 246 height 31
drag, startPoint x: 407, startPoint y: 242, endPoint x: 326, endPoint y: 240, distance: 81.5
click at [326, 240] on div "Event Website: Edit [URL][DOMAIN_NAME] [URL][DOMAIN_NAME] Save Cancel Event Ven…" at bounding box center [711, 273] width 789 height 311
click at [451, 199] on input "text" at bounding box center [659, 198] width 618 height 21
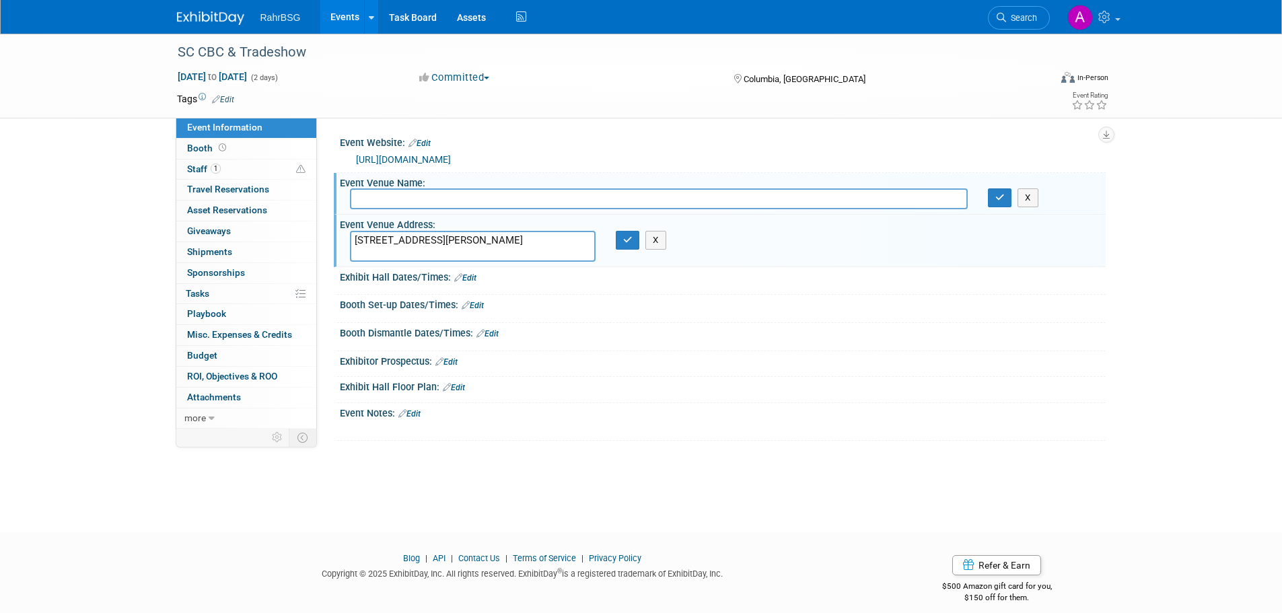
paste input "701 [PERSON_NAME]"
type input "701 [PERSON_NAME]"
click at [629, 242] on icon "button" at bounding box center [627, 240] width 9 height 9
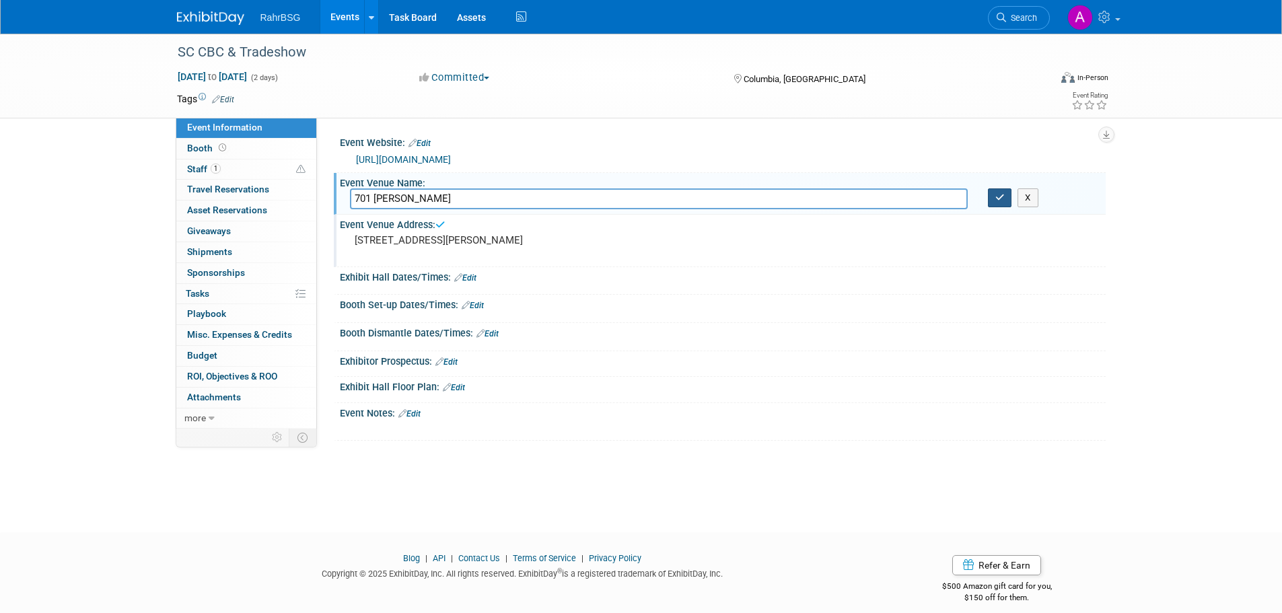
click at [997, 202] on icon "button" at bounding box center [1000, 197] width 9 height 9
